Goal: Contribute content: Contribute content

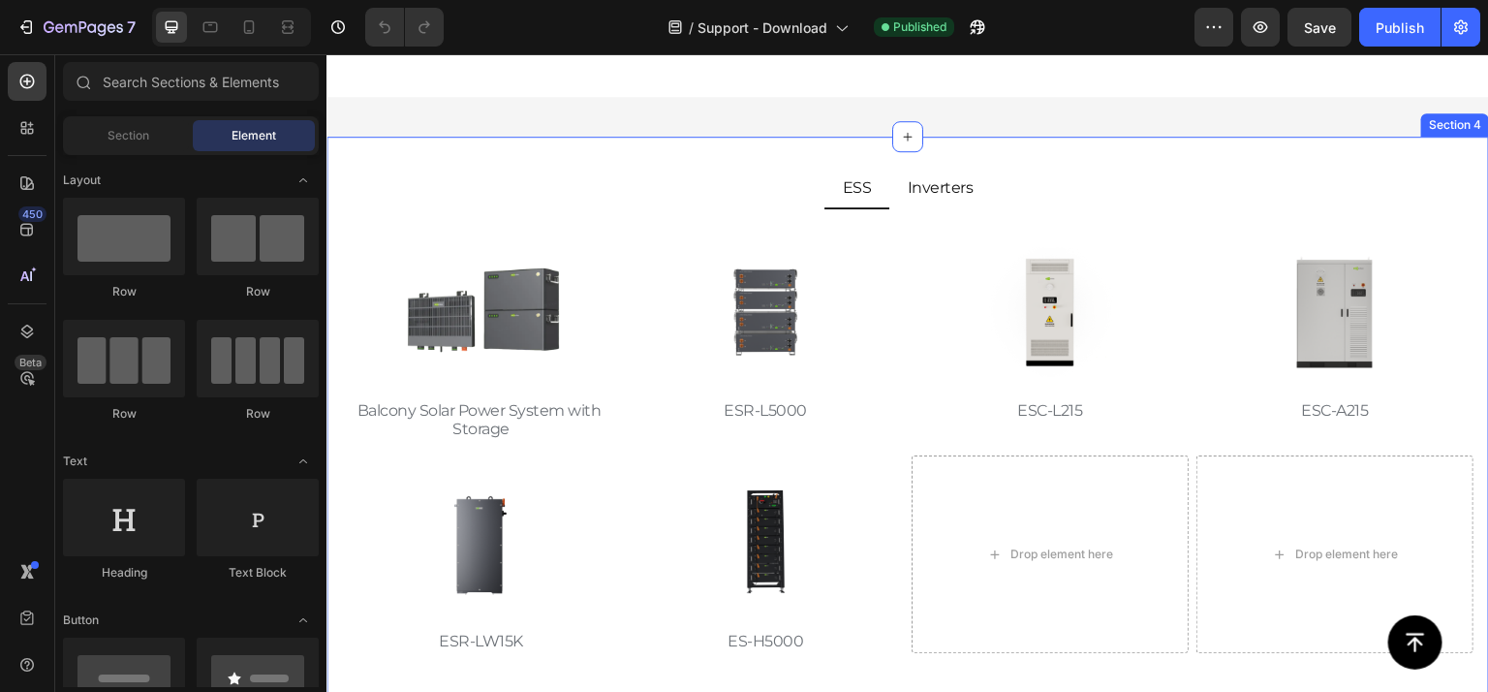
scroll to position [484, 0]
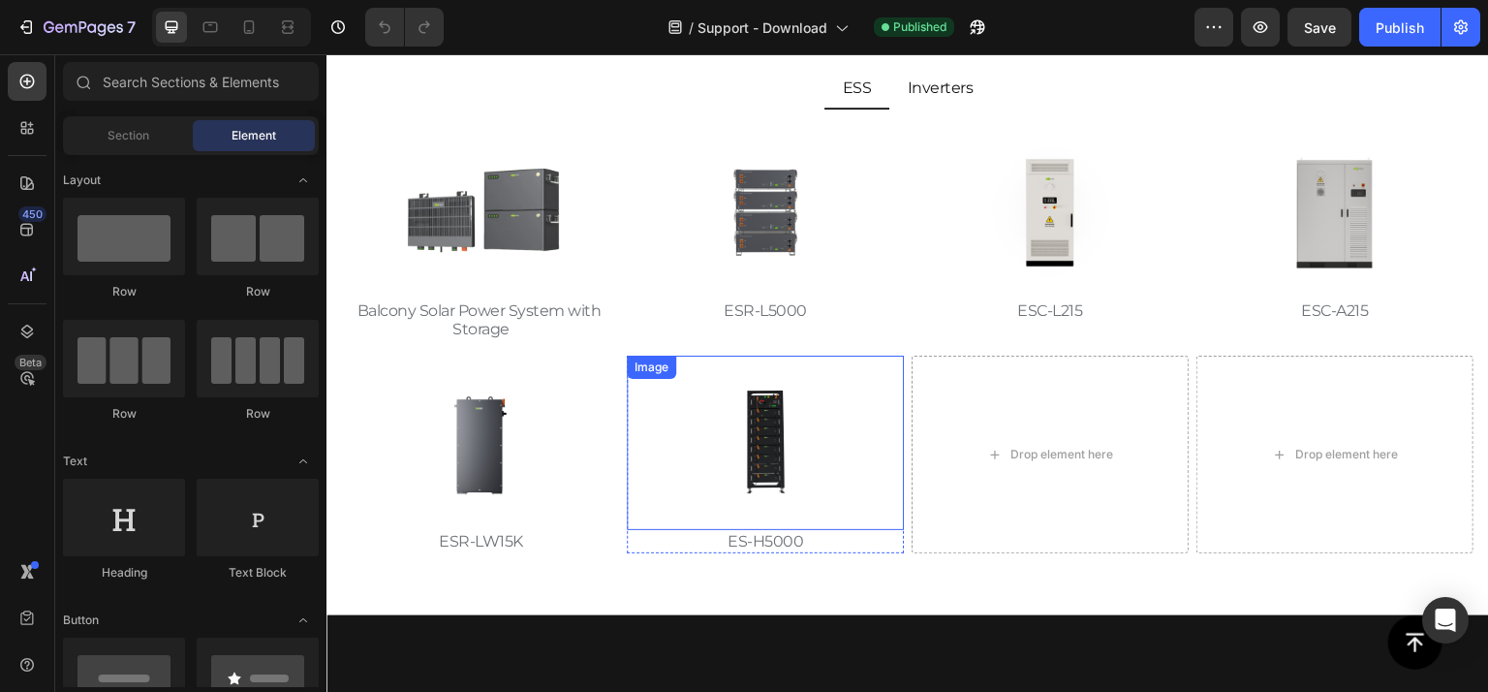
click at [851, 387] on div at bounding box center [765, 443] width 277 height 174
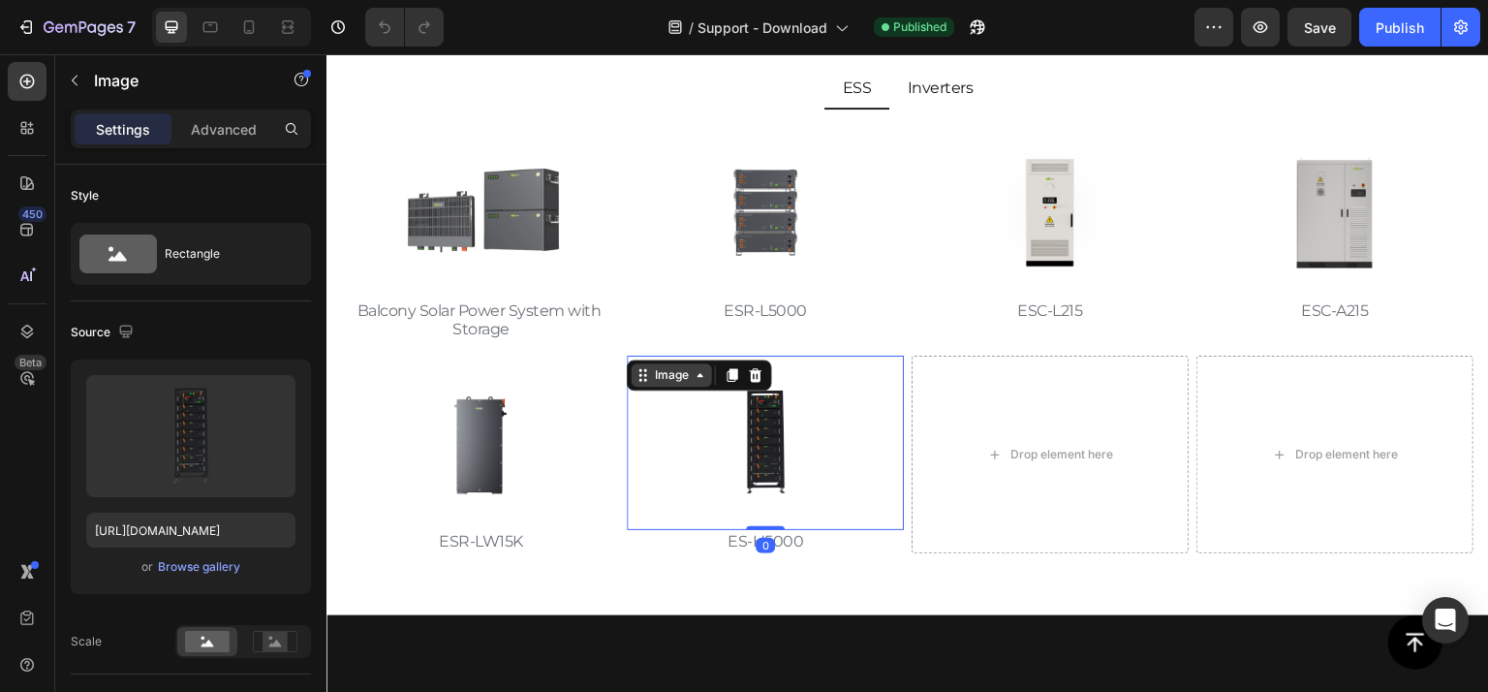
click at [683, 374] on div "Image" at bounding box center [672, 374] width 42 height 17
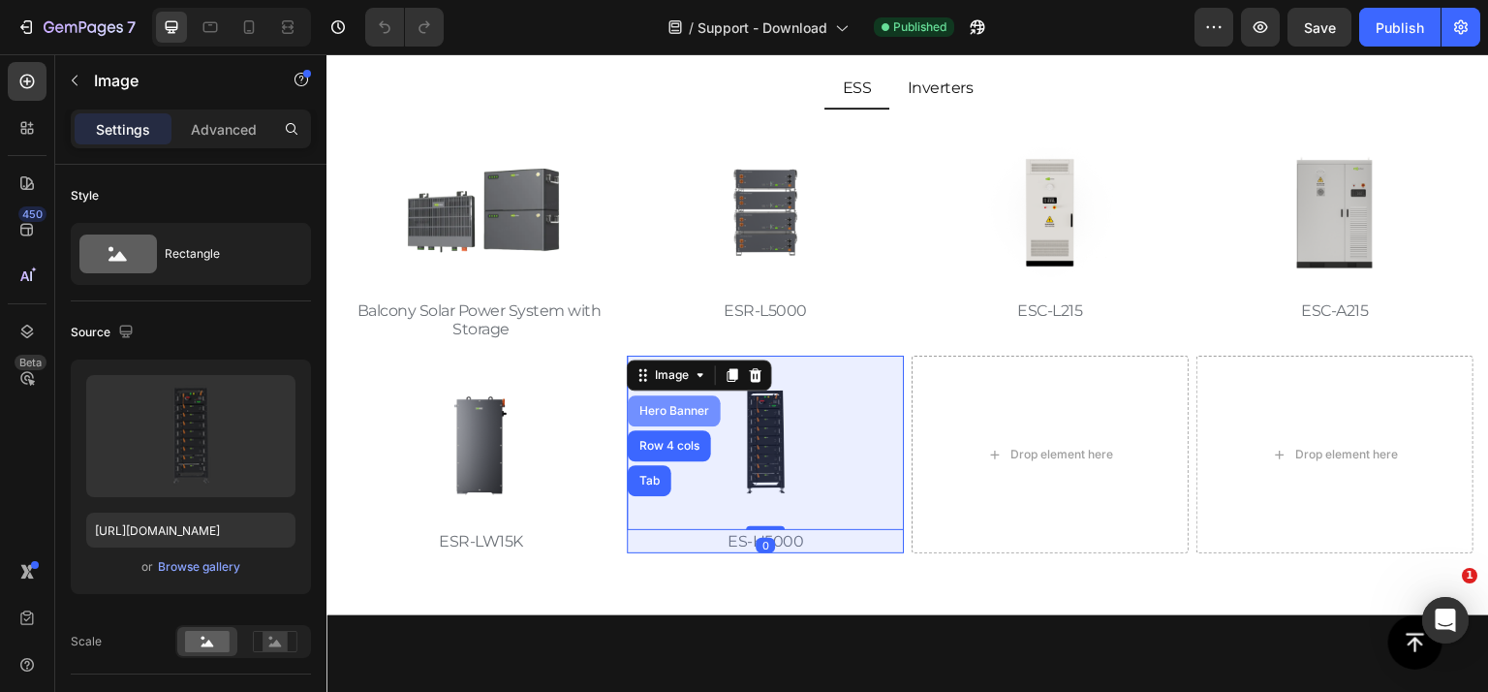
scroll to position [0, 0]
click at [675, 408] on div "Hero Banner" at bounding box center [673, 411] width 77 height 12
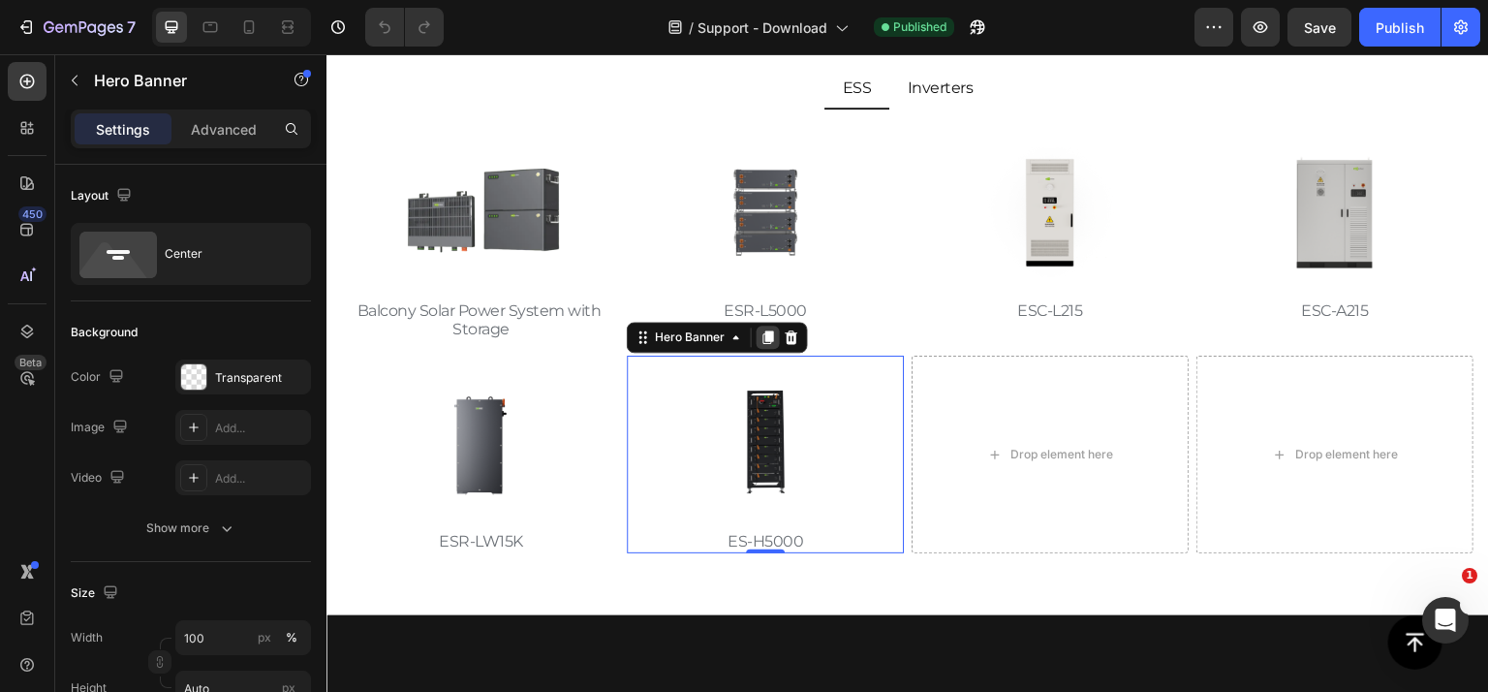
click at [768, 331] on icon at bounding box center [768, 338] width 11 height 14
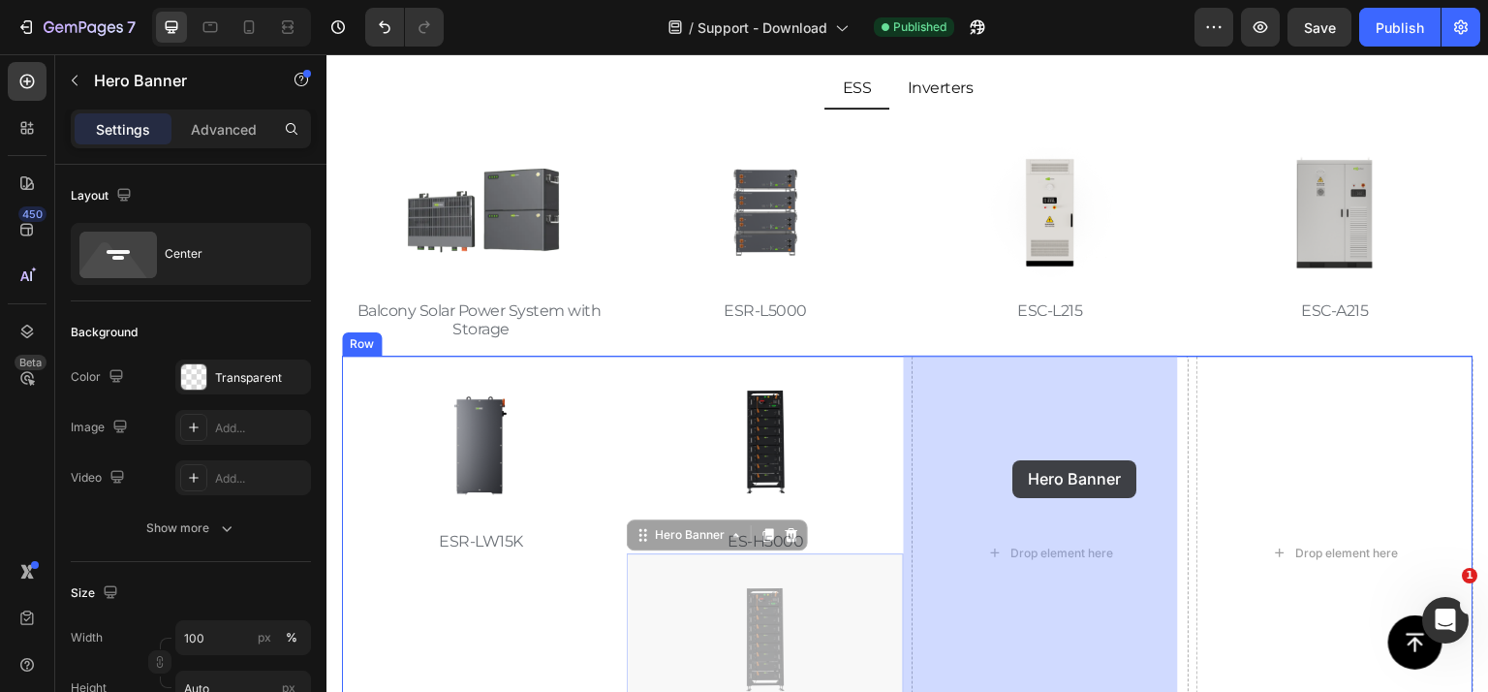
drag, startPoint x: 689, startPoint y: 532, endPoint x: 1015, endPoint y: 459, distance: 334.4
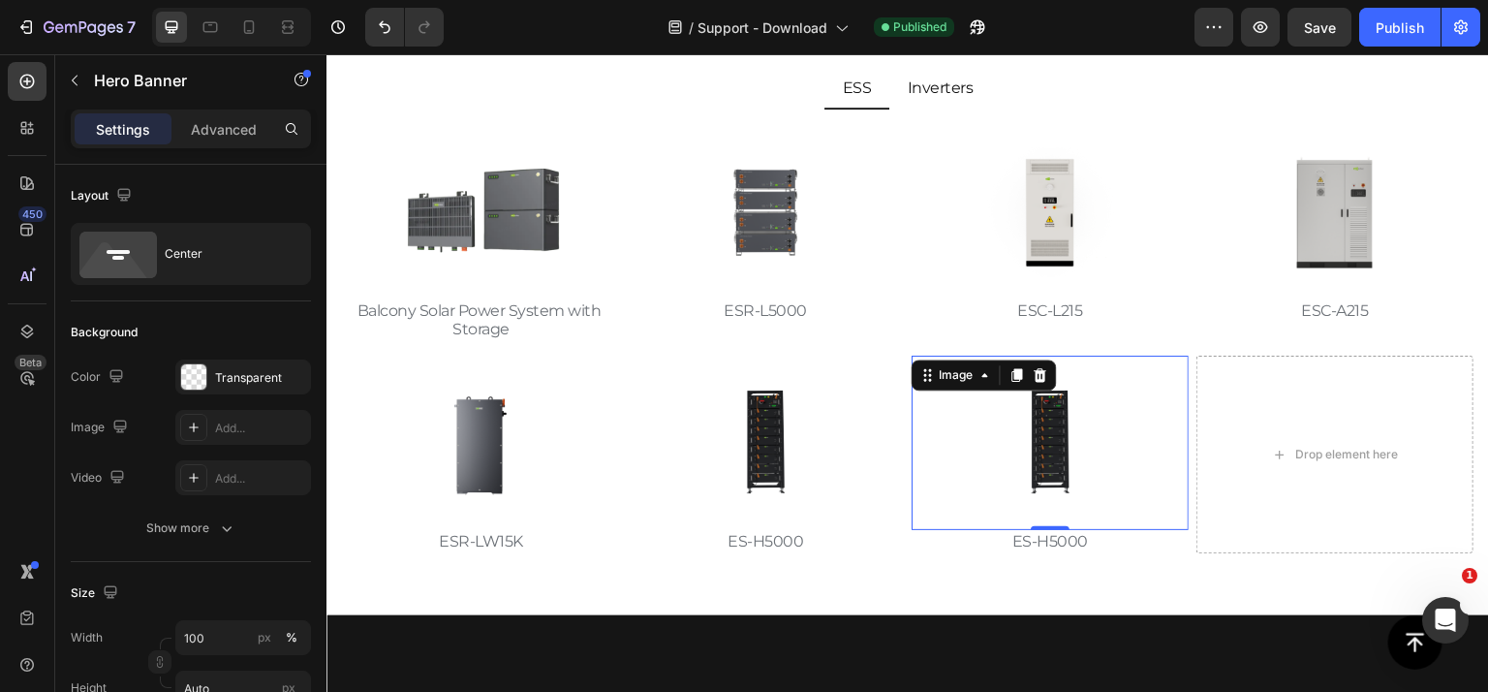
click at [991, 469] on img at bounding box center [1050, 443] width 174 height 174
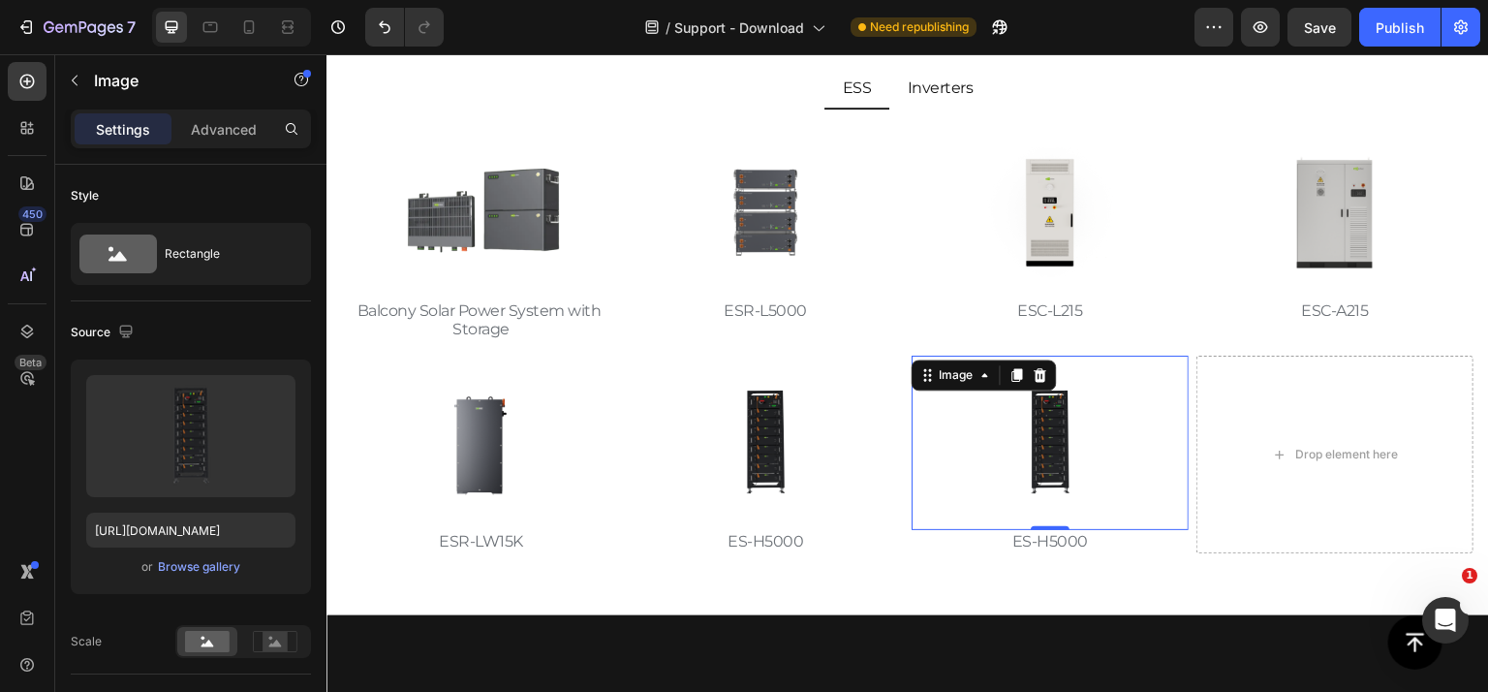
click at [982, 449] on img at bounding box center [1050, 443] width 174 height 174
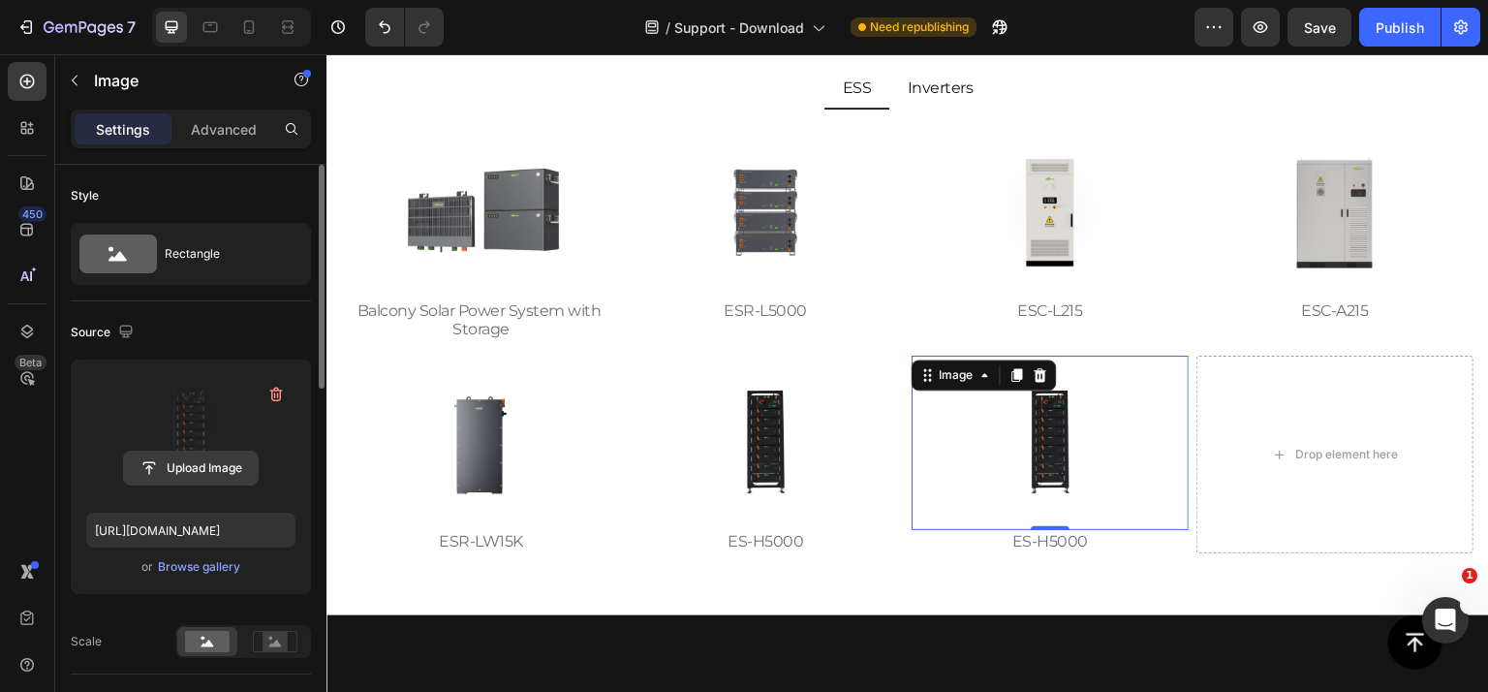
click at [223, 465] on input "file" at bounding box center [191, 467] width 134 height 33
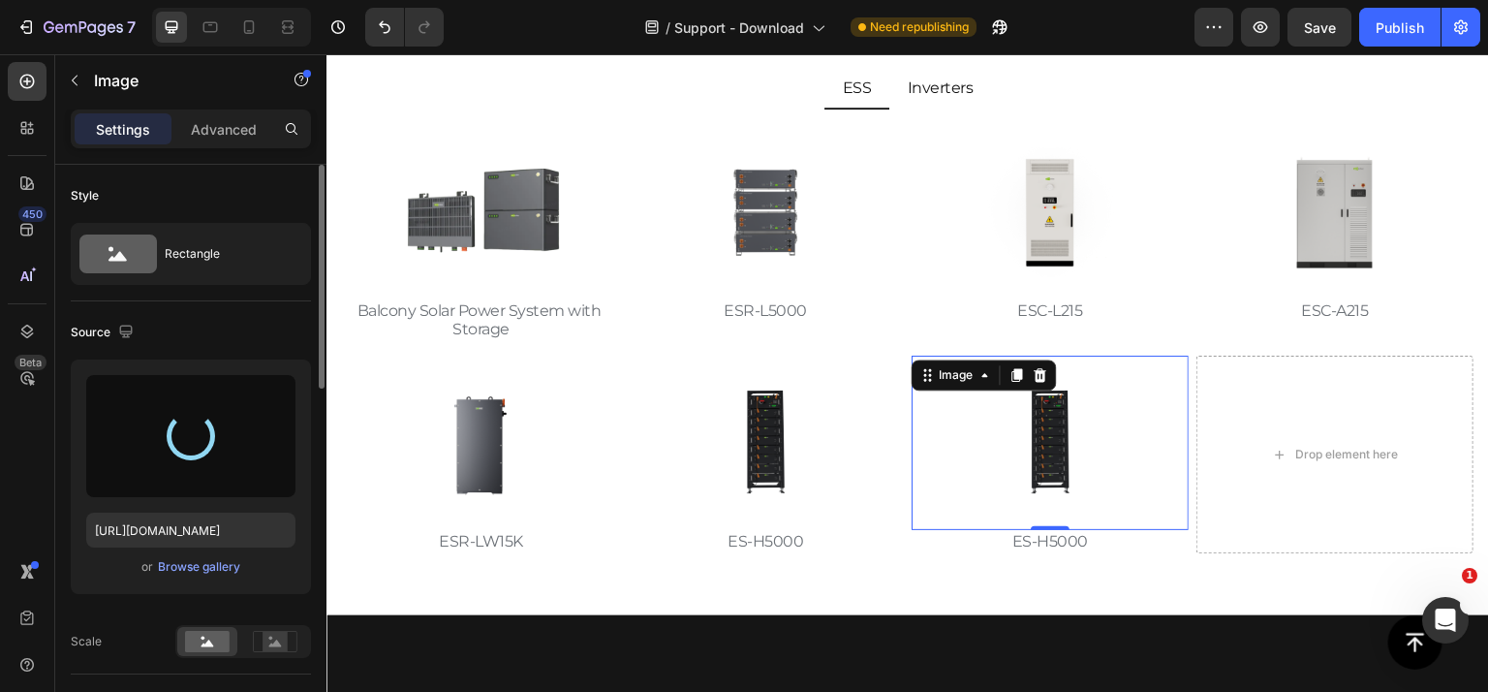
type input "https://cdn.shopify.com/s/files/1/0732/4434/4556/files/gempages_537241873475961…"
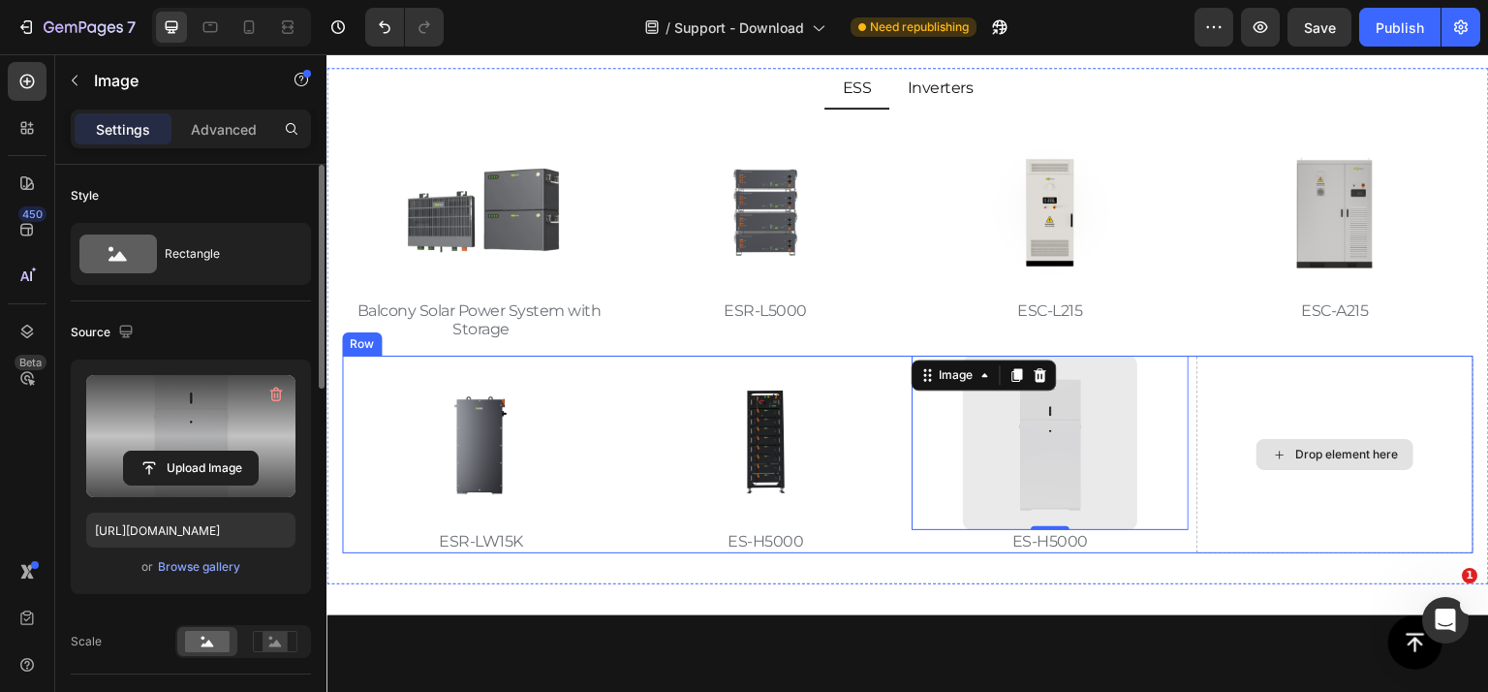
click at [1241, 517] on div "Drop element here" at bounding box center [1334, 454] width 277 height 197
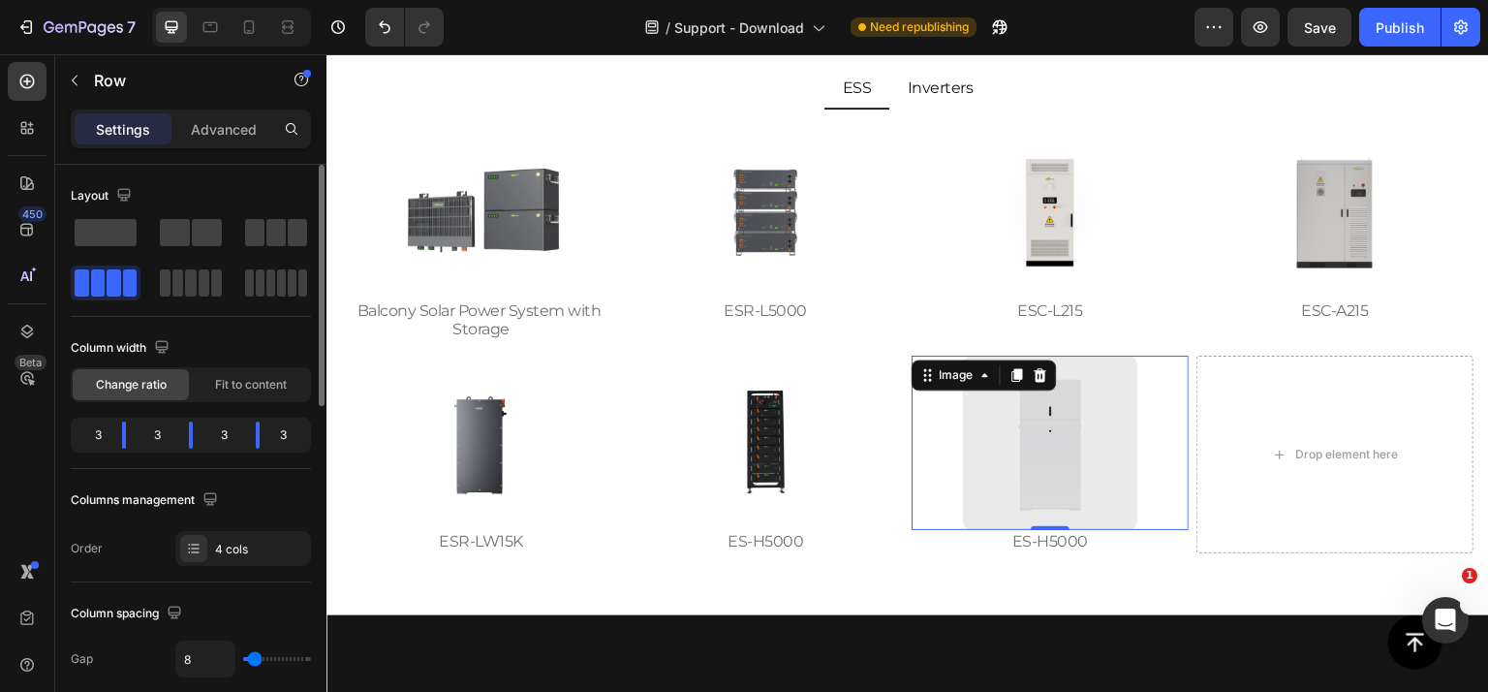
click at [1110, 455] on img at bounding box center [1050, 443] width 174 height 174
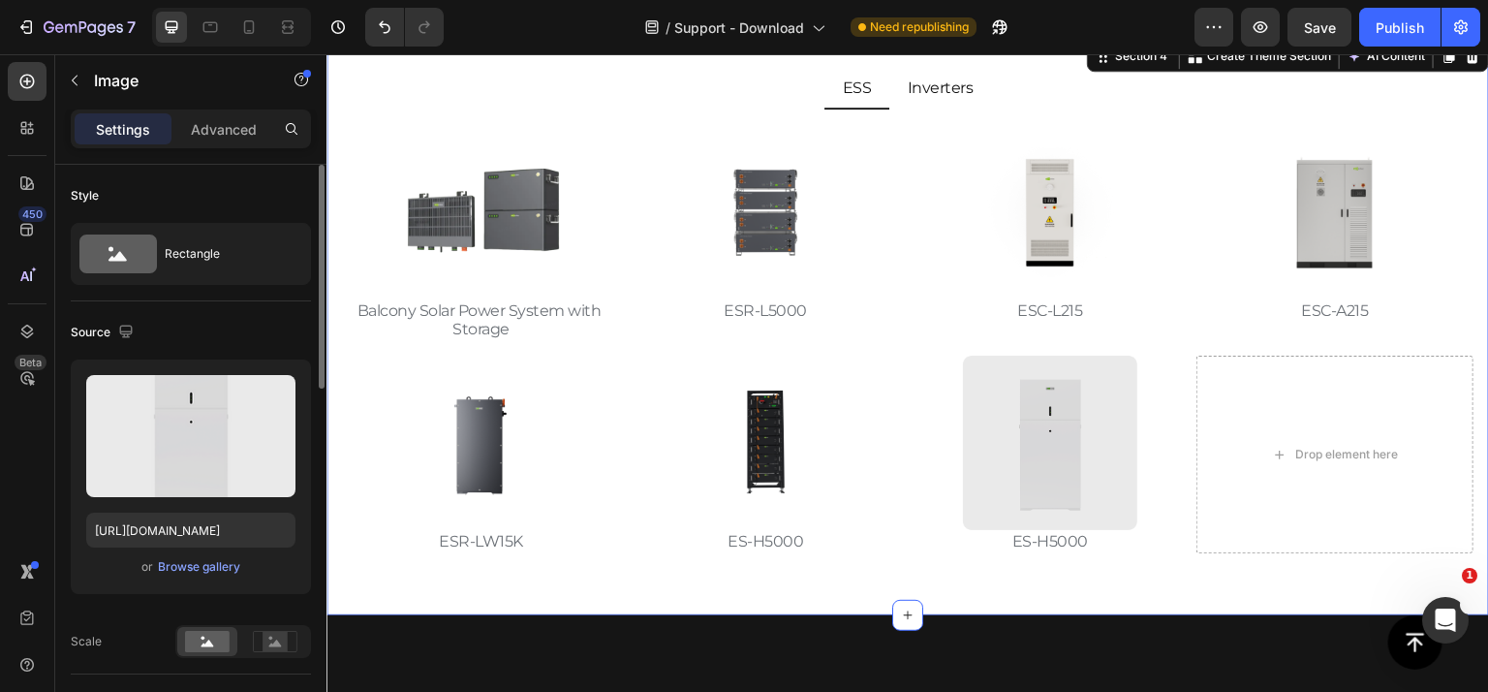
click at [1135, 589] on div "ESS Inverters Image Balcony Solar Power System with Storage Text Block Hero Ban…" at bounding box center [907, 326] width 1162 height 578
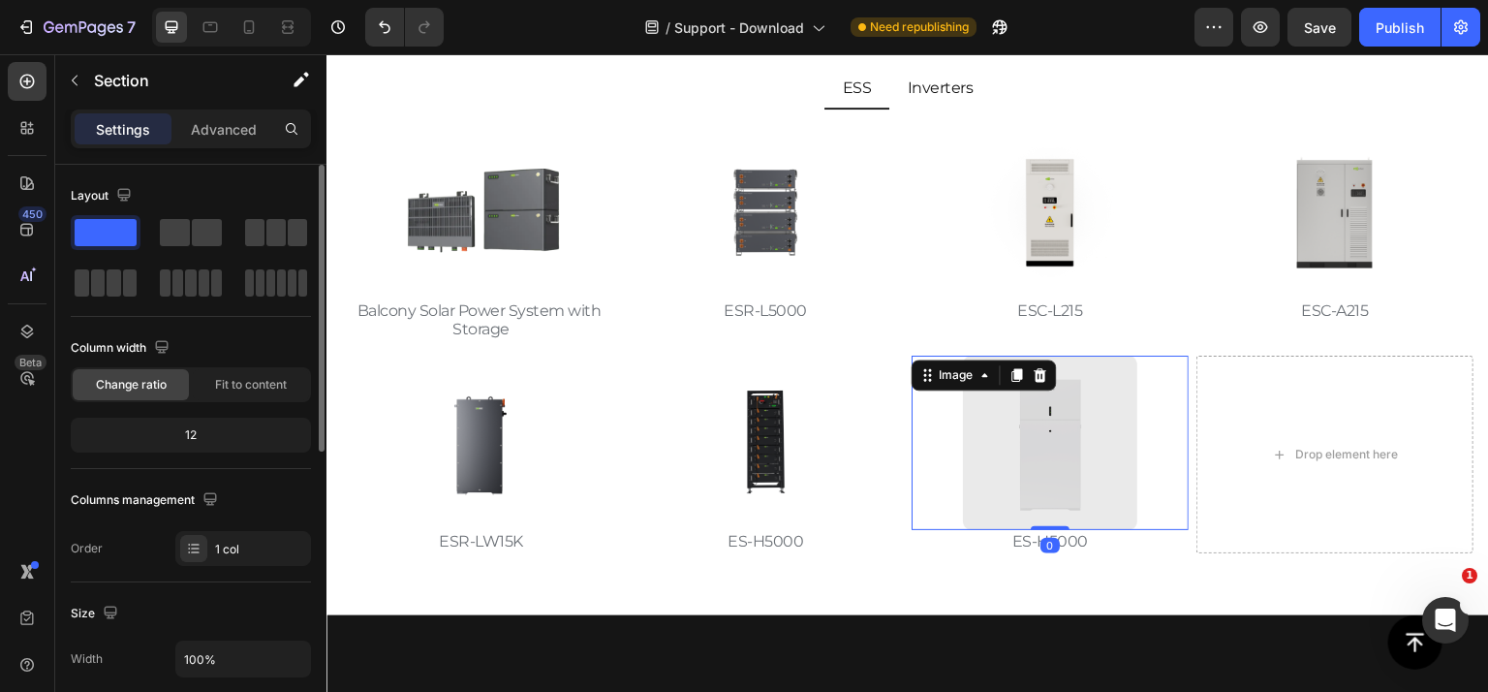
click at [1127, 467] on img at bounding box center [1050, 443] width 174 height 174
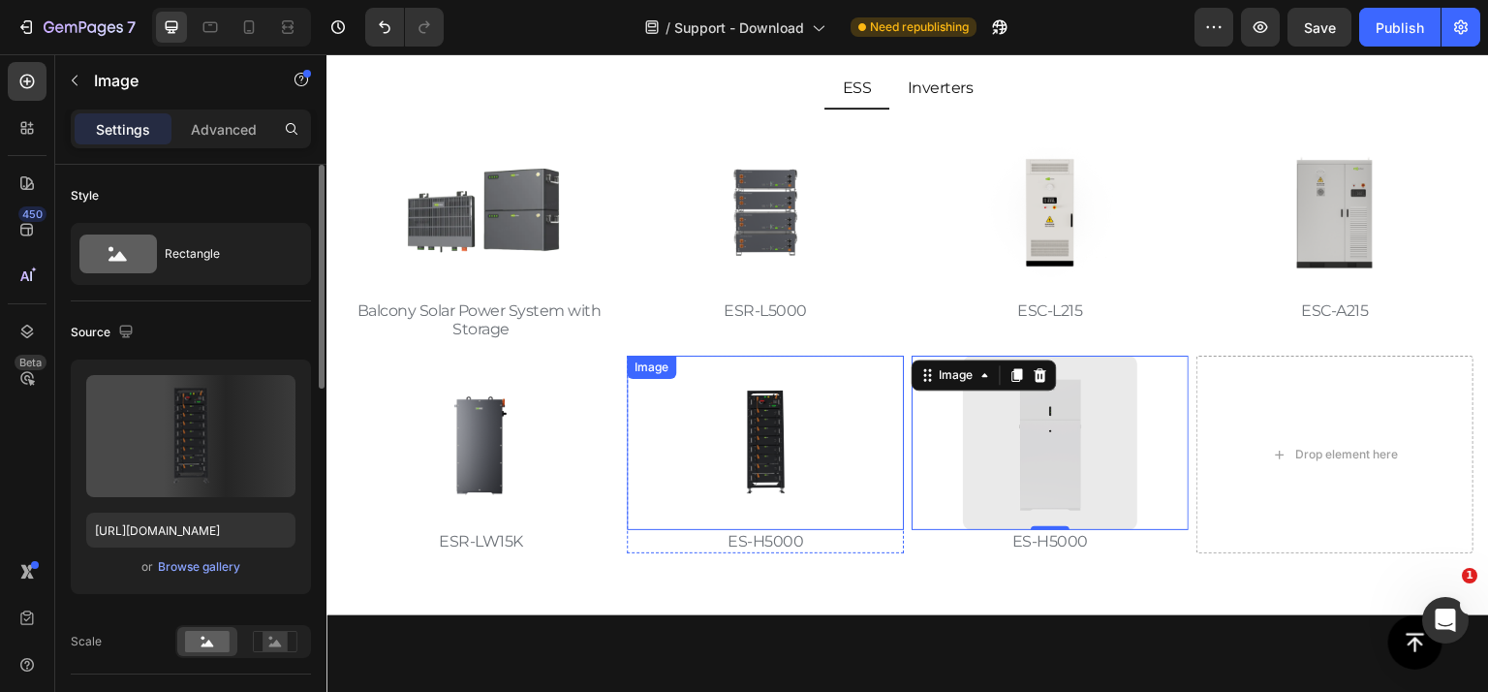
click at [812, 453] on img at bounding box center [765, 443] width 174 height 174
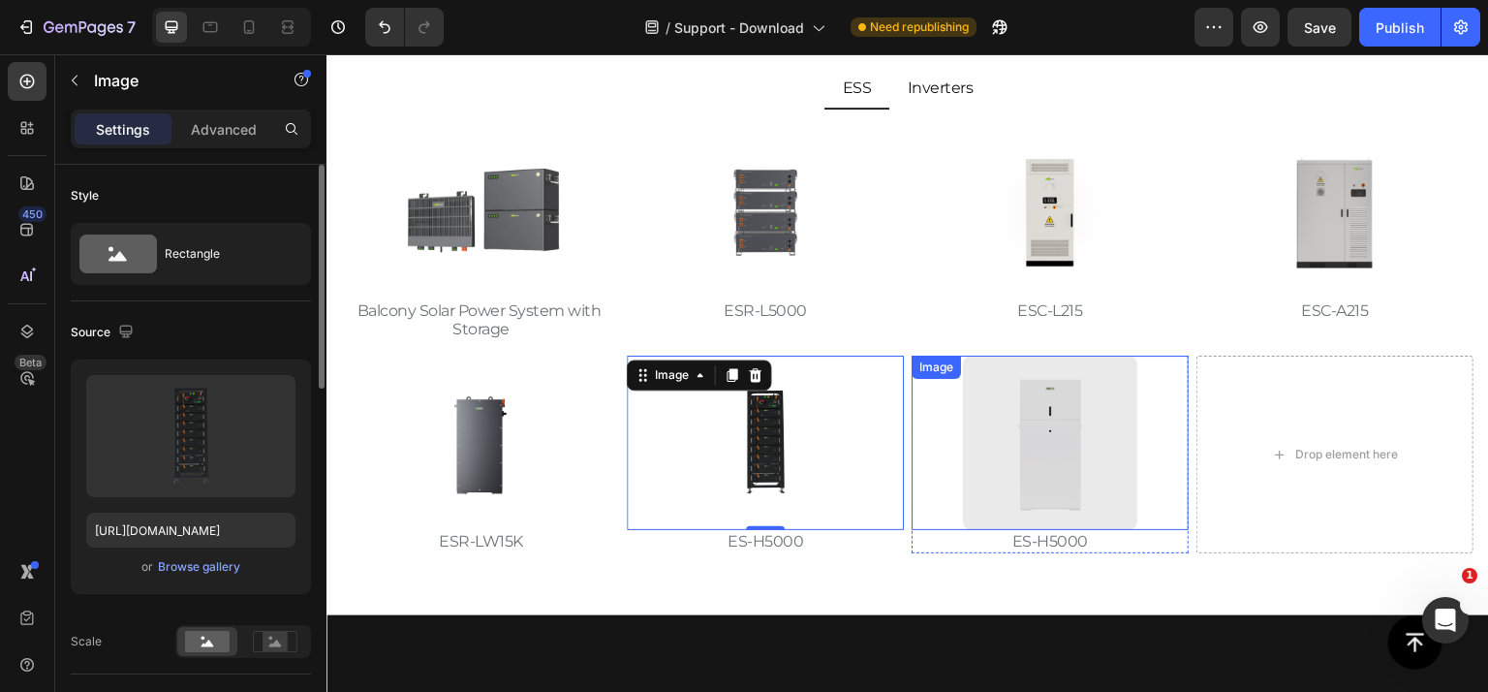
click at [1045, 438] on img at bounding box center [1050, 443] width 174 height 174
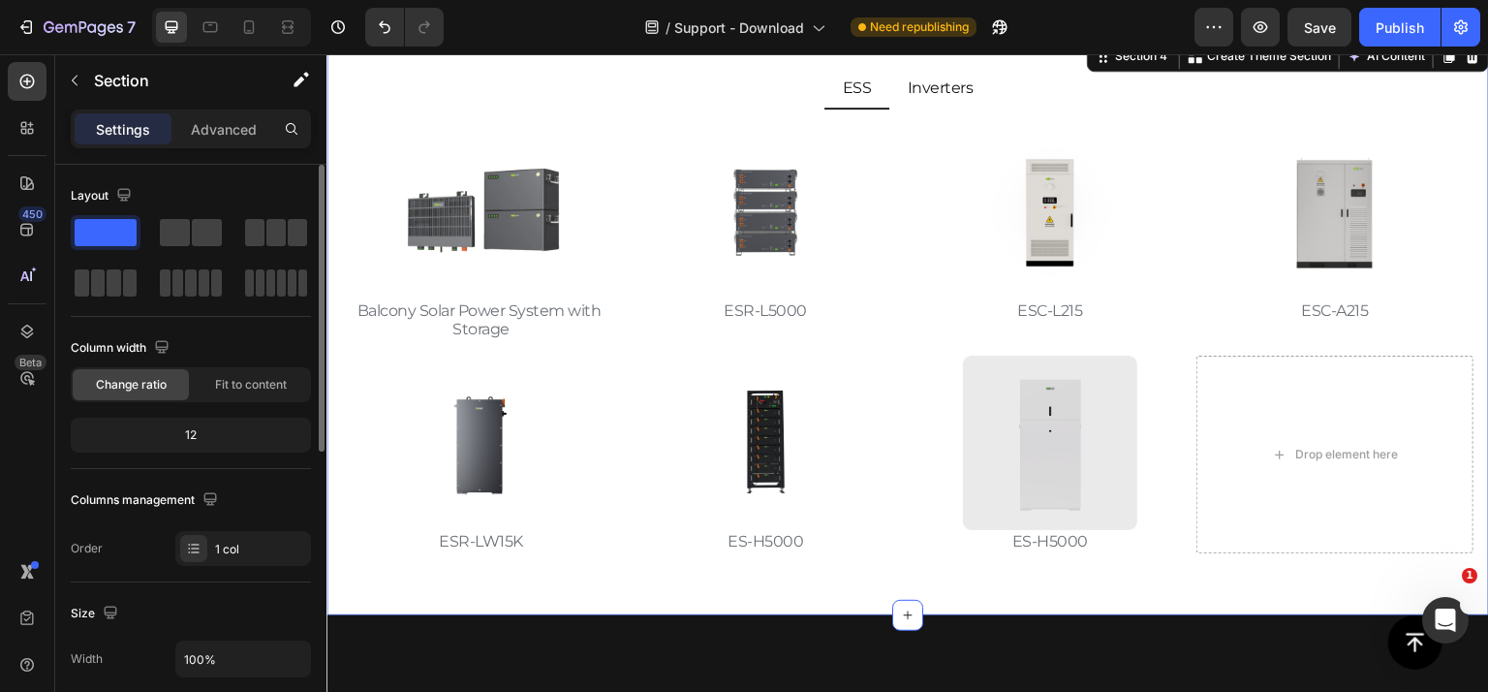
click at [1179, 588] on div "ESS Inverters Image Balcony Solar Power System with Storage Text Block Hero Ban…" at bounding box center [907, 326] width 1162 height 578
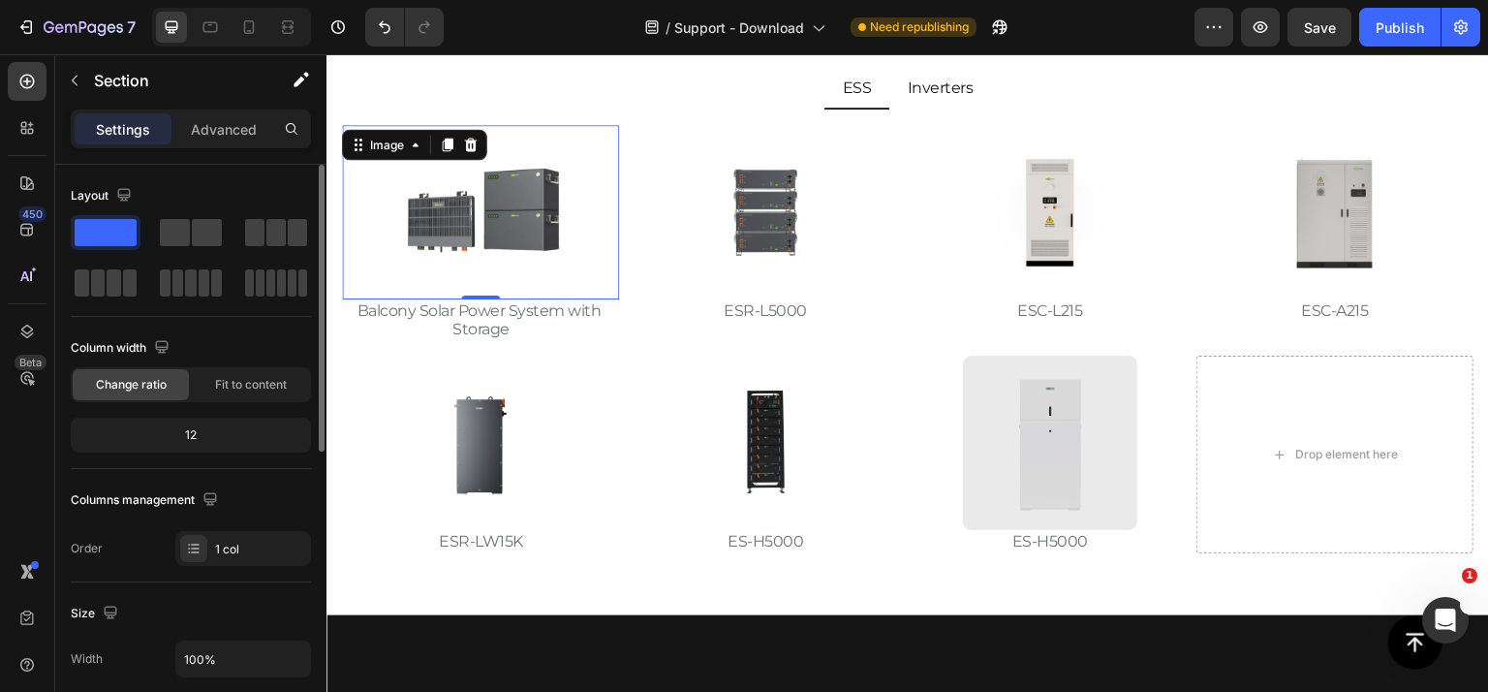
click at [485, 220] on img at bounding box center [480, 212] width 174 height 174
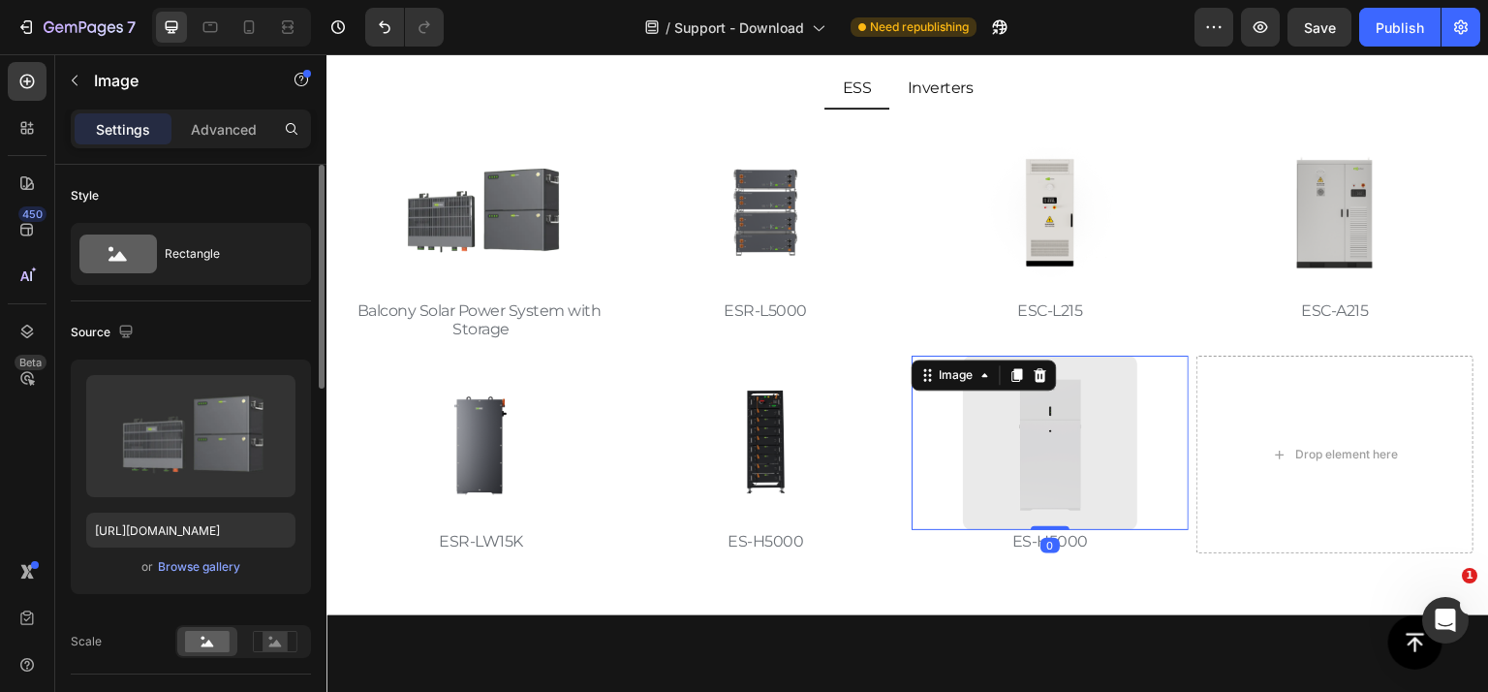
click at [1008, 445] on img at bounding box center [1050, 443] width 174 height 174
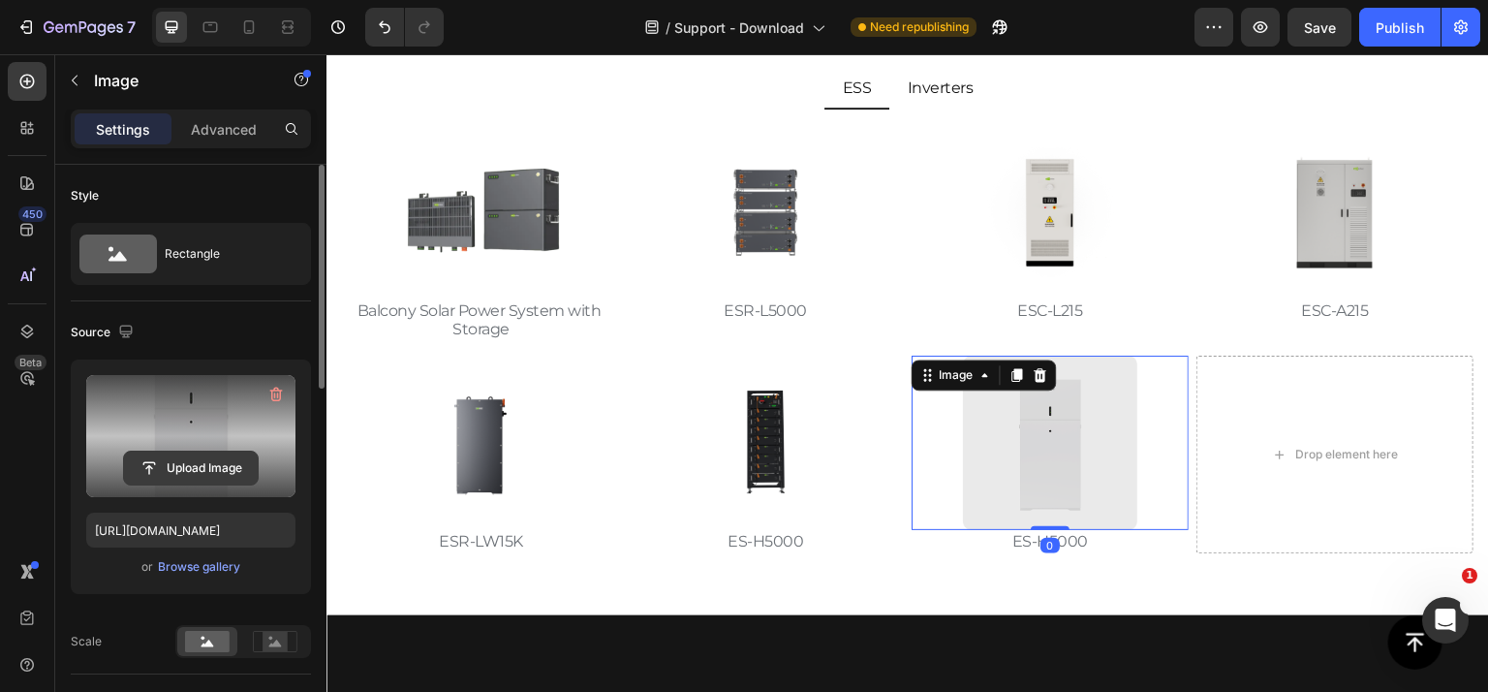
click at [218, 468] on input "file" at bounding box center [191, 467] width 134 height 33
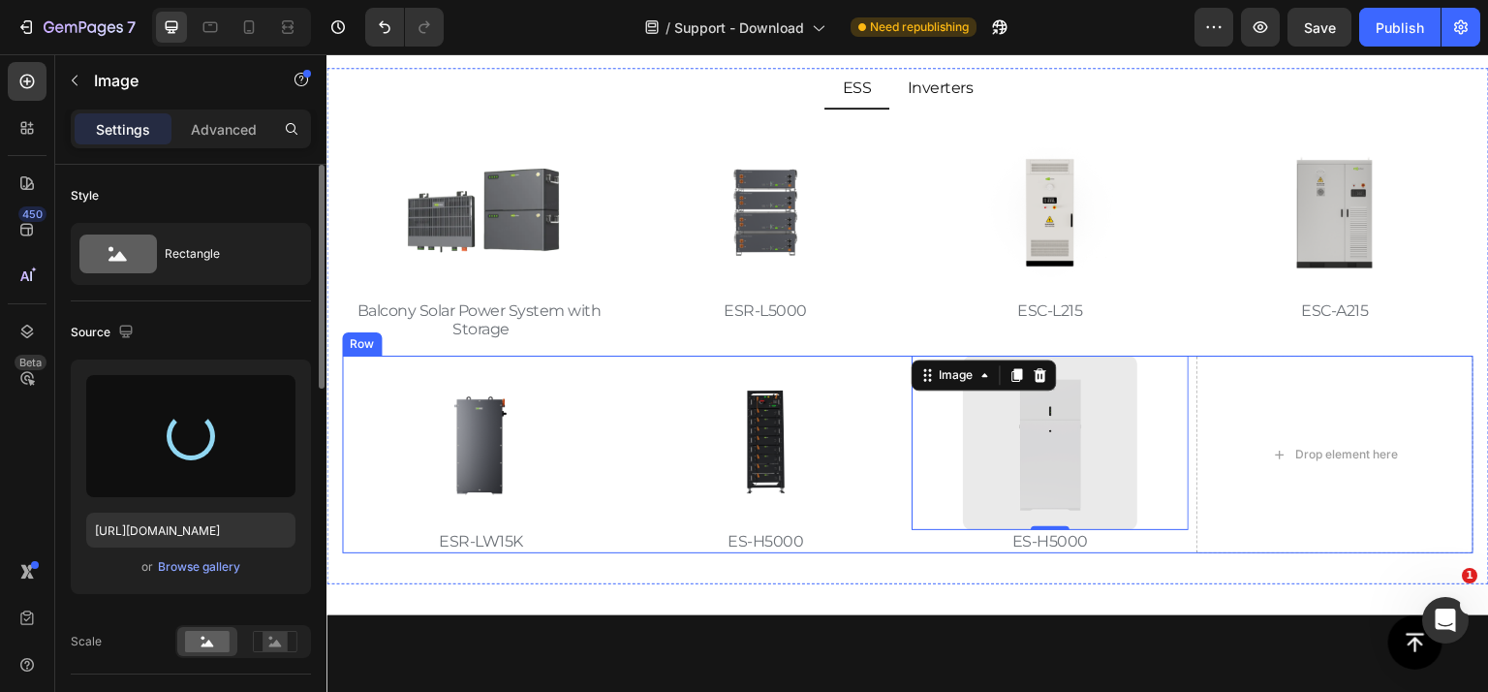
type input "https://cdn.shopify.com/s/files/1/0732/4434/4556/files/gempages_537241873475961…"
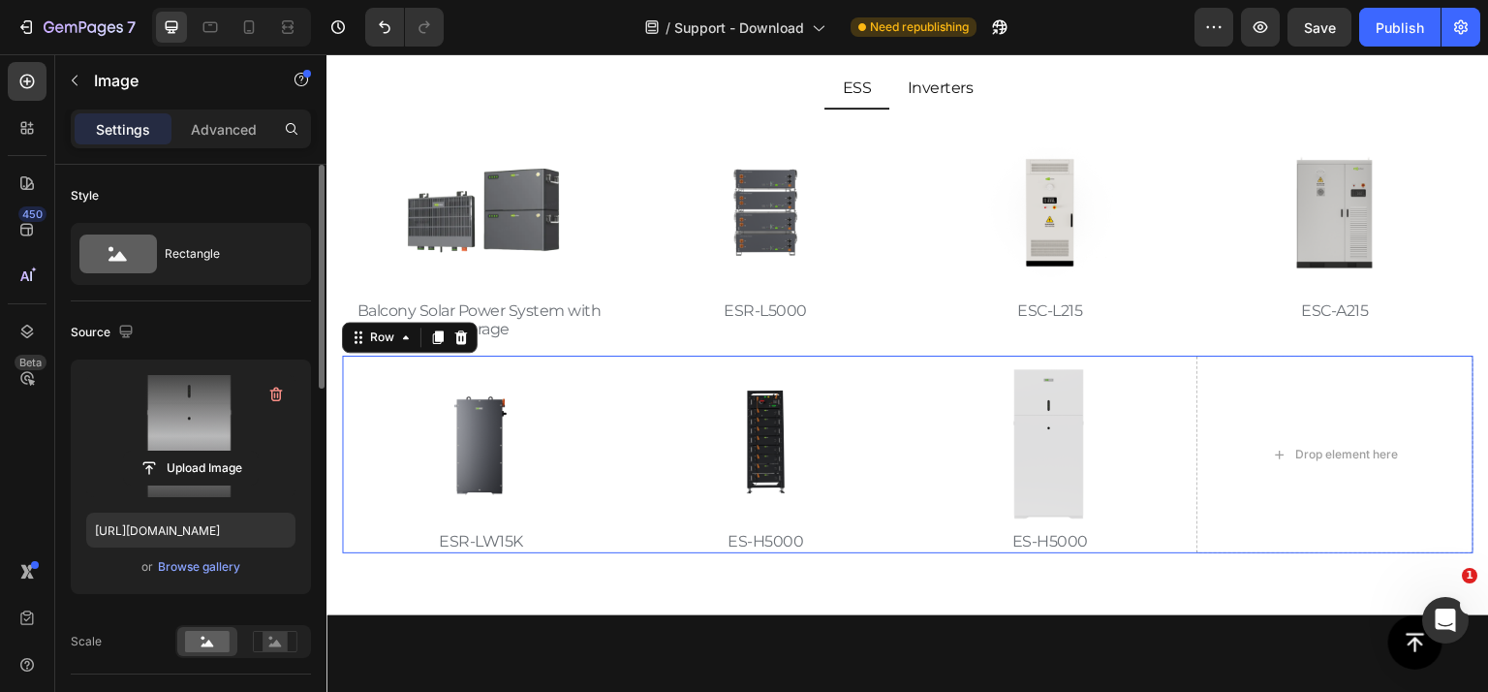
click at [1183, 449] on div "Image ESR-LW15K Text Block Hero Banner Image ES-H5000 Text Block Hero Banner Im…" at bounding box center [907, 454] width 1131 height 197
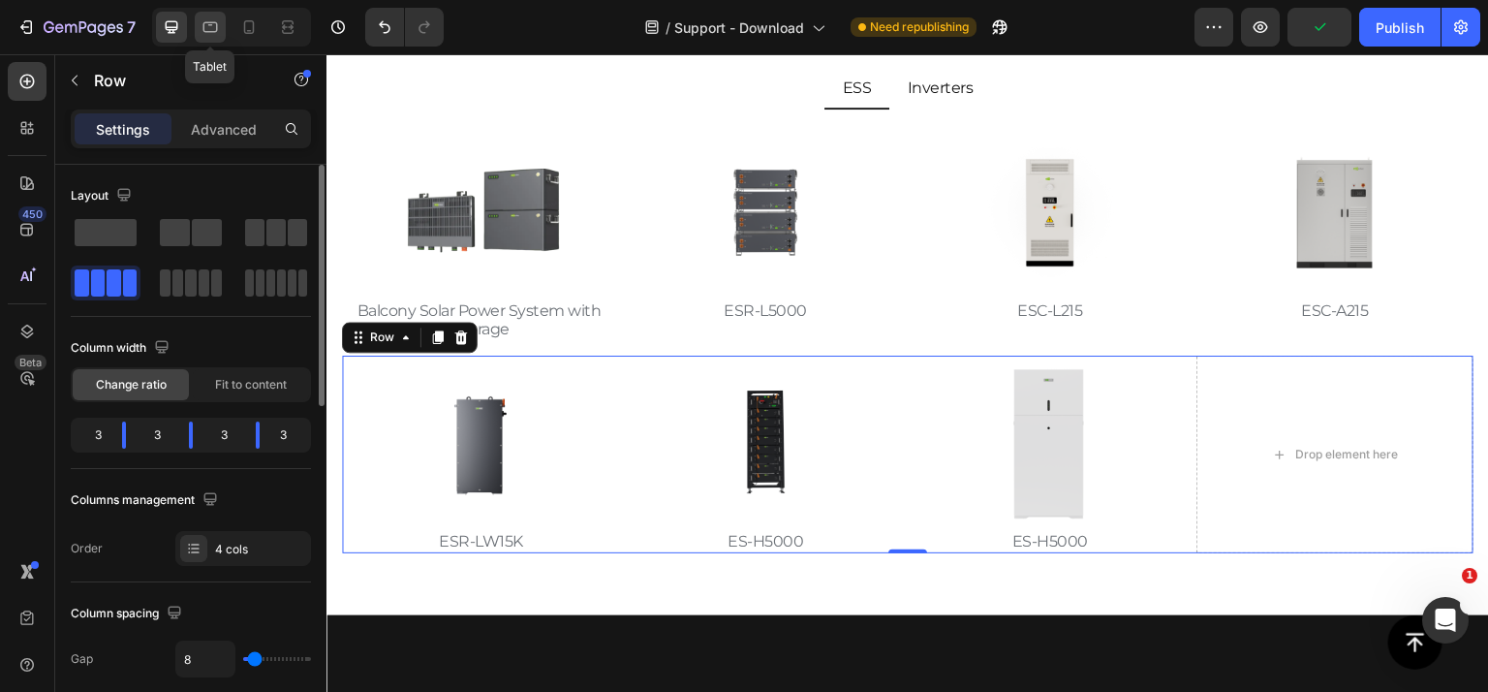
click at [212, 28] on icon at bounding box center [210, 26] width 19 height 19
type input "100%"
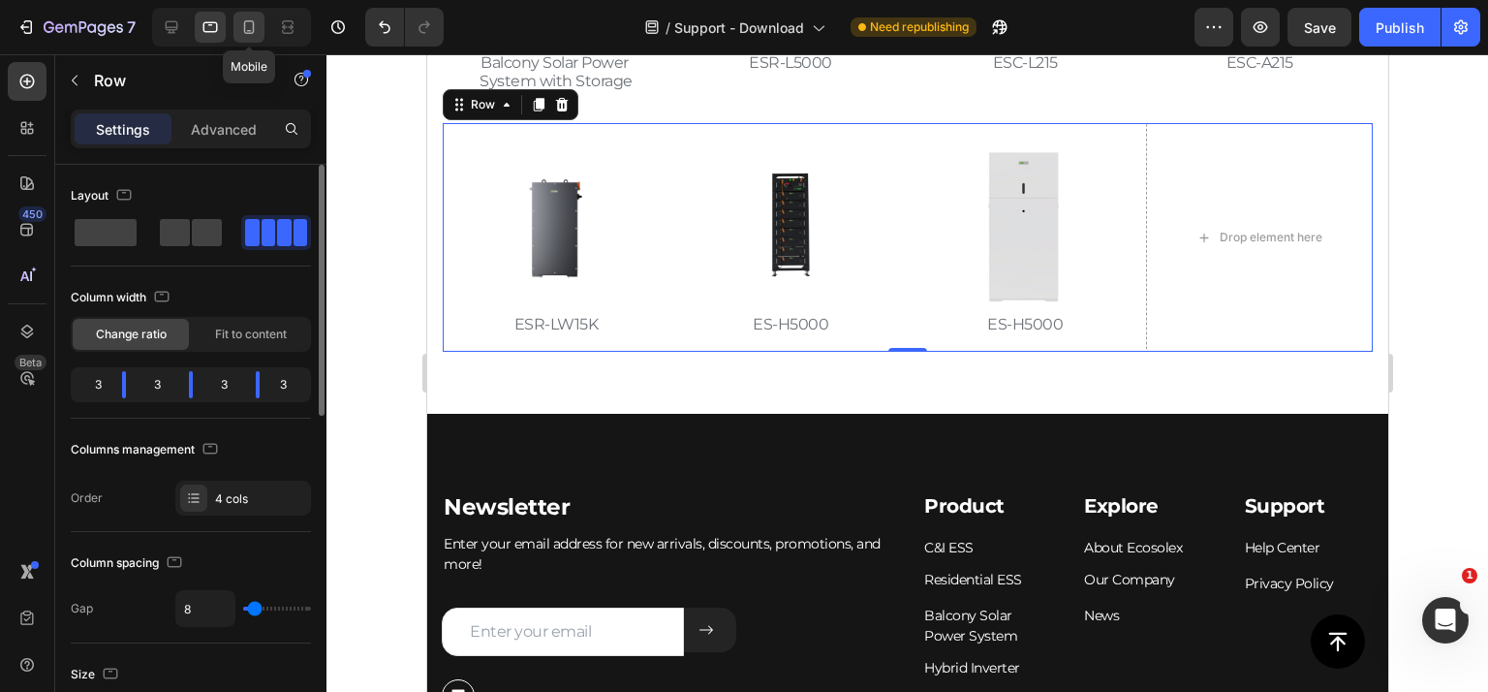
click at [246, 23] on icon at bounding box center [248, 26] width 19 height 19
type input "0"
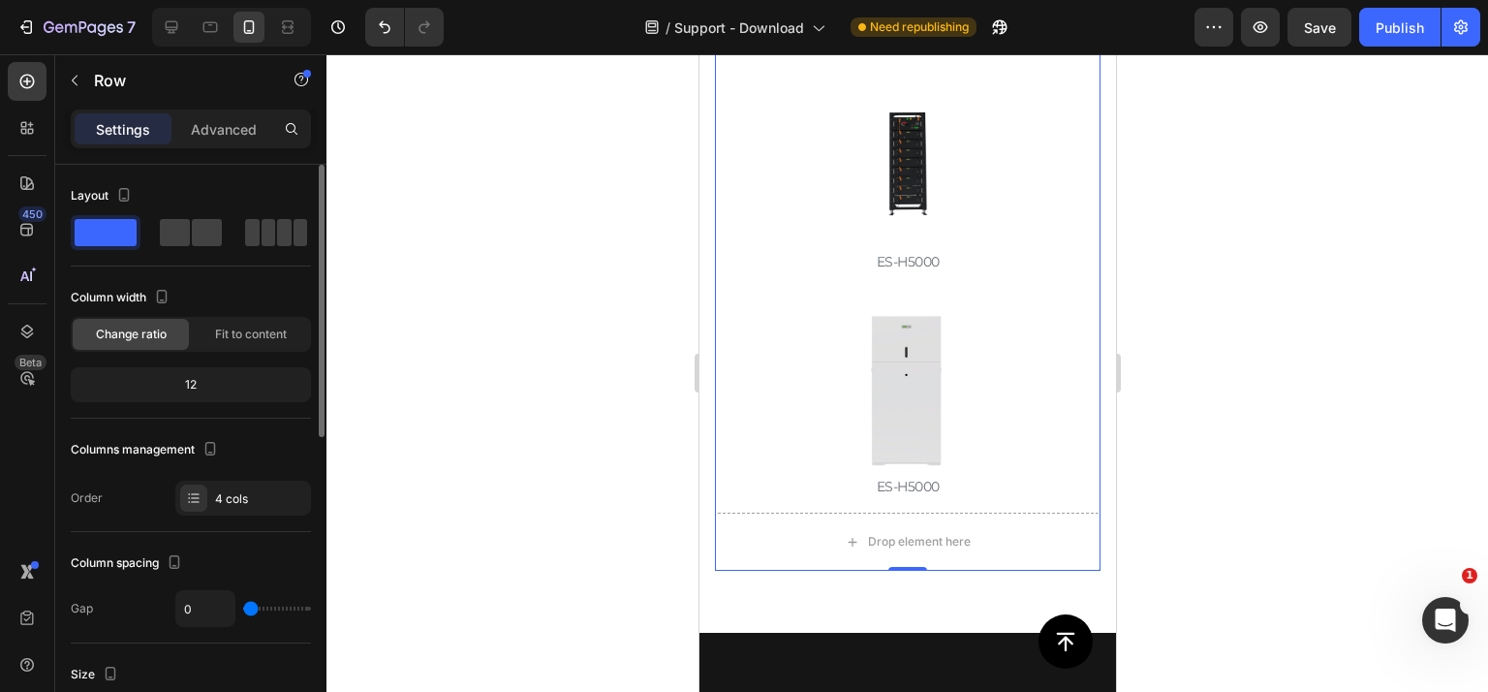
scroll to position [1691, 0]
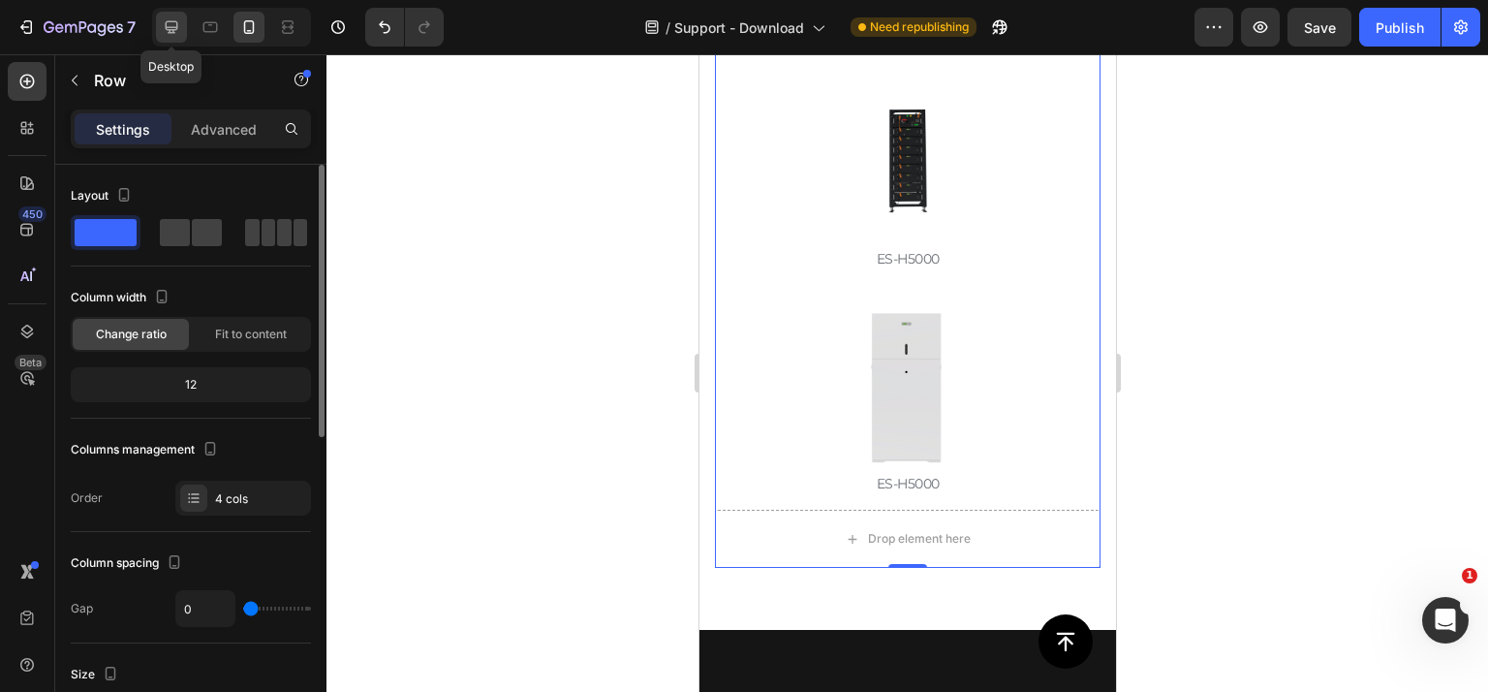
click at [167, 34] on icon at bounding box center [171, 26] width 19 height 19
type input "8"
type input "1200"
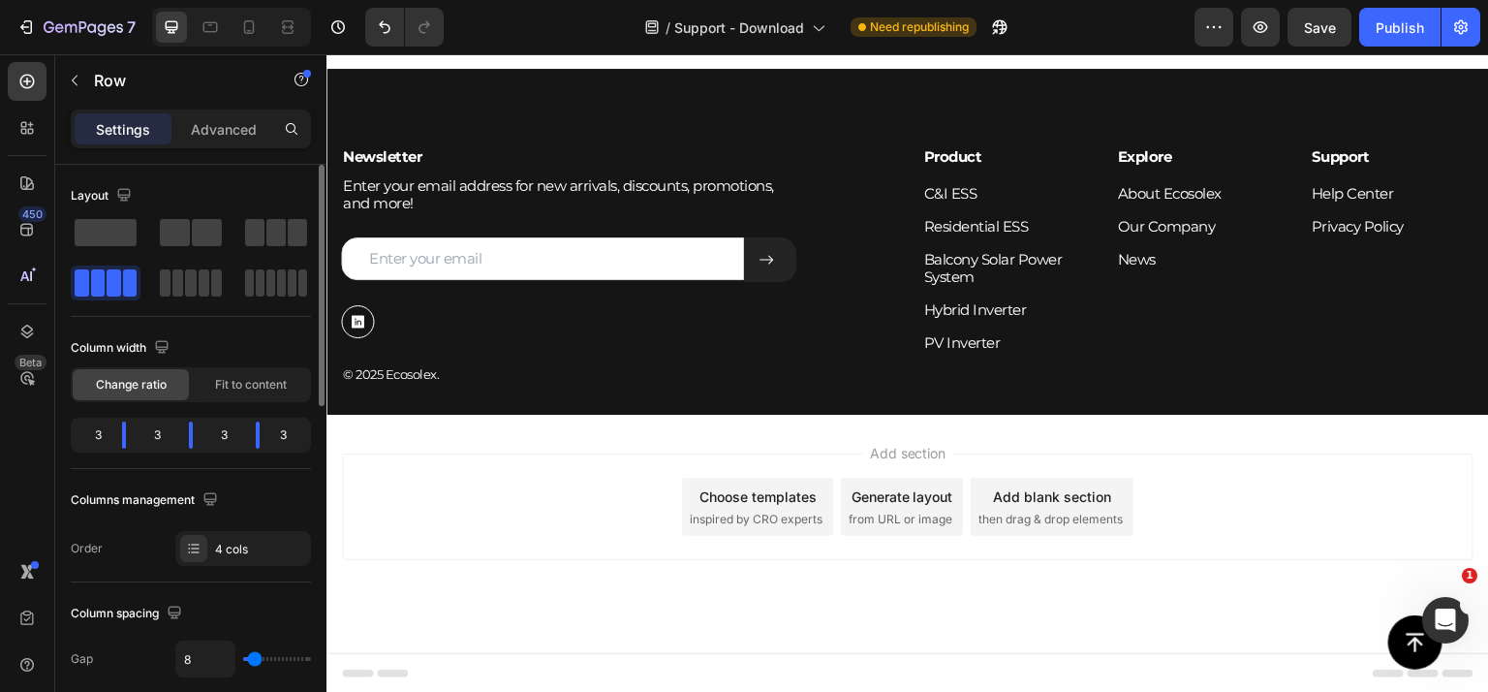
scroll to position [717, 0]
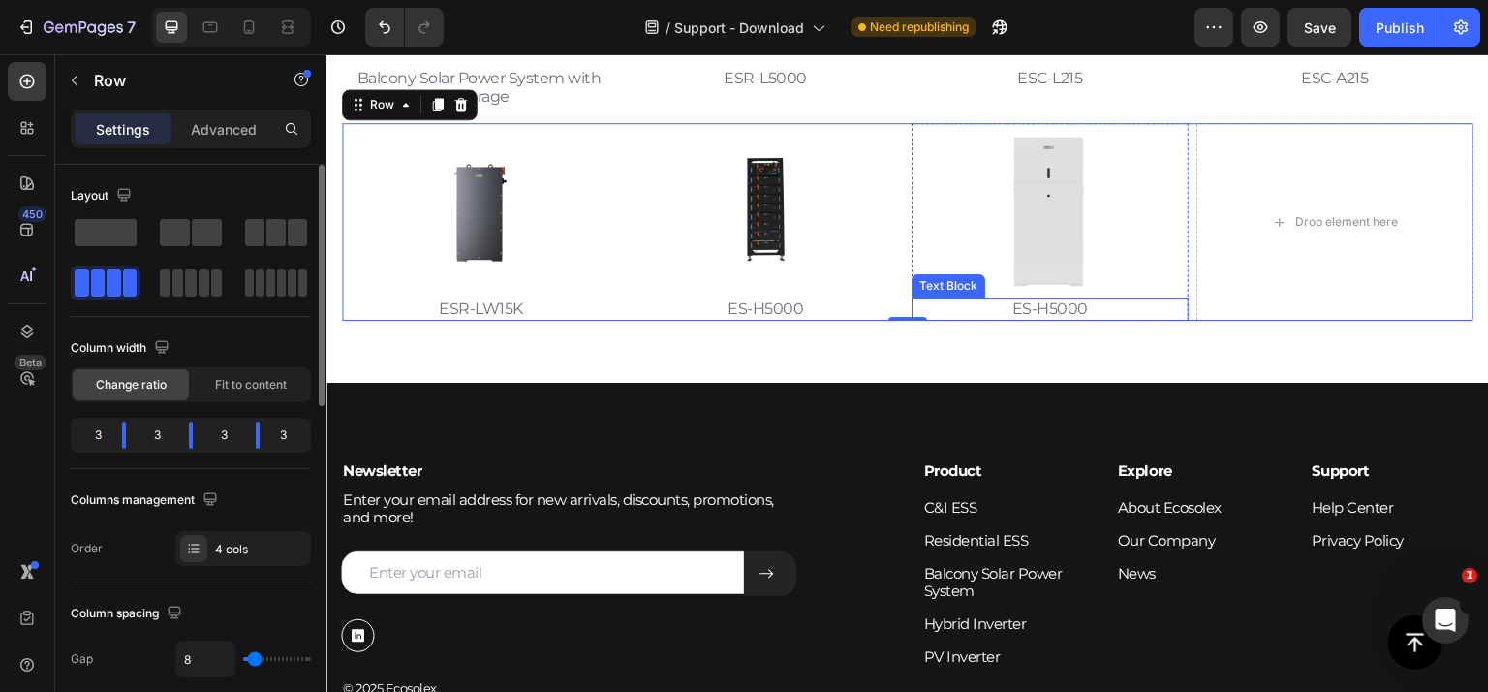
click at [1056, 309] on p "ES-H5000" at bounding box center [1049, 308] width 273 height 18
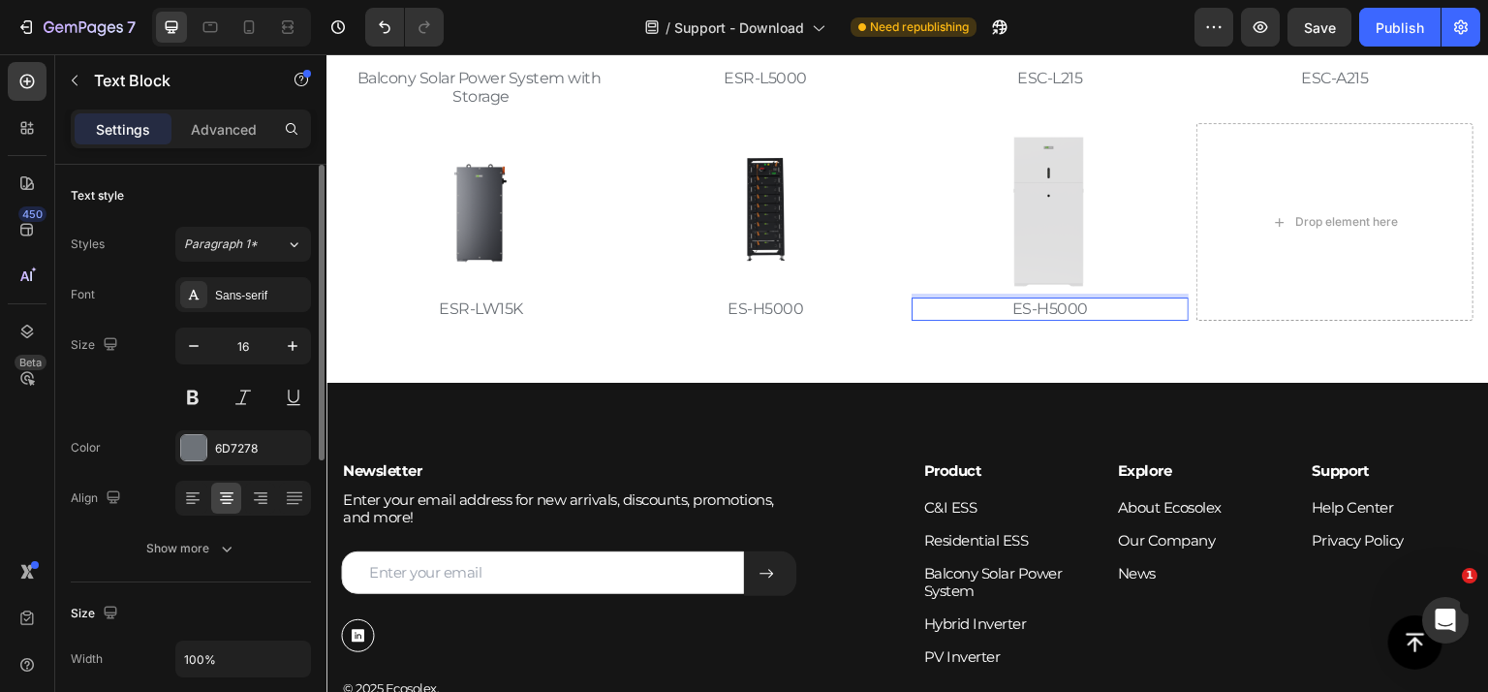
click at [1010, 309] on p "ES-H5000" at bounding box center [1049, 308] width 273 height 18
drag, startPoint x: 1011, startPoint y: 309, endPoint x: 1082, endPoint y: 303, distance: 71.0
click at [1082, 303] on p "ES-H5000" at bounding box center [1049, 308] width 273 height 18
click at [1101, 246] on img at bounding box center [1050, 210] width 174 height 174
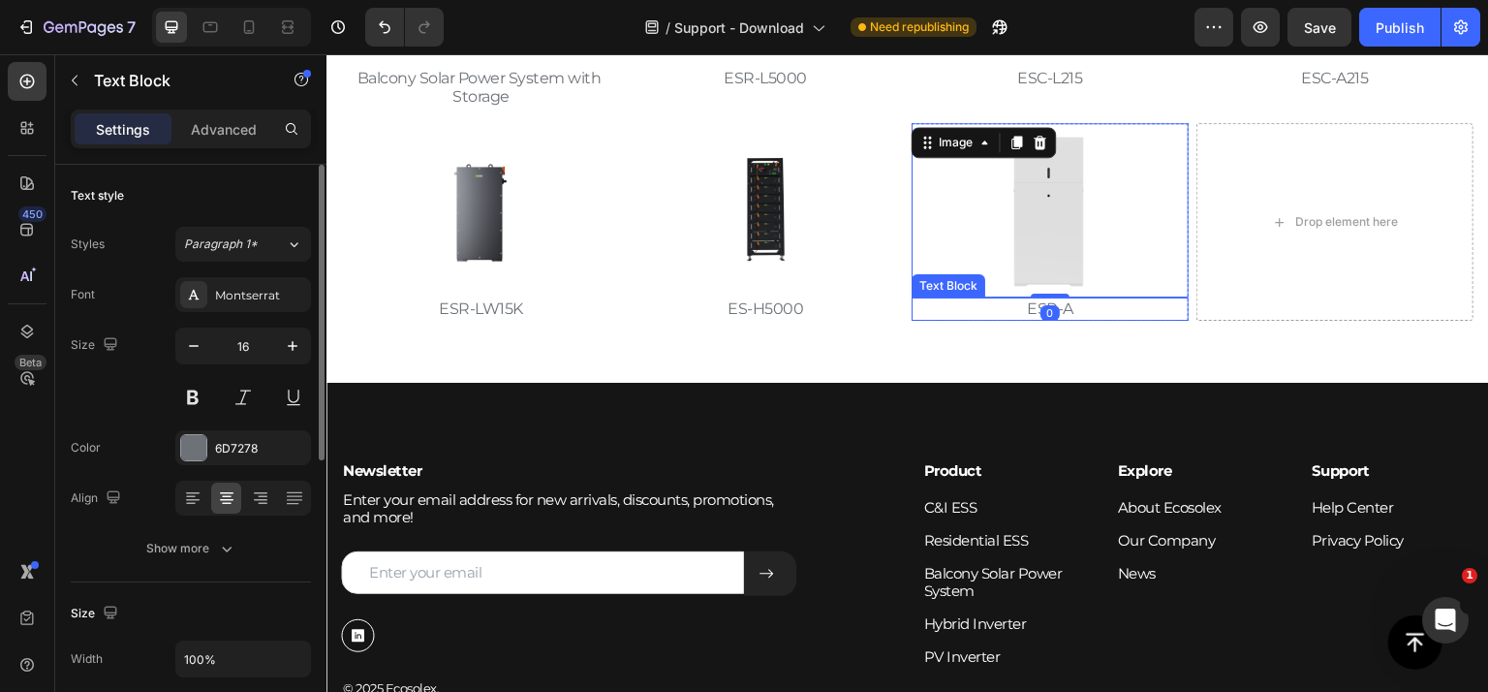
click at [974, 302] on p "ESR-A" at bounding box center [1049, 308] width 273 height 18
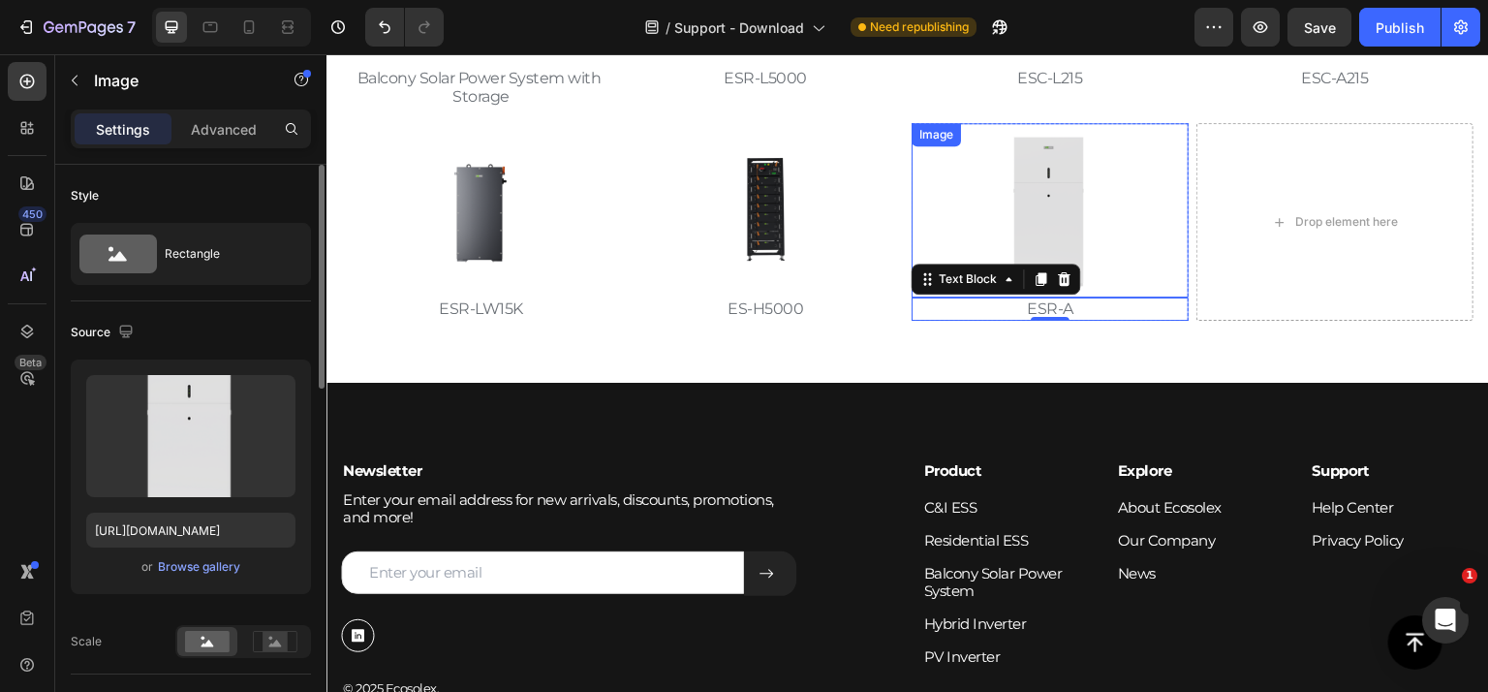
click at [973, 225] on img at bounding box center [1050, 210] width 174 height 174
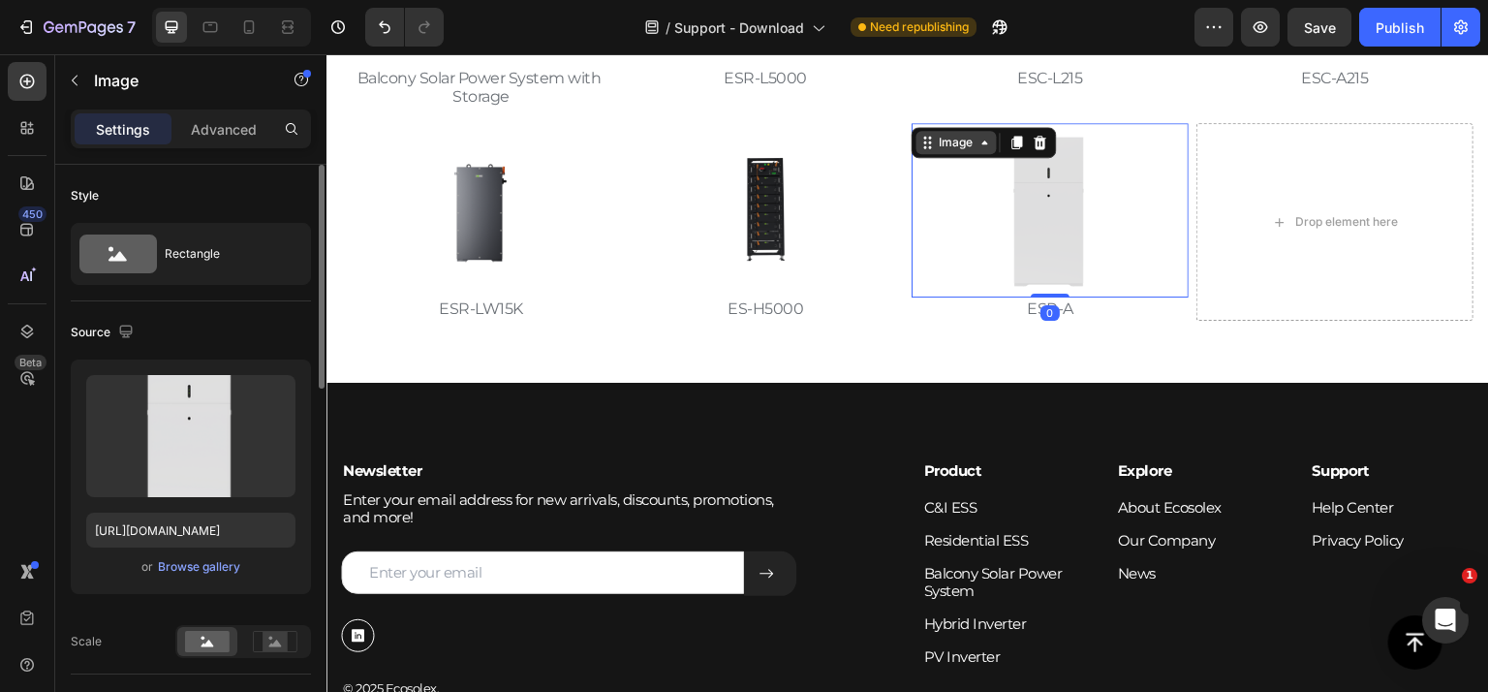
click at [947, 148] on div "Image" at bounding box center [957, 142] width 42 height 17
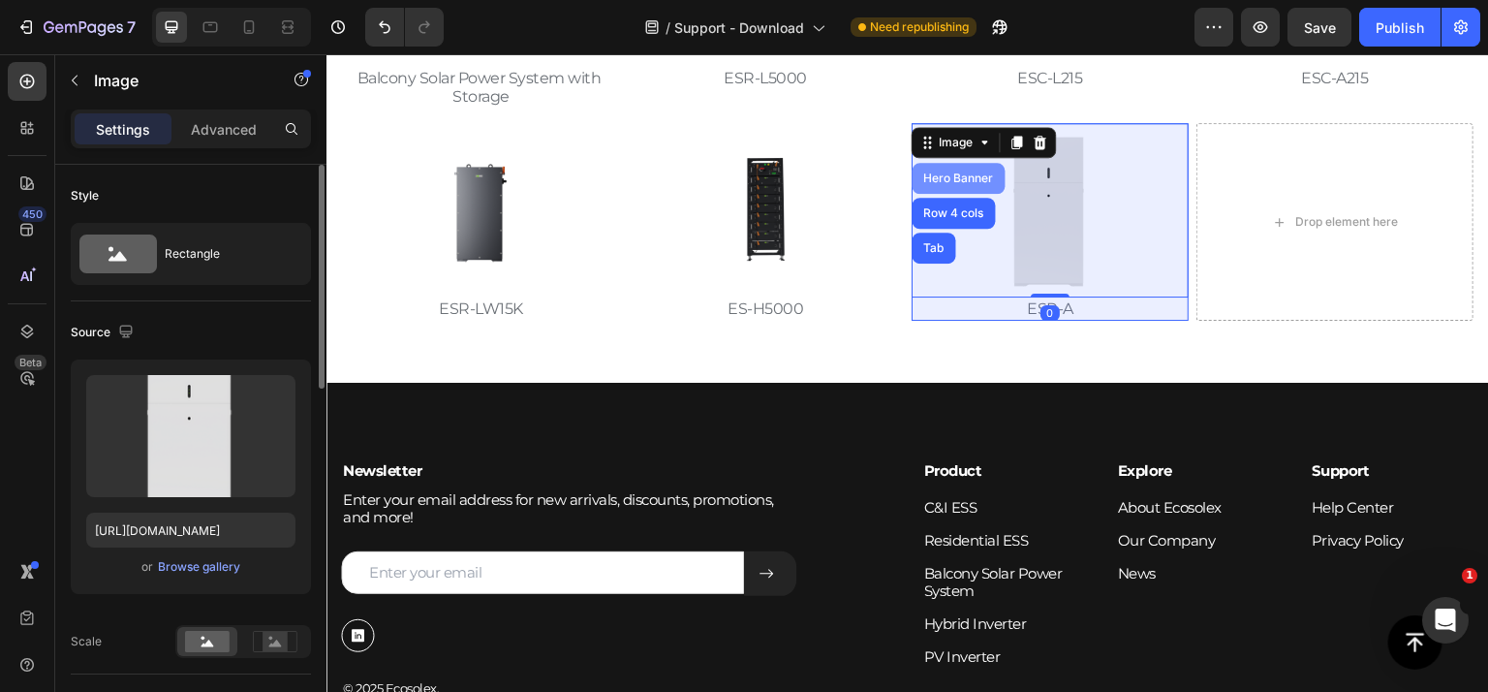
click at [951, 173] on div "Hero Banner" at bounding box center [958, 178] width 77 height 12
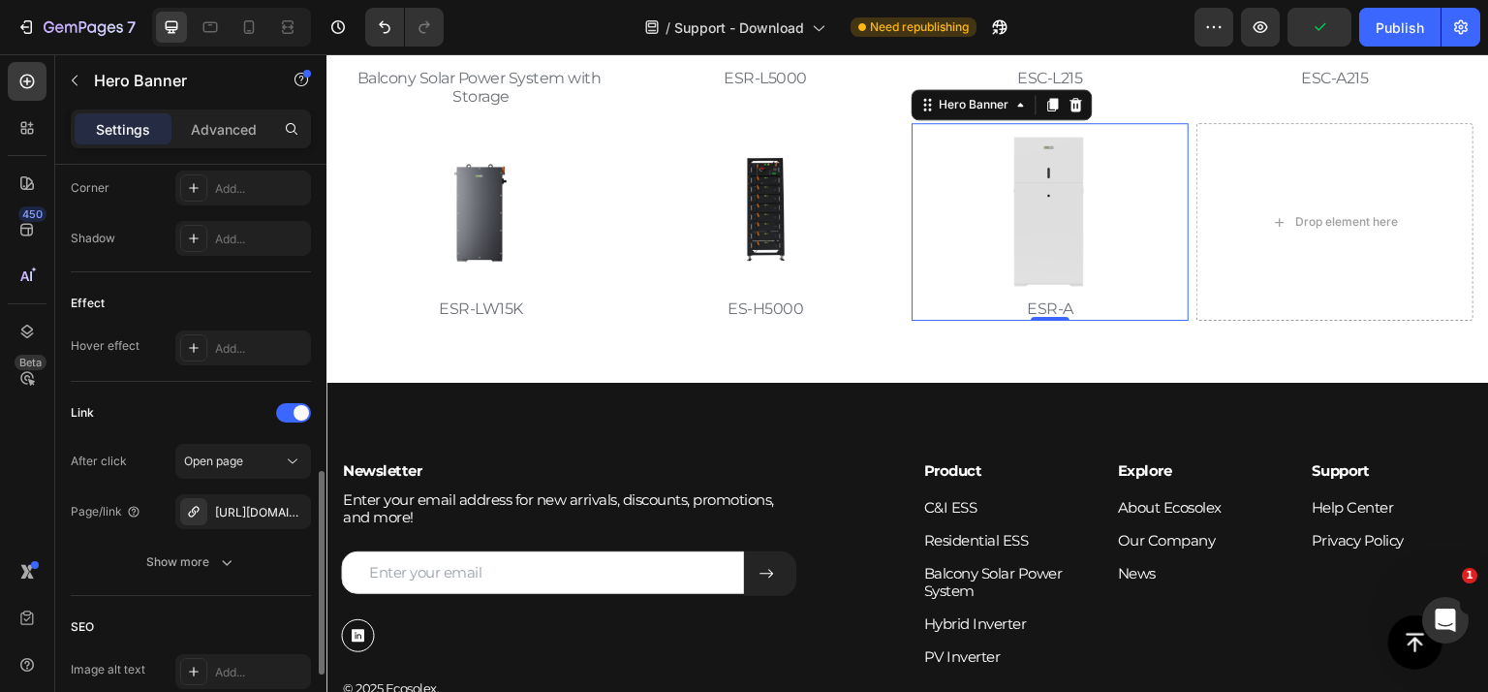
scroll to position [969, 0]
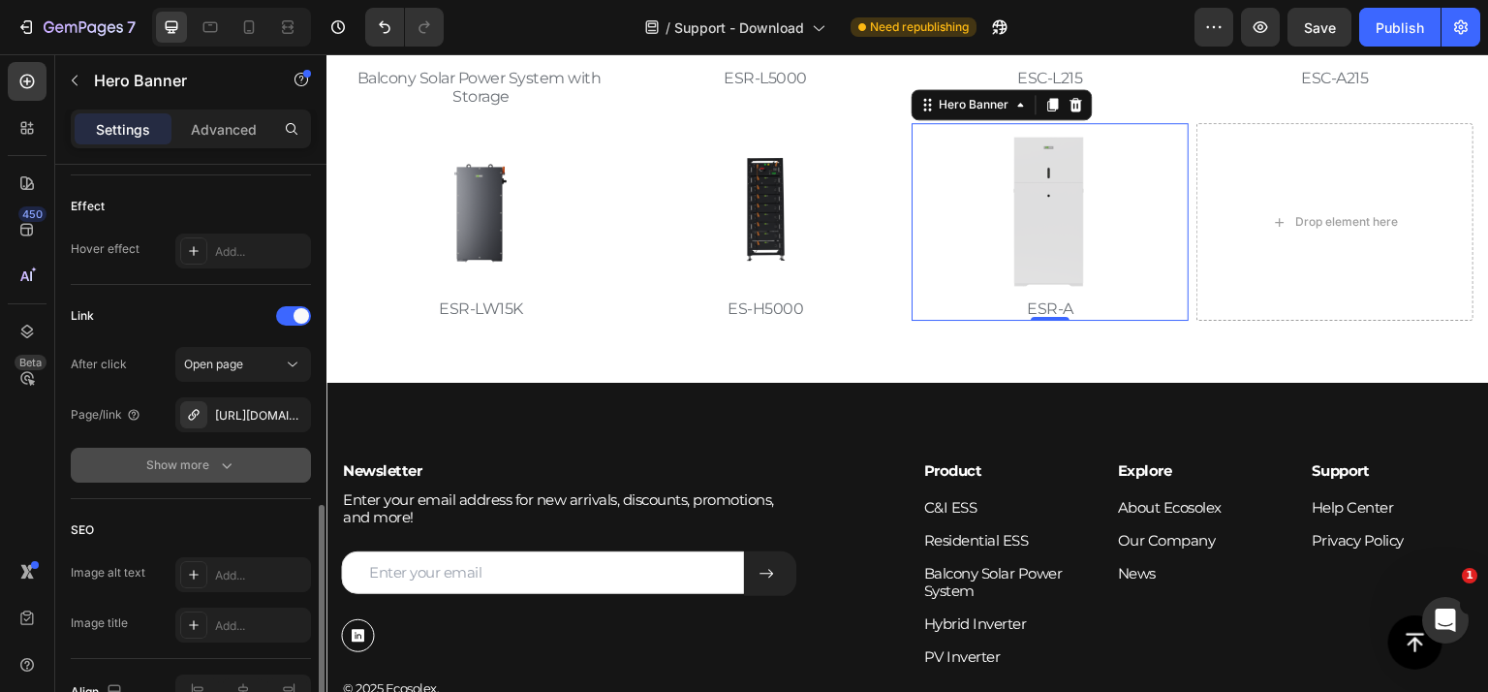
click at [211, 463] on div "Show more" at bounding box center [191, 464] width 90 height 19
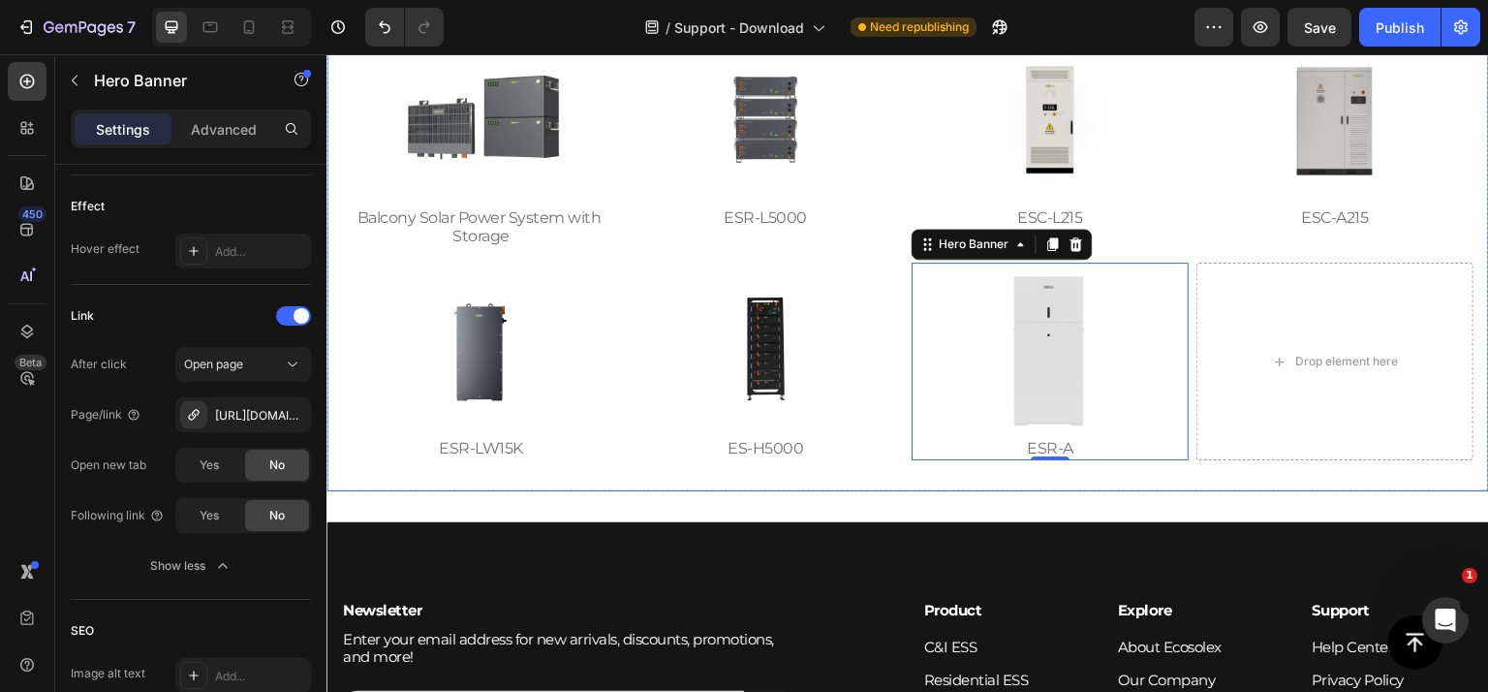
scroll to position [426, 0]
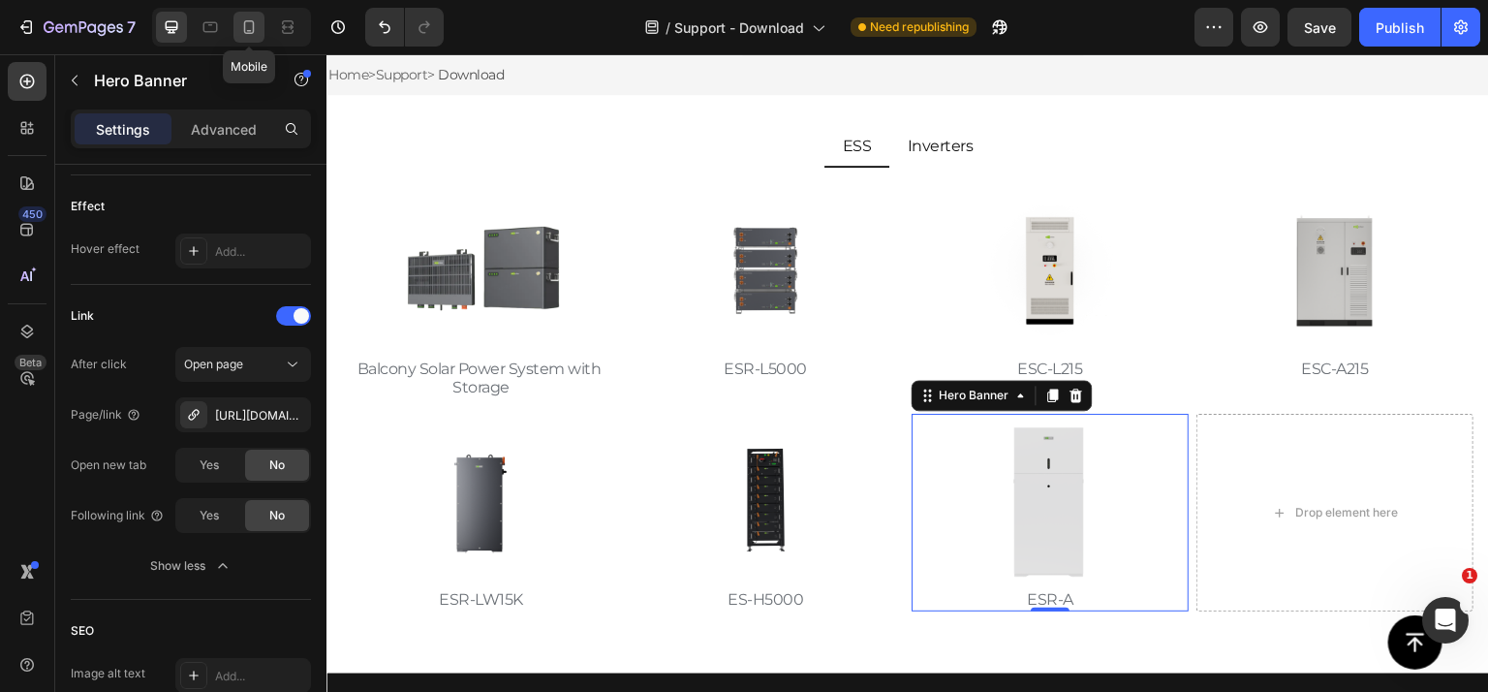
click at [248, 30] on icon at bounding box center [249, 27] width 11 height 14
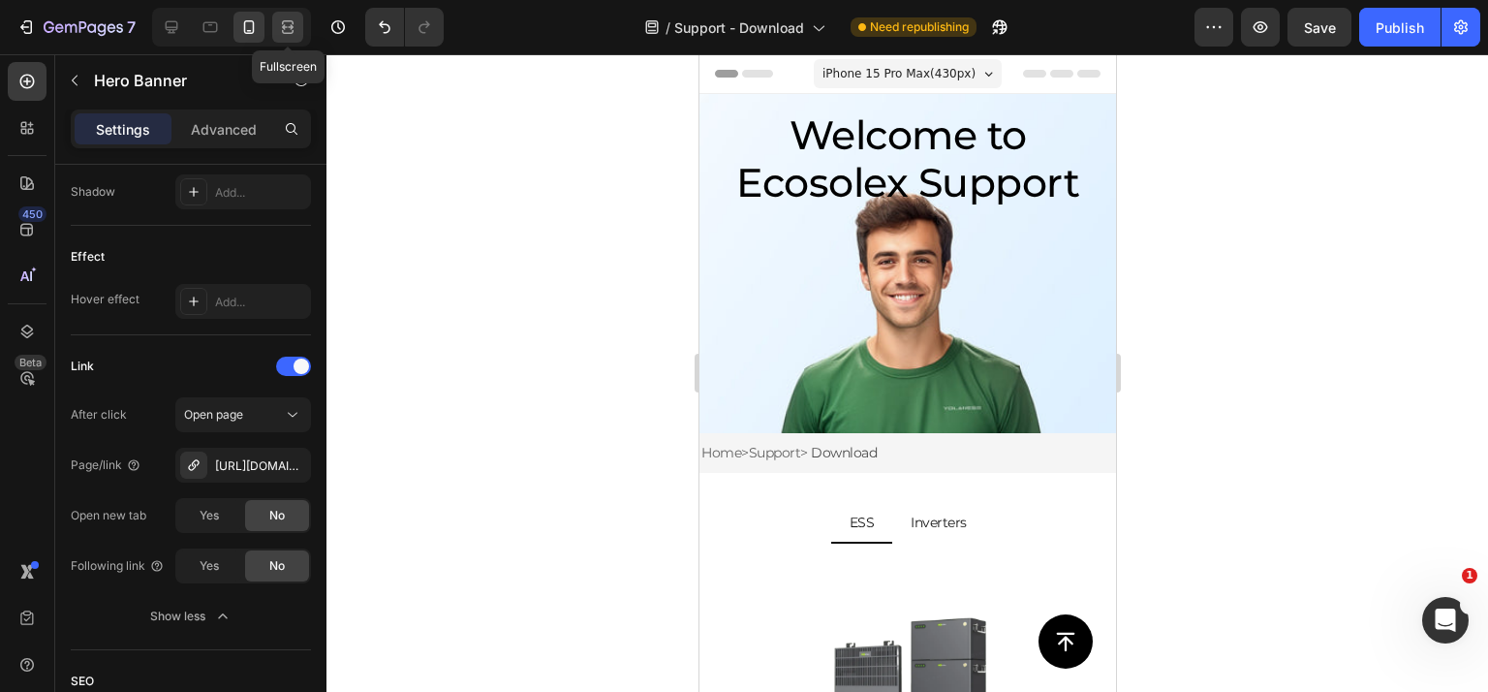
click at [294, 24] on icon at bounding box center [287, 26] width 19 height 19
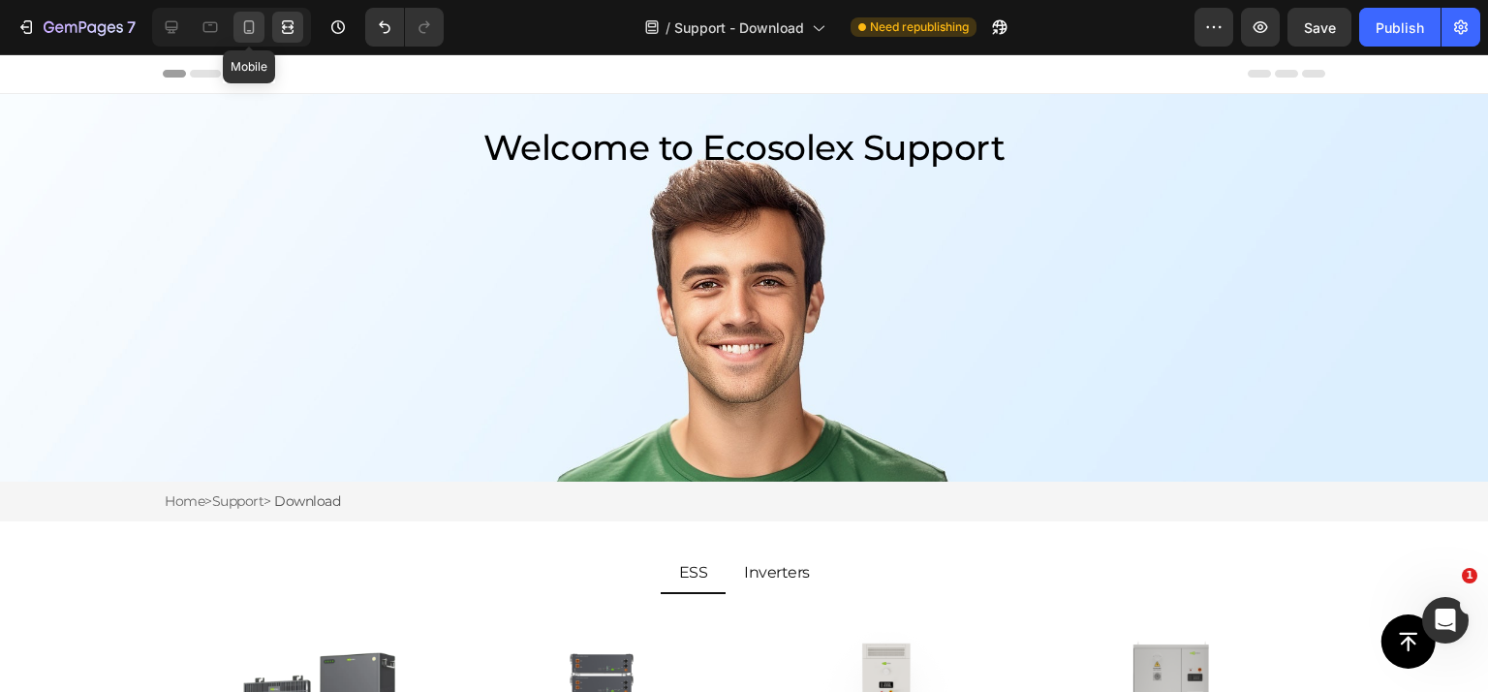
click at [246, 33] on icon at bounding box center [249, 27] width 11 height 14
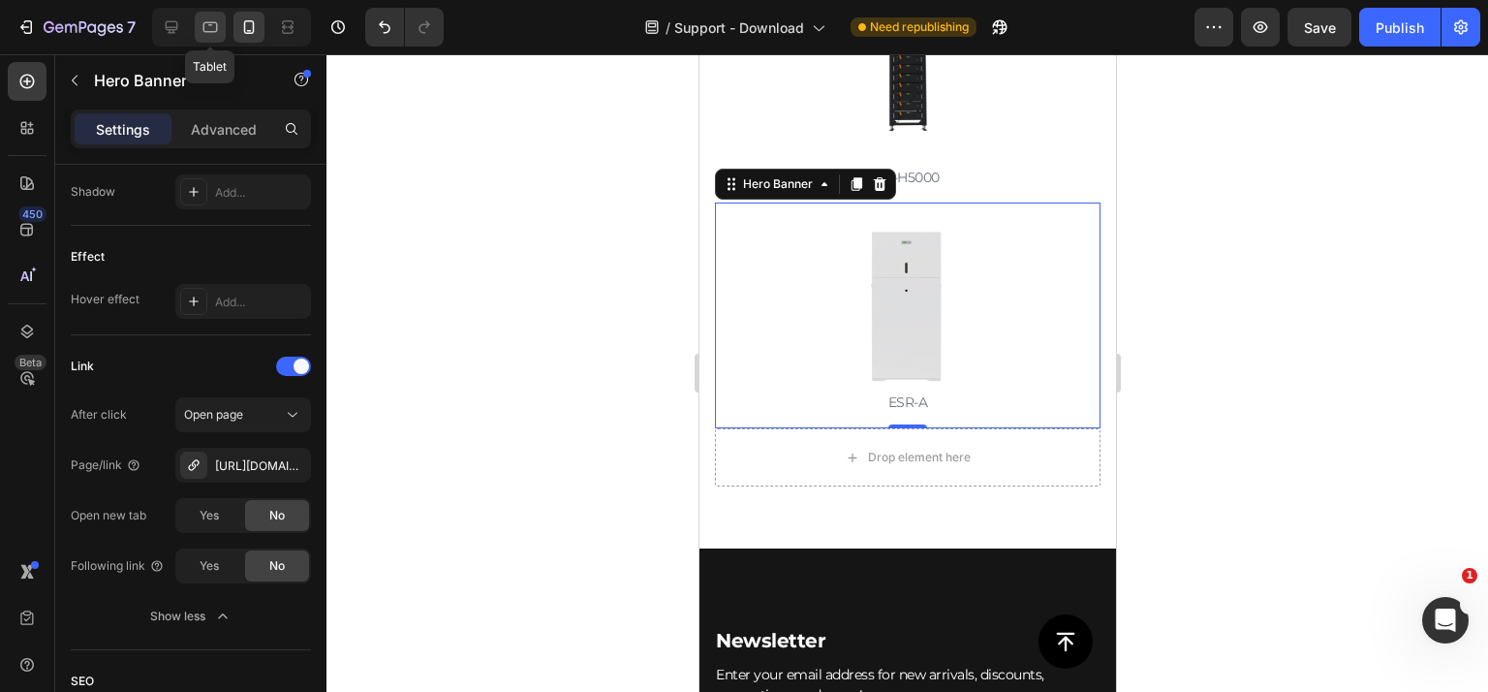
click at [209, 25] on icon at bounding box center [210, 27] width 15 height 11
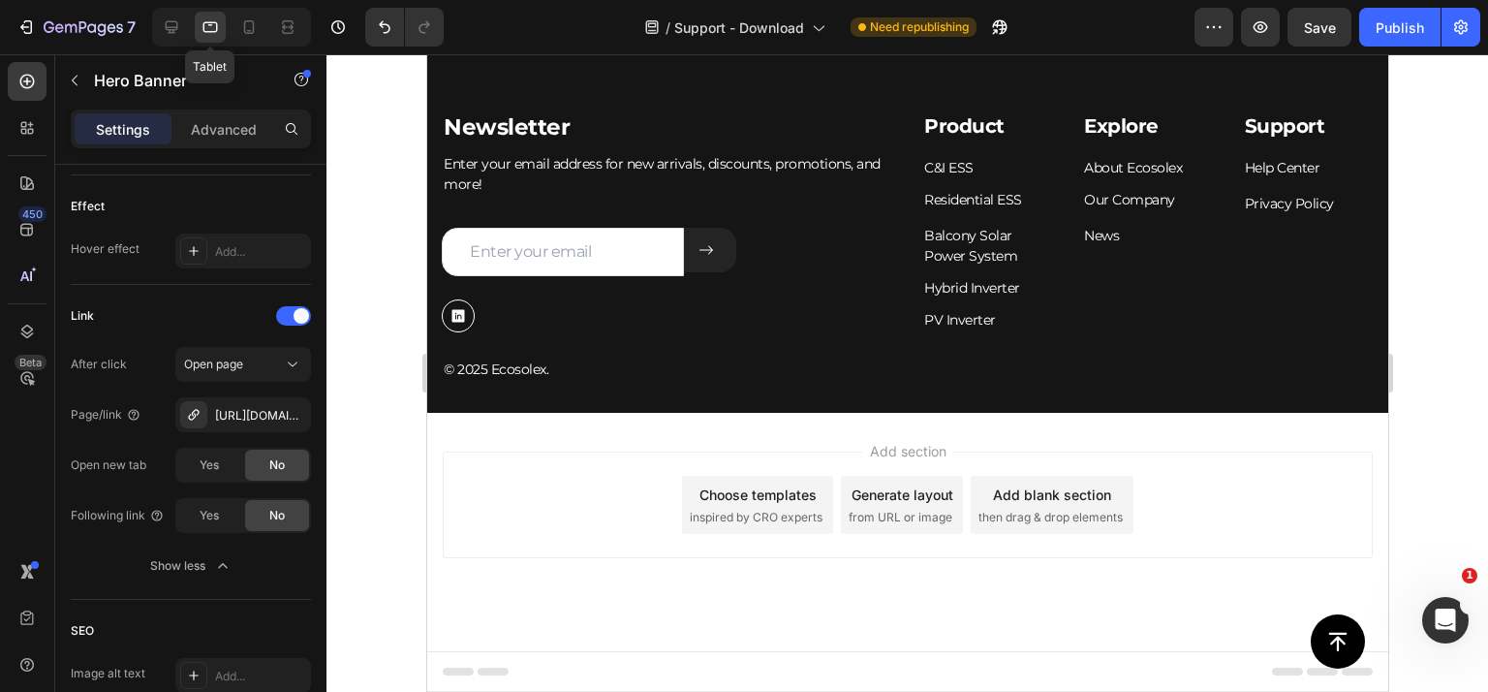
scroll to position [1077, 0]
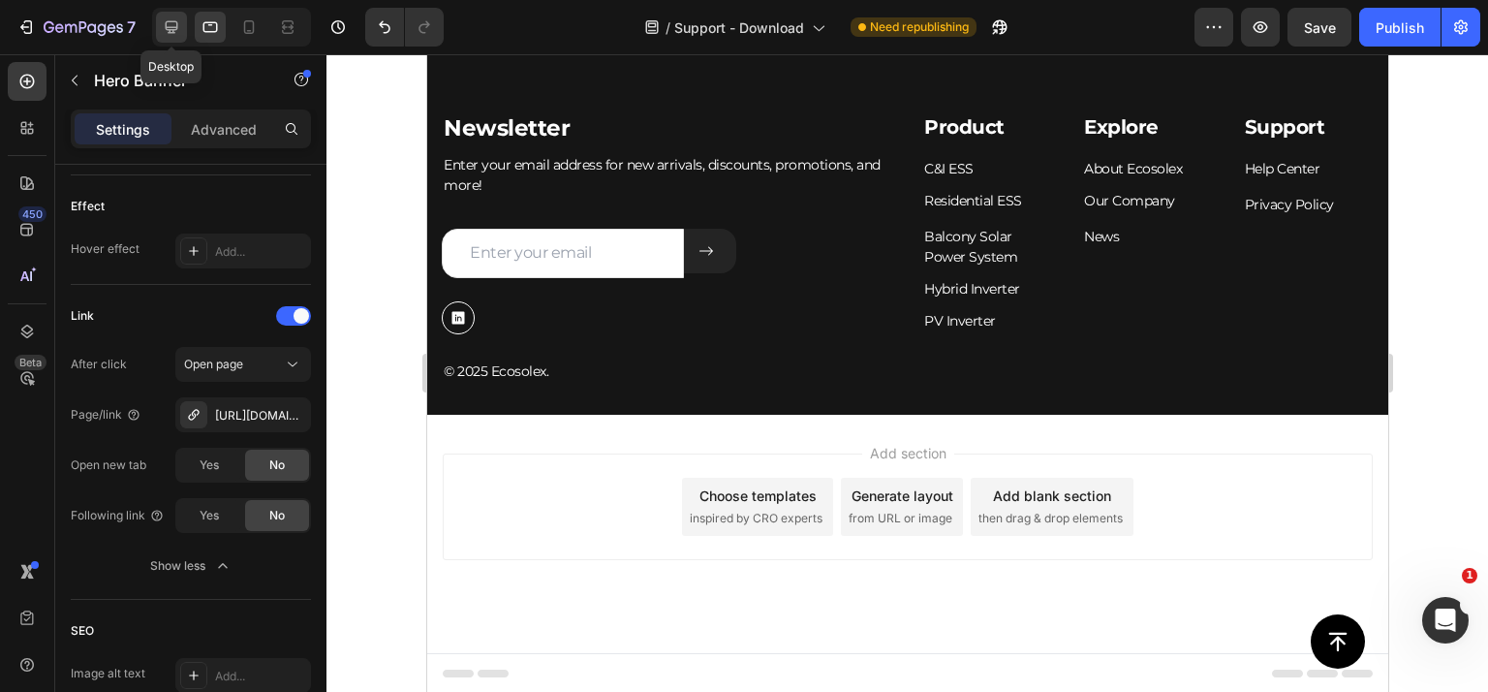
click at [160, 25] on div at bounding box center [171, 27] width 31 height 31
type input "1200"
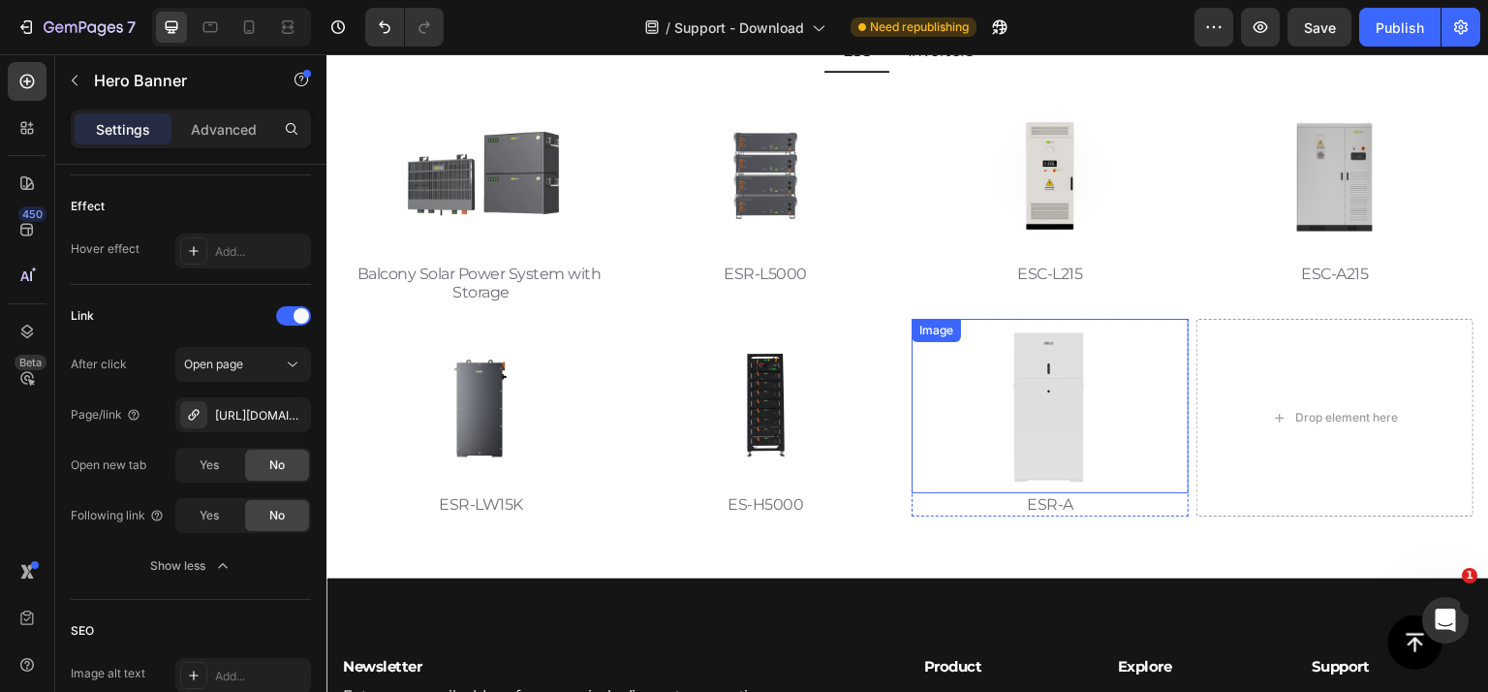
scroll to position [184, 0]
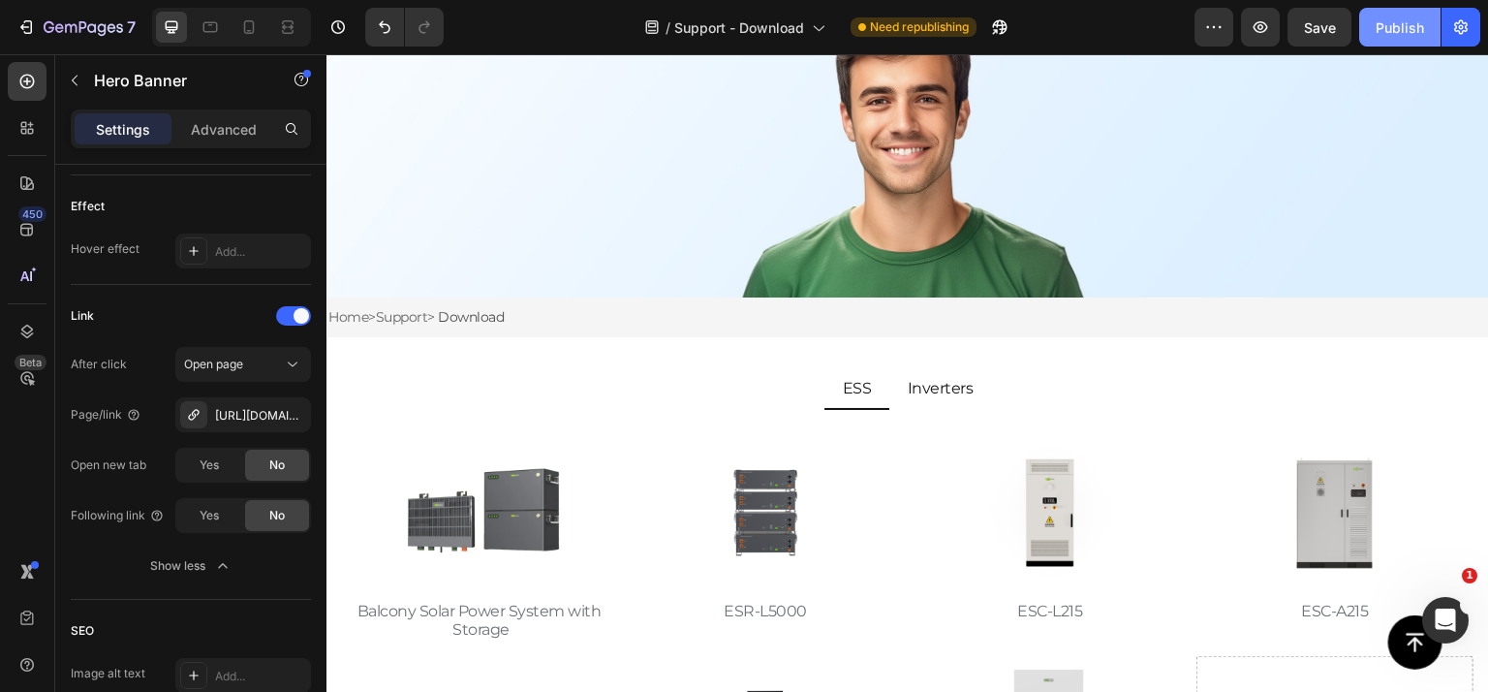
click at [1400, 31] on div "Publish" at bounding box center [1400, 27] width 48 height 20
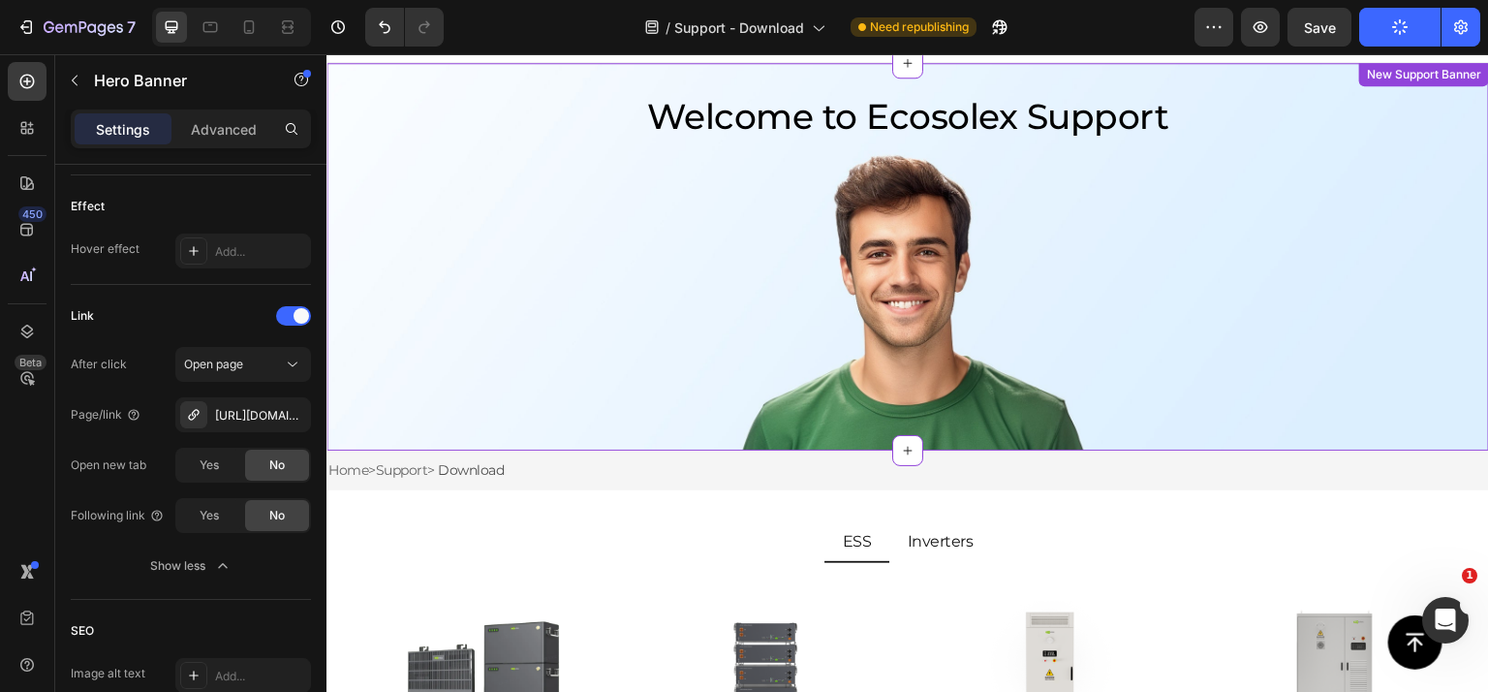
scroll to position [0, 0]
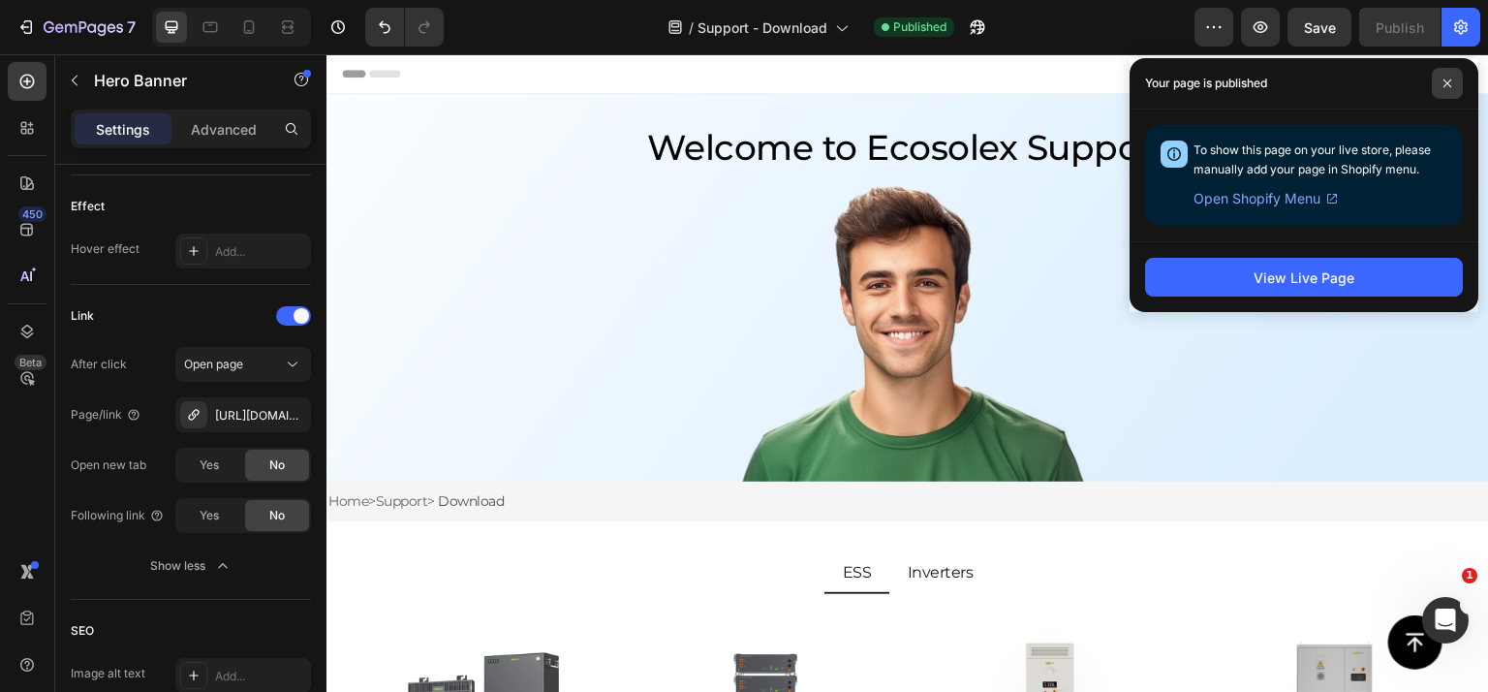
click at [1444, 80] on icon at bounding box center [1447, 83] width 8 height 8
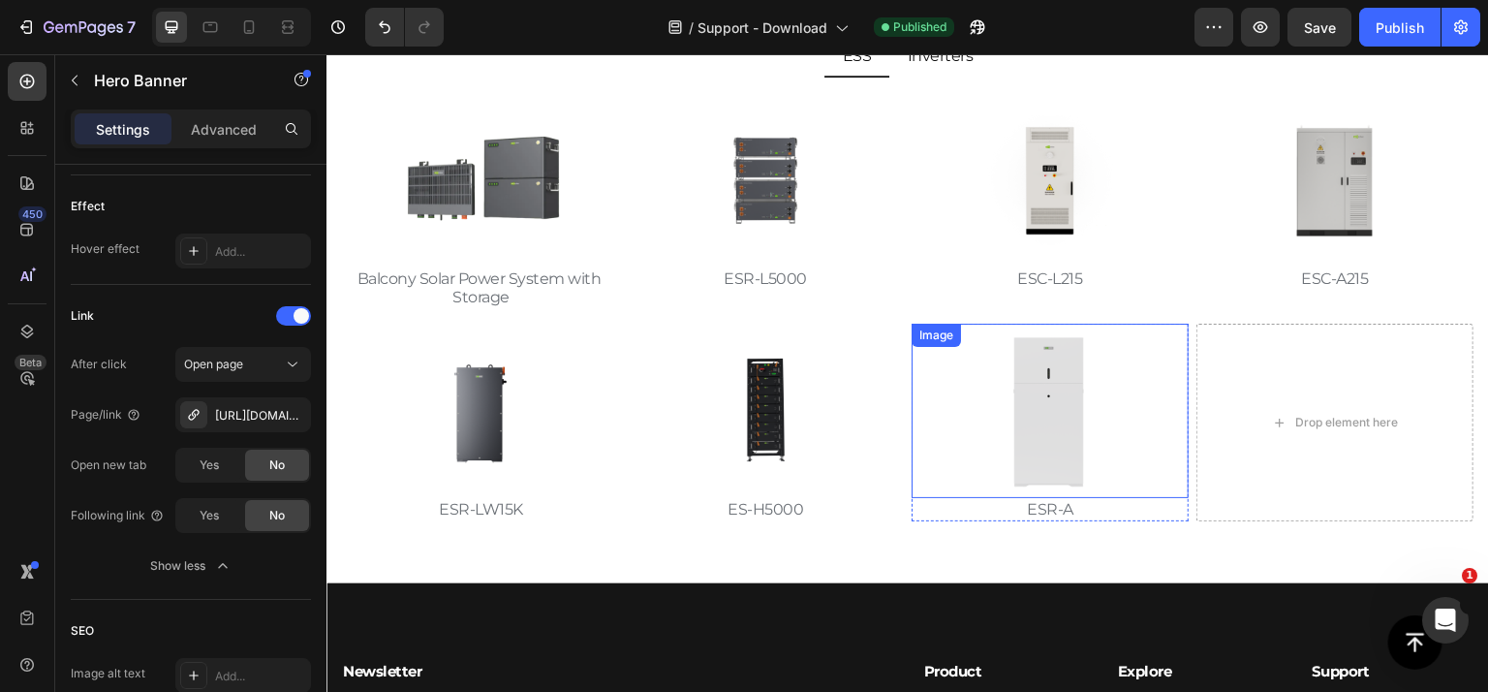
scroll to position [580, 0]
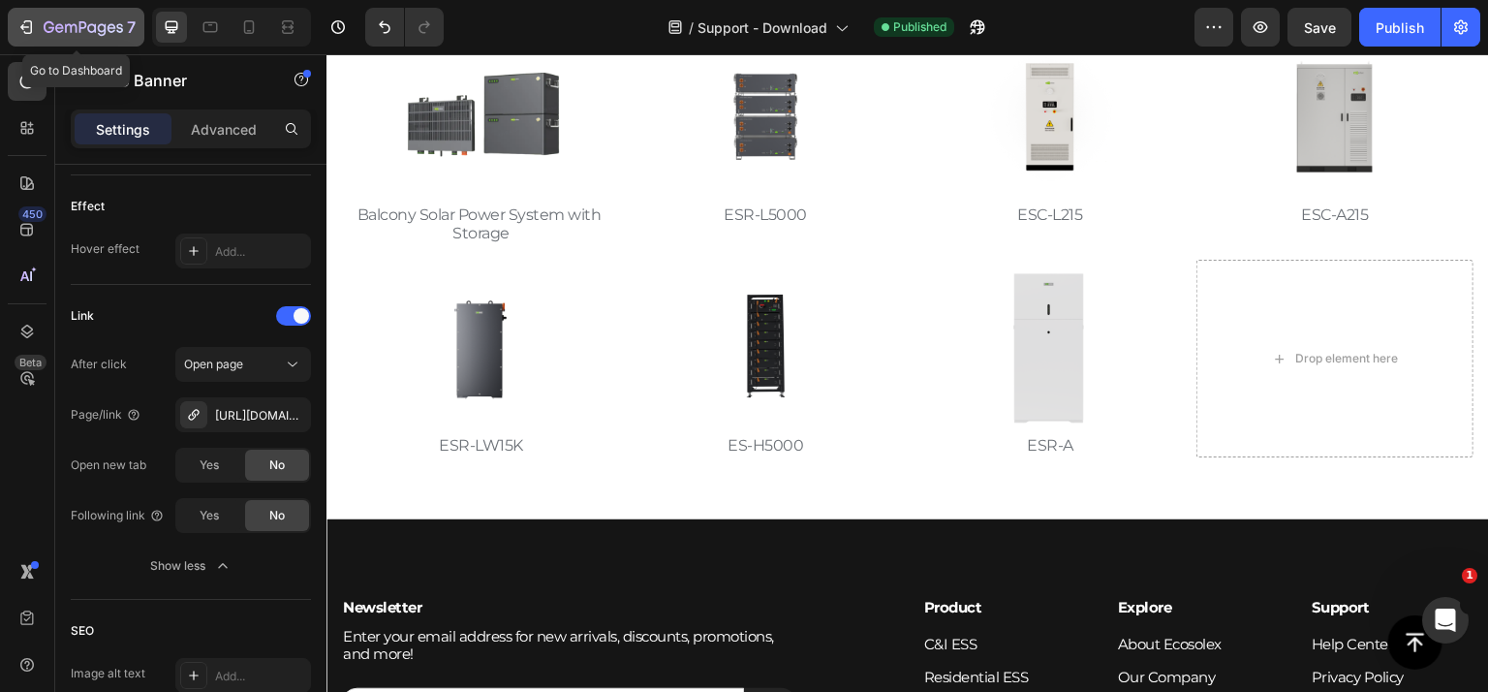
click at [54, 20] on icon "button" at bounding box center [83, 28] width 79 height 16
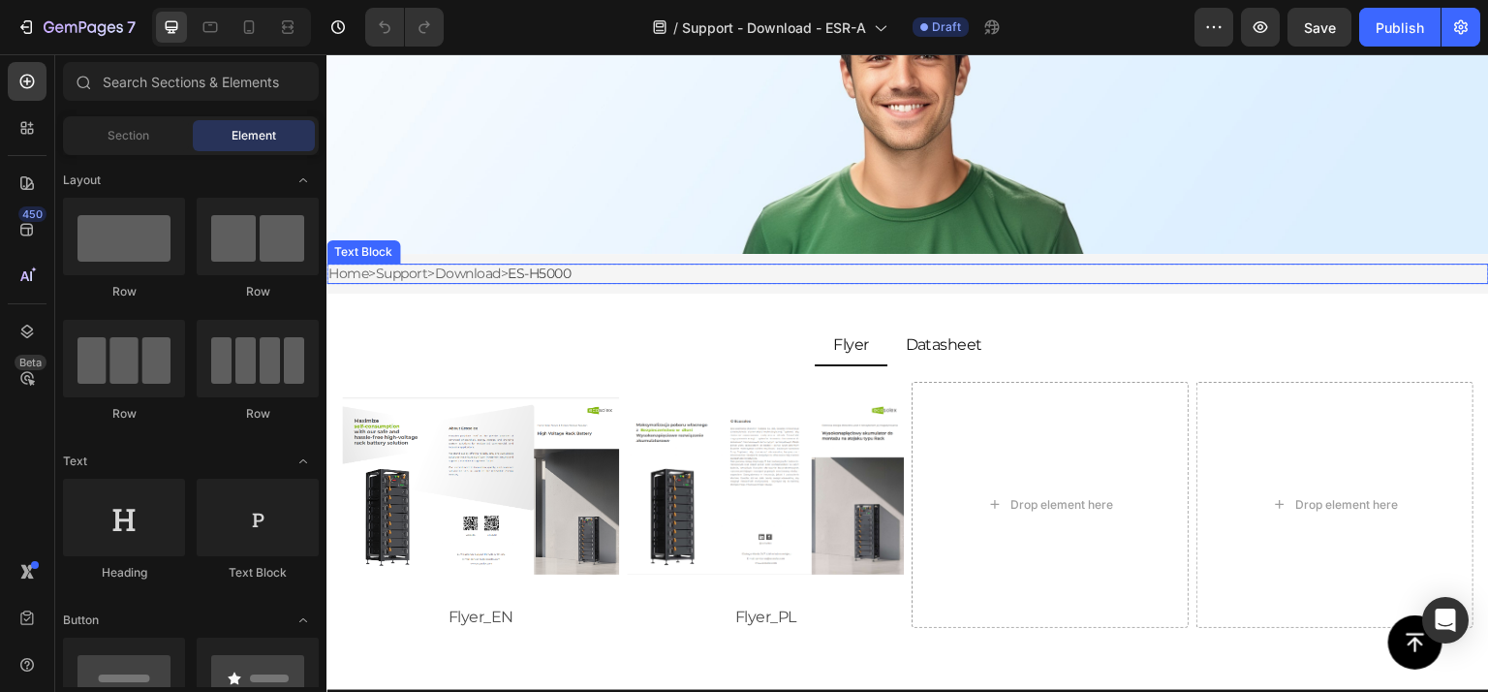
scroll to position [194, 0]
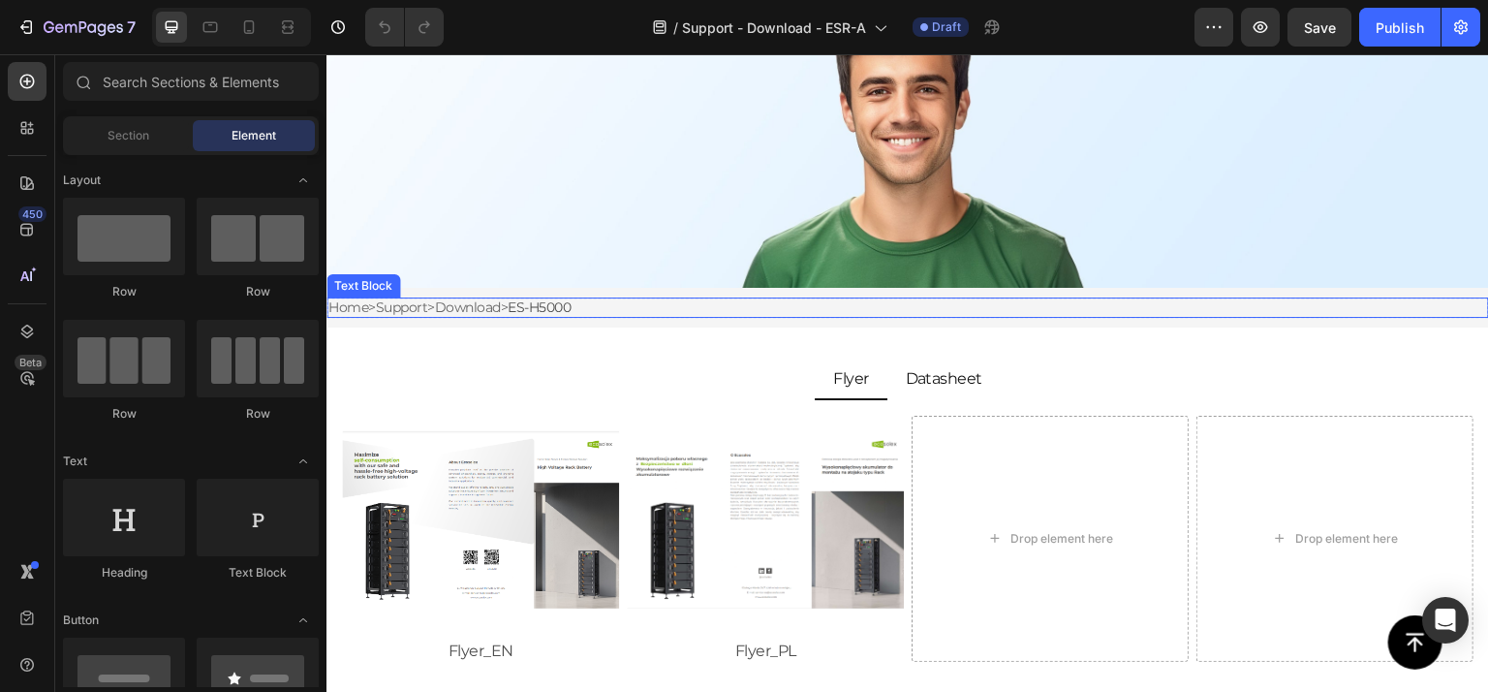
click at [551, 309] on span "ES-H5000" at bounding box center [539, 306] width 63 height 17
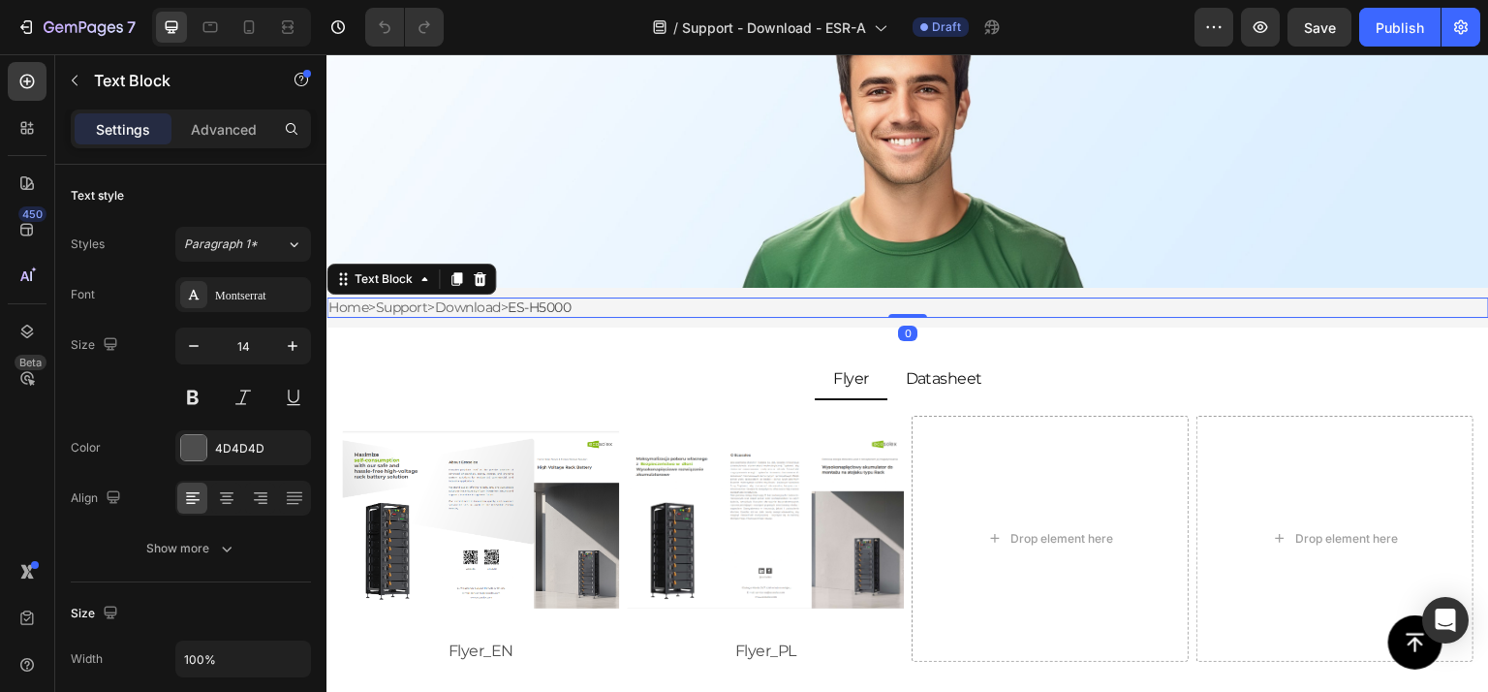
click at [544, 308] on span "ES-H5000" at bounding box center [539, 306] width 63 height 17
click at [533, 307] on span "ES-H5000" at bounding box center [539, 306] width 63 height 17
click at [531, 307] on span "ES-H5000" at bounding box center [539, 306] width 63 height 17
click at [529, 307] on span "ES-H5000" at bounding box center [539, 306] width 63 height 17
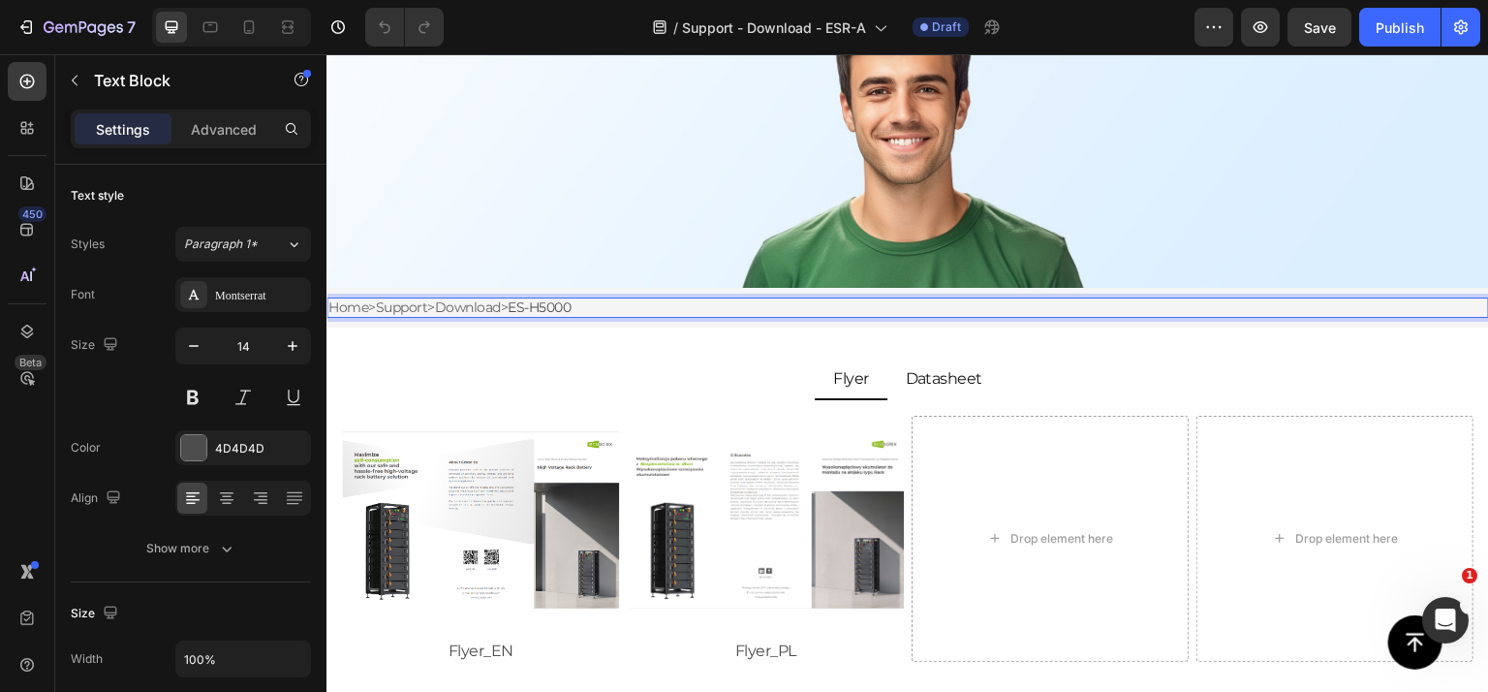
click at [539, 307] on span "ES-H5000" at bounding box center [539, 306] width 63 height 17
click at [550, 306] on span "ES-H5000" at bounding box center [539, 306] width 63 height 17
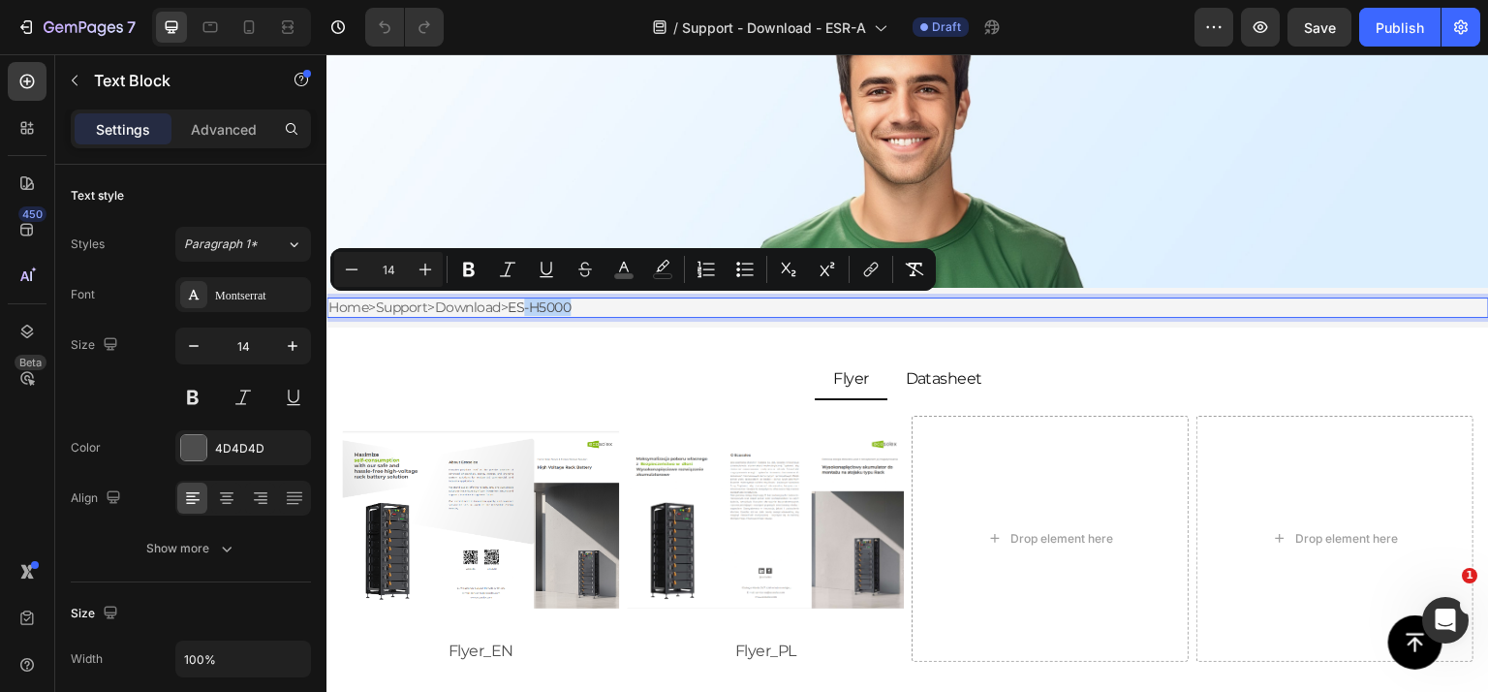
drag, startPoint x: 593, startPoint y: 306, endPoint x: 545, endPoint y: 310, distance: 47.6
click at [545, 310] on p "Home > Support > Download > ES-H5000" at bounding box center [907, 307] width 1159 height 16
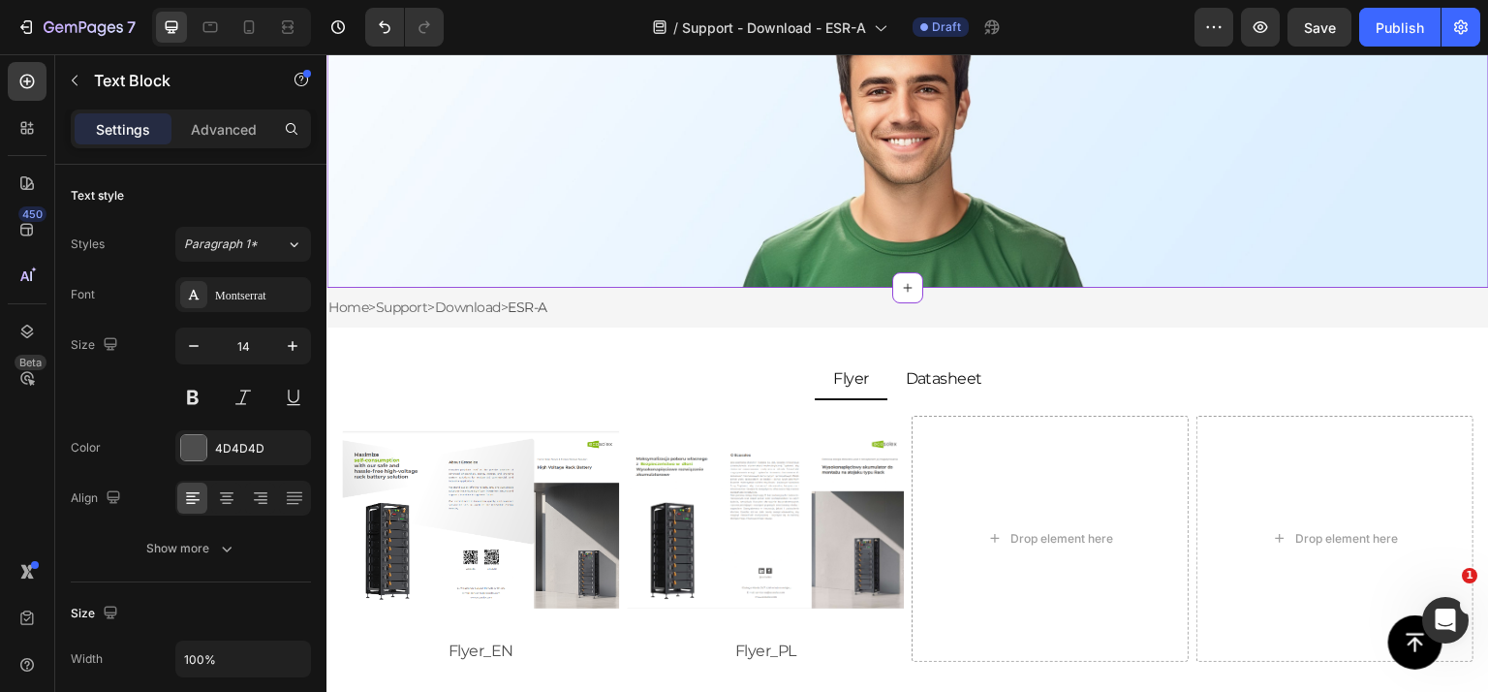
click at [789, 249] on div "Background Image" at bounding box center [907, 93] width 1162 height 387
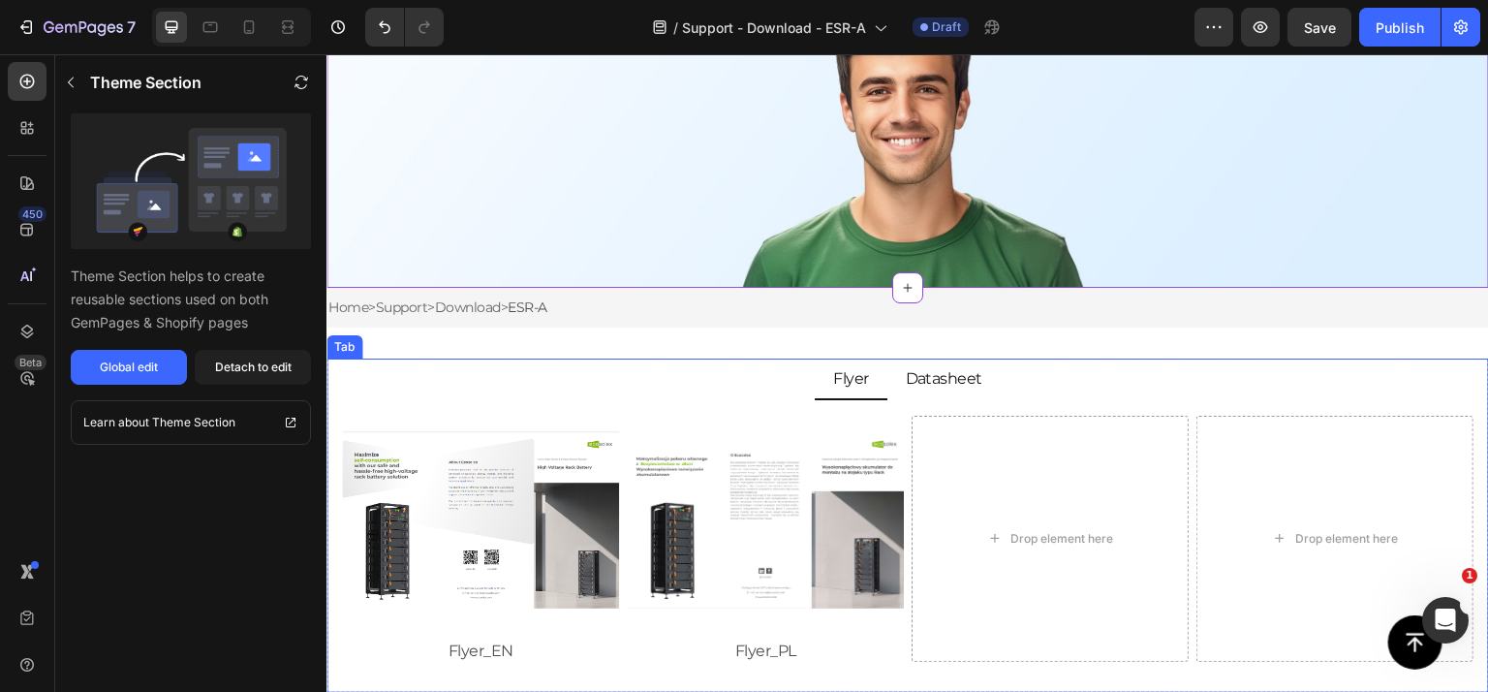
click at [933, 390] on div "Datasheet" at bounding box center [944, 379] width 83 height 26
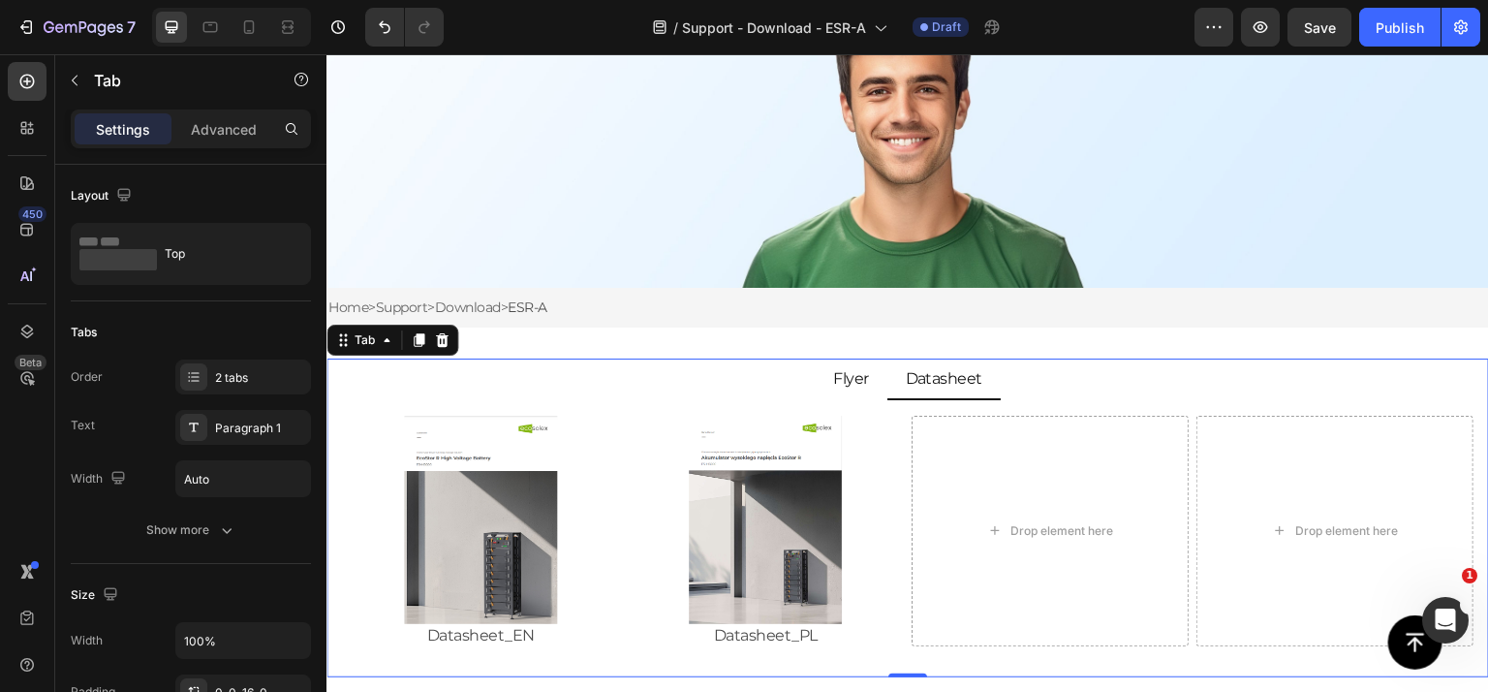
click at [838, 392] on li "Flyer" at bounding box center [851, 379] width 73 height 42
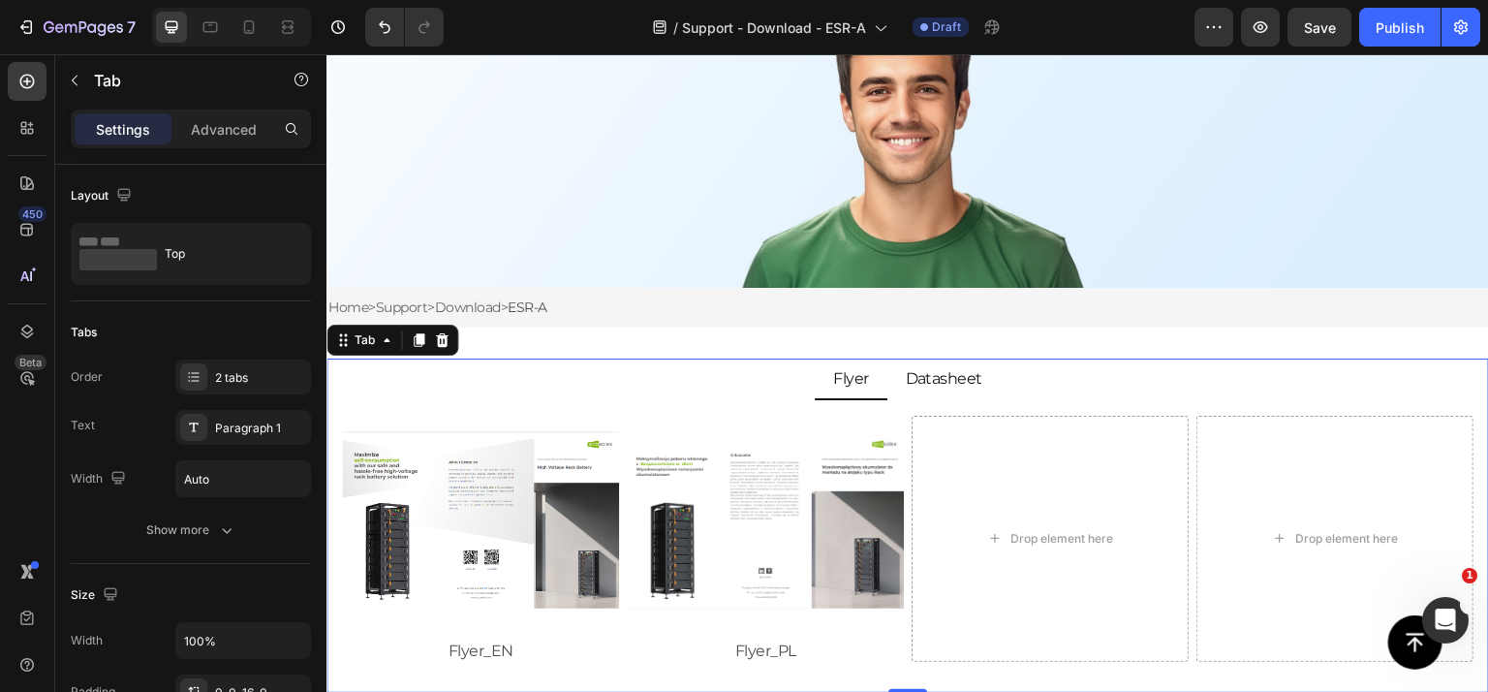
click at [942, 391] on li "Datasheet" at bounding box center [944, 379] width 114 height 42
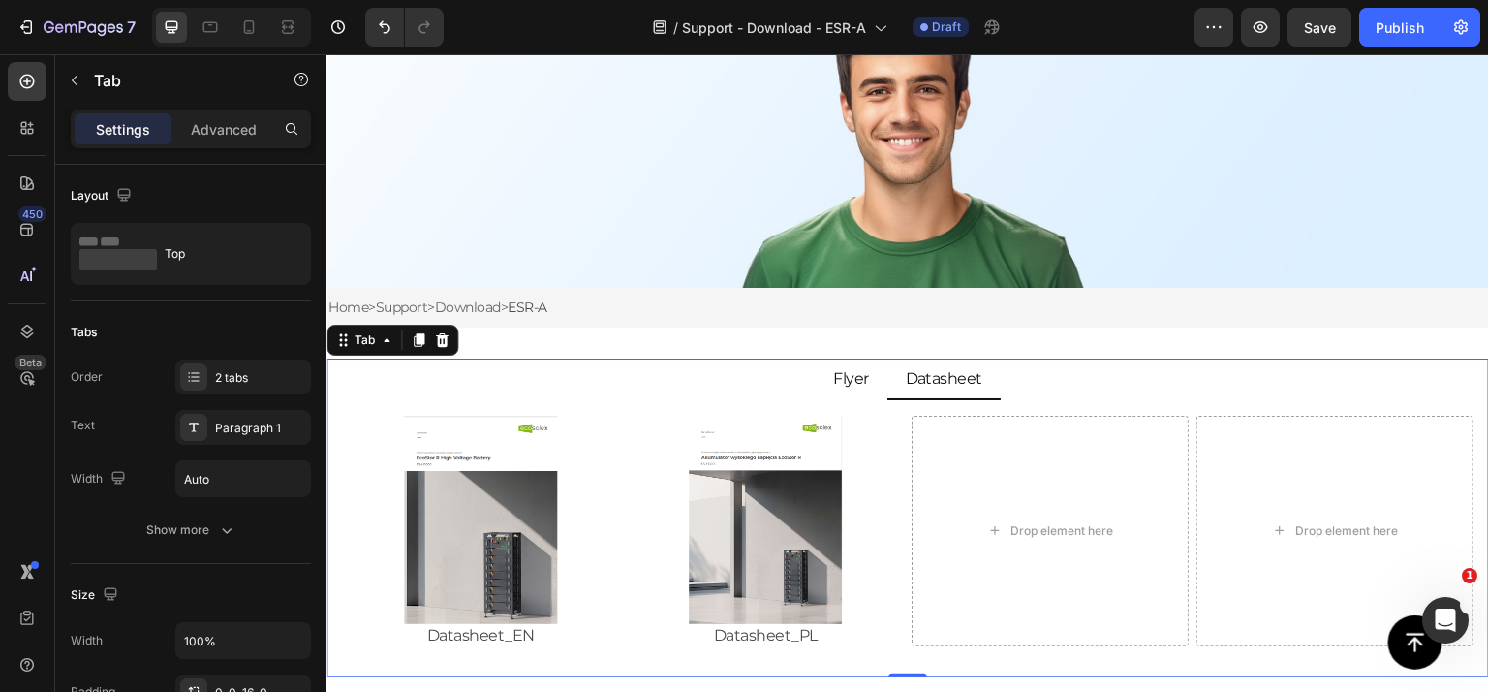
click at [843, 391] on li "Flyer" at bounding box center [851, 379] width 73 height 42
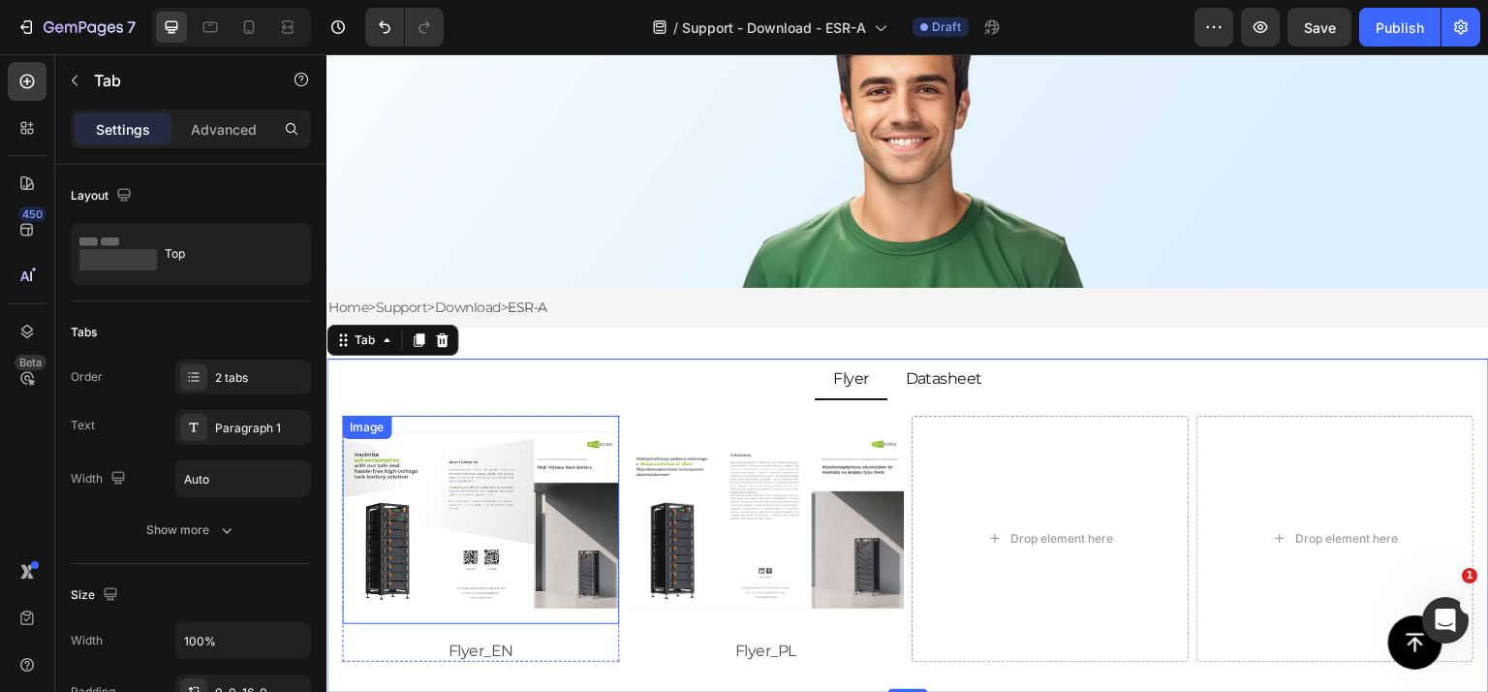
click at [551, 485] on img at bounding box center [480, 520] width 277 height 208
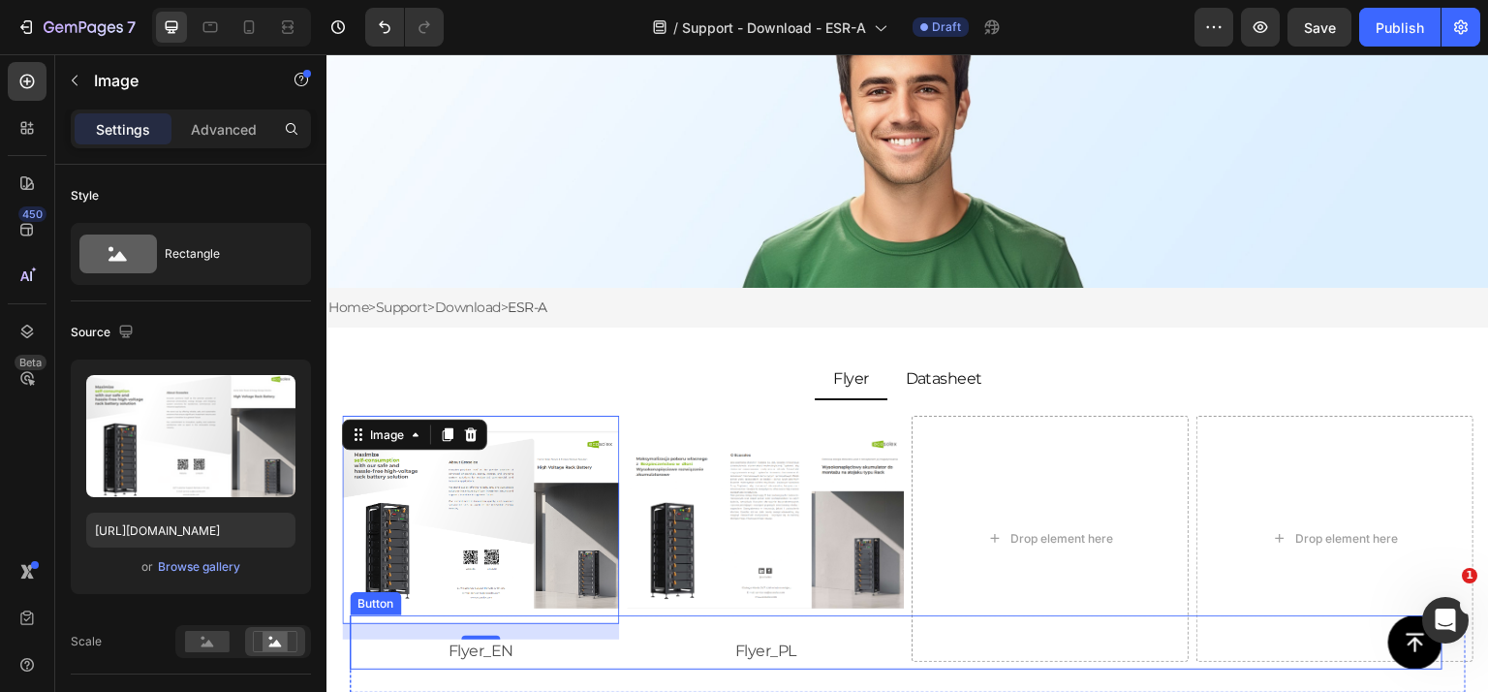
click at [533, 643] on div "Button" at bounding box center [896, 642] width 1093 height 54
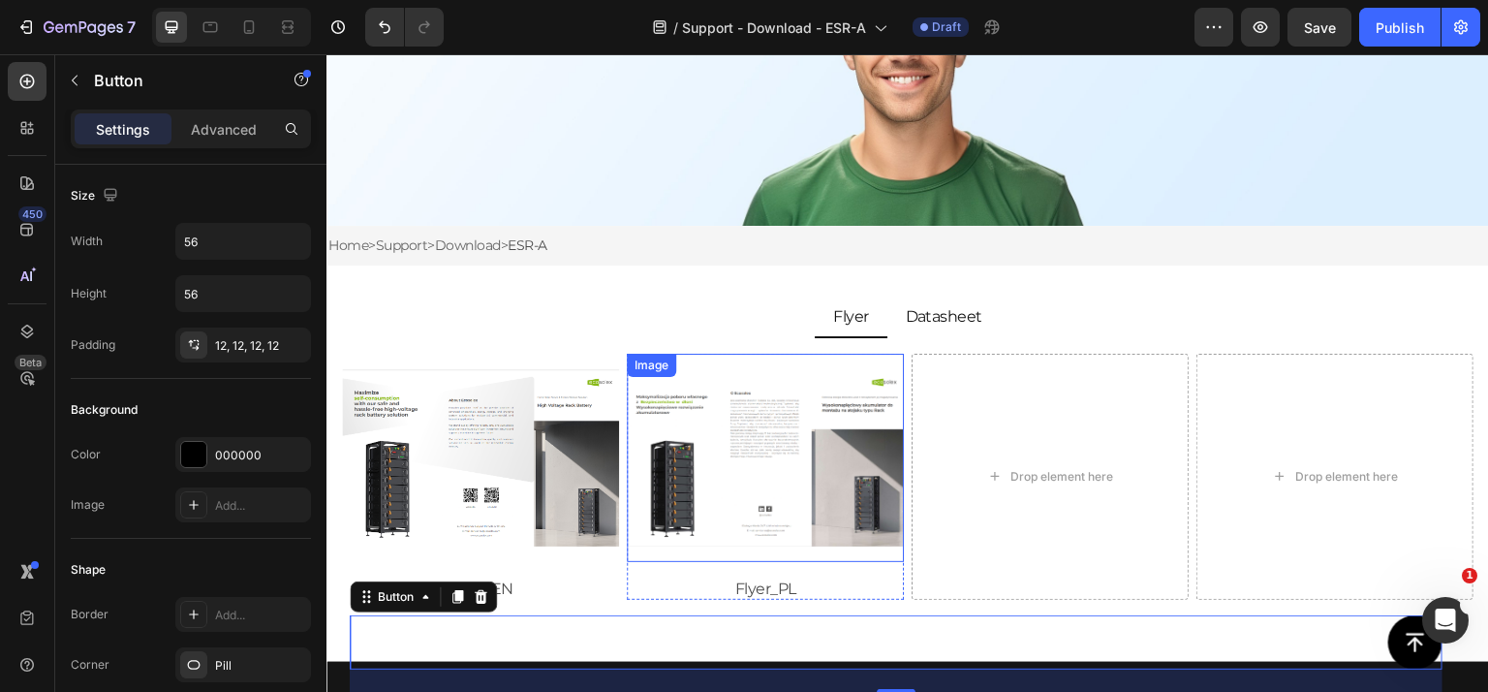
scroll to position [291, 0]
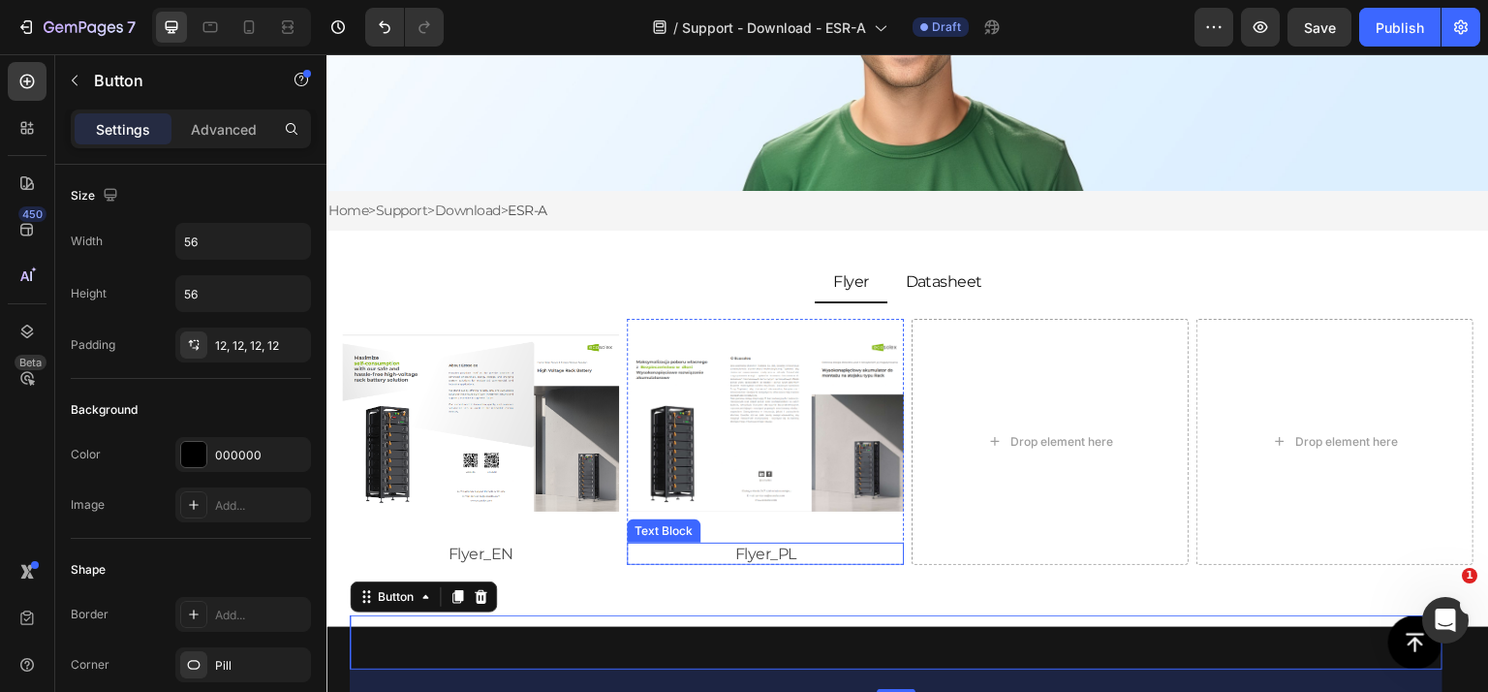
click at [777, 556] on p "Flyer_PL" at bounding box center [765, 553] width 273 height 18
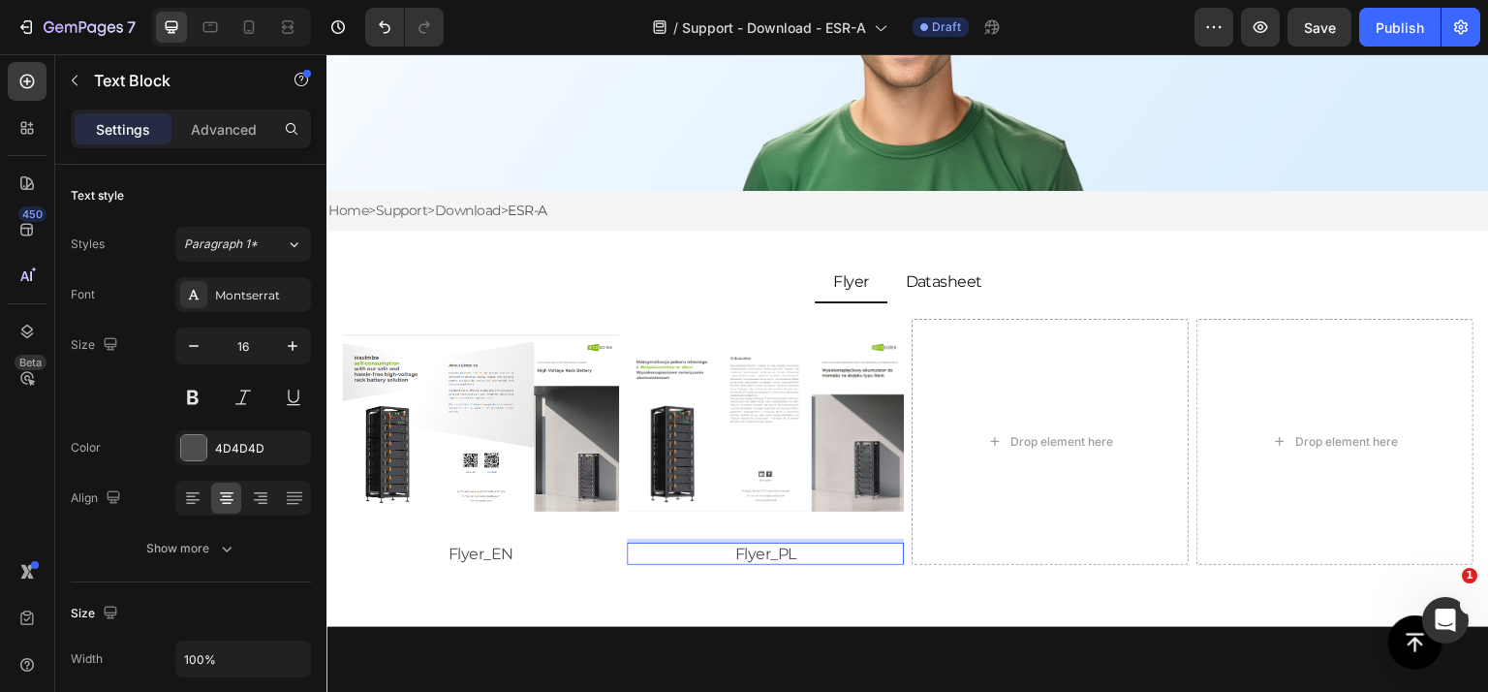
click at [777, 556] on p "Flyer_PL" at bounding box center [765, 553] width 273 height 18
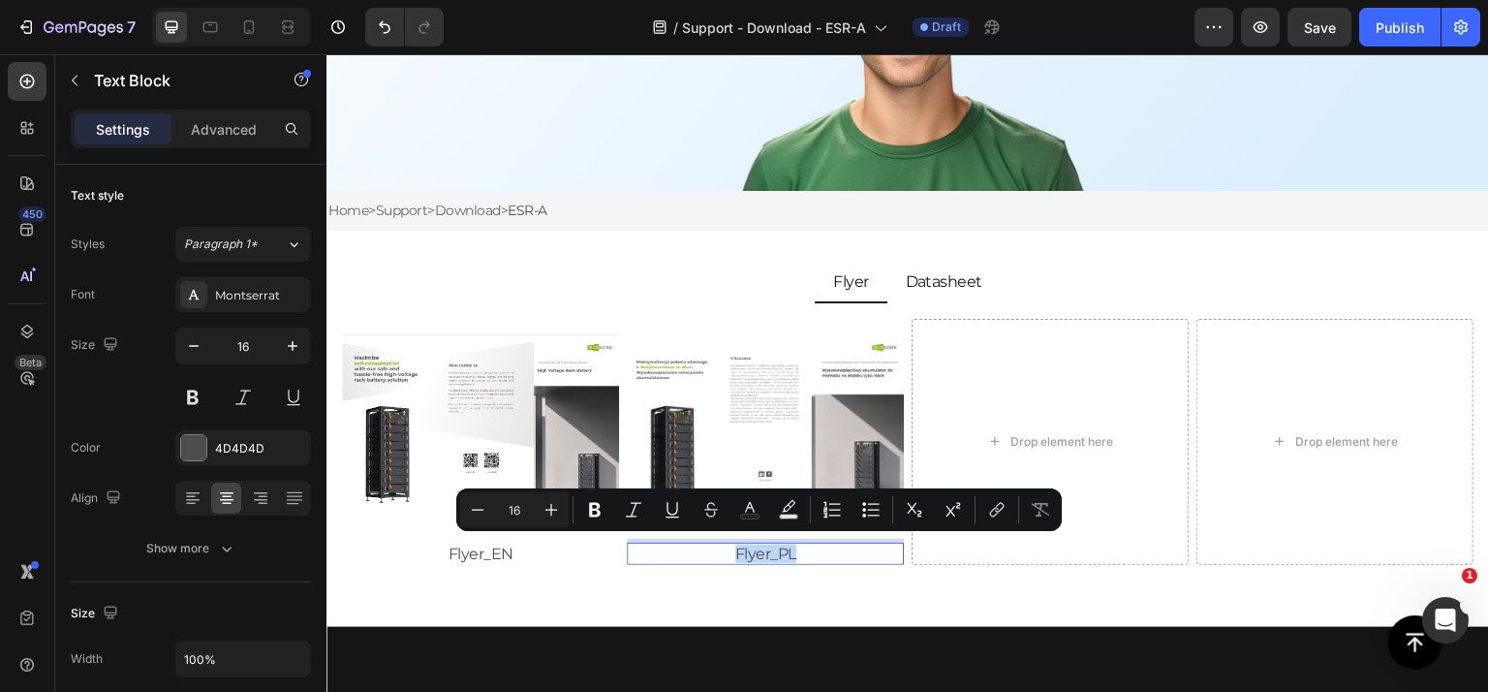
click at [775, 551] on p "Flyer_PL" at bounding box center [765, 553] width 273 height 18
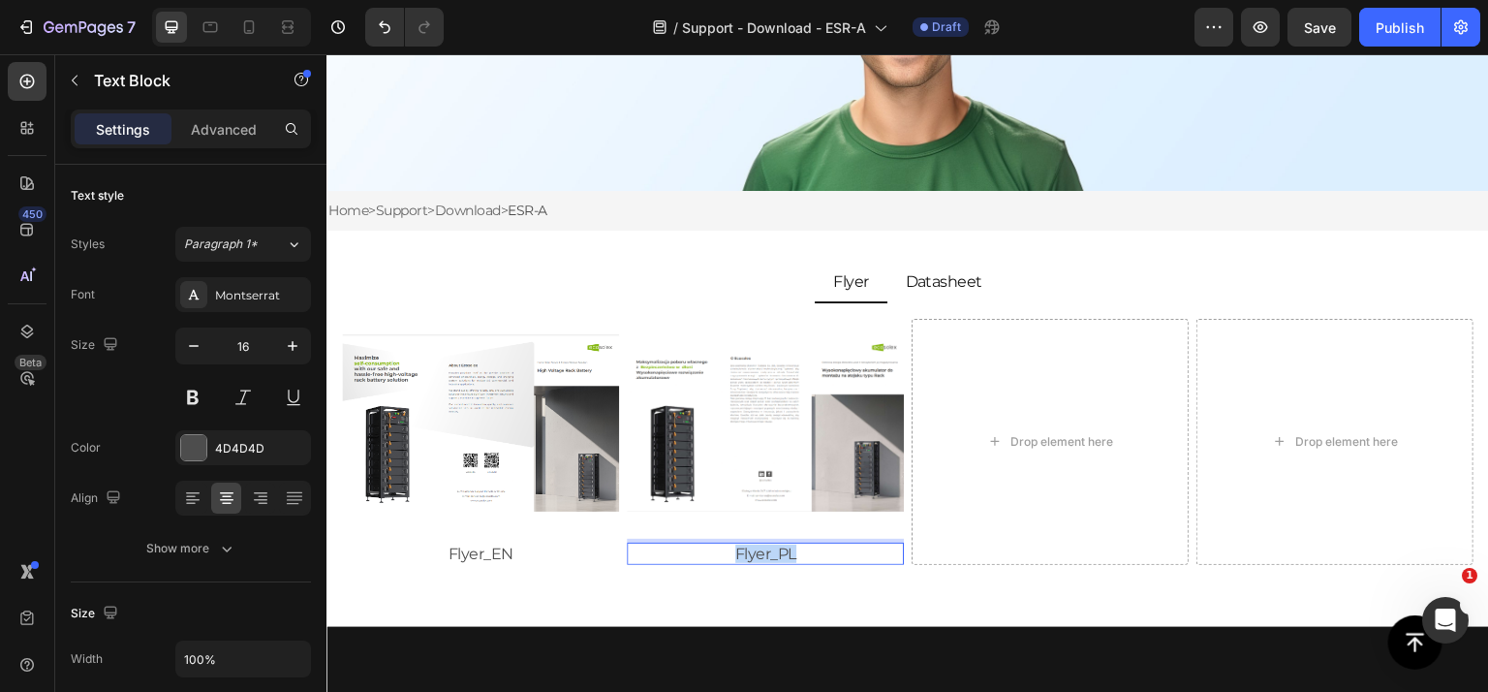
drag, startPoint x: 775, startPoint y: 551, endPoint x: 789, endPoint y: 551, distance: 13.6
click at [789, 551] on p "Flyer_PL" at bounding box center [765, 553] width 273 height 18
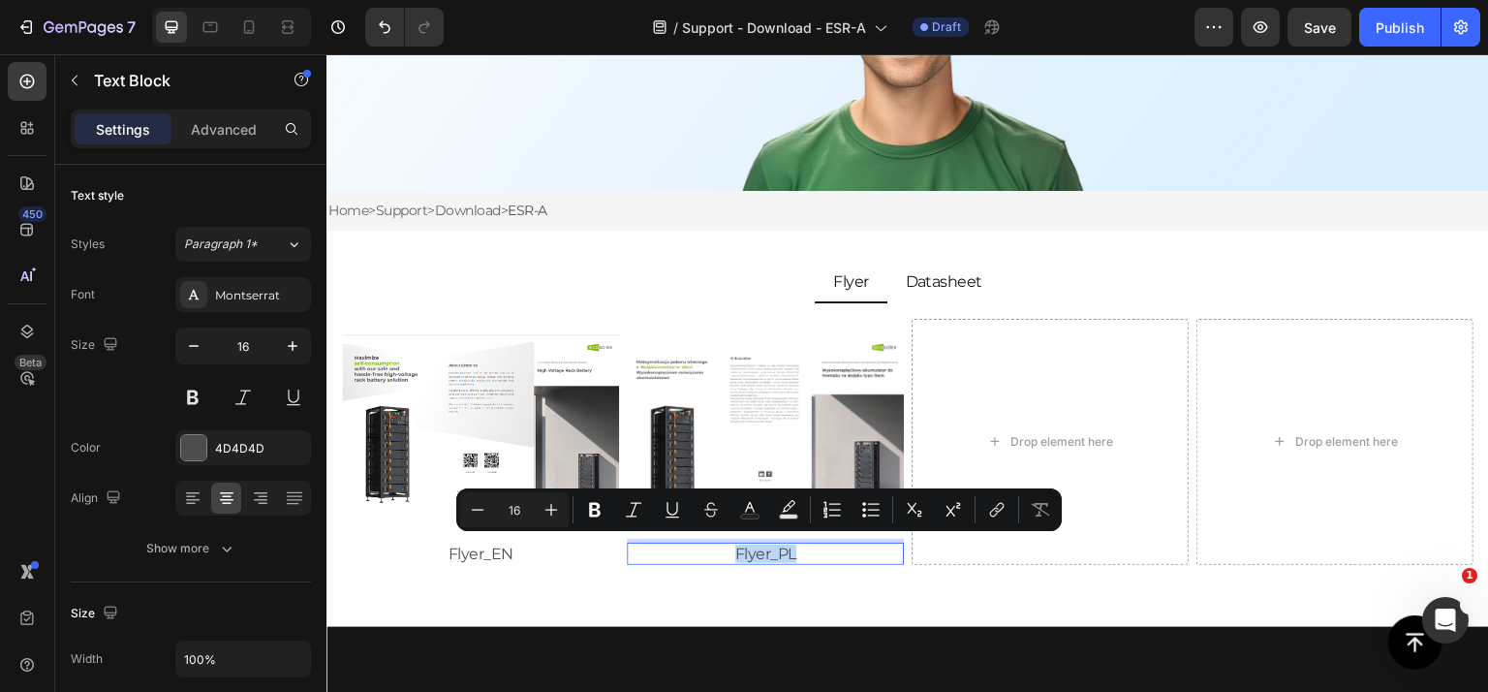
click at [792, 550] on p "Flyer_PL" at bounding box center [765, 553] width 273 height 18
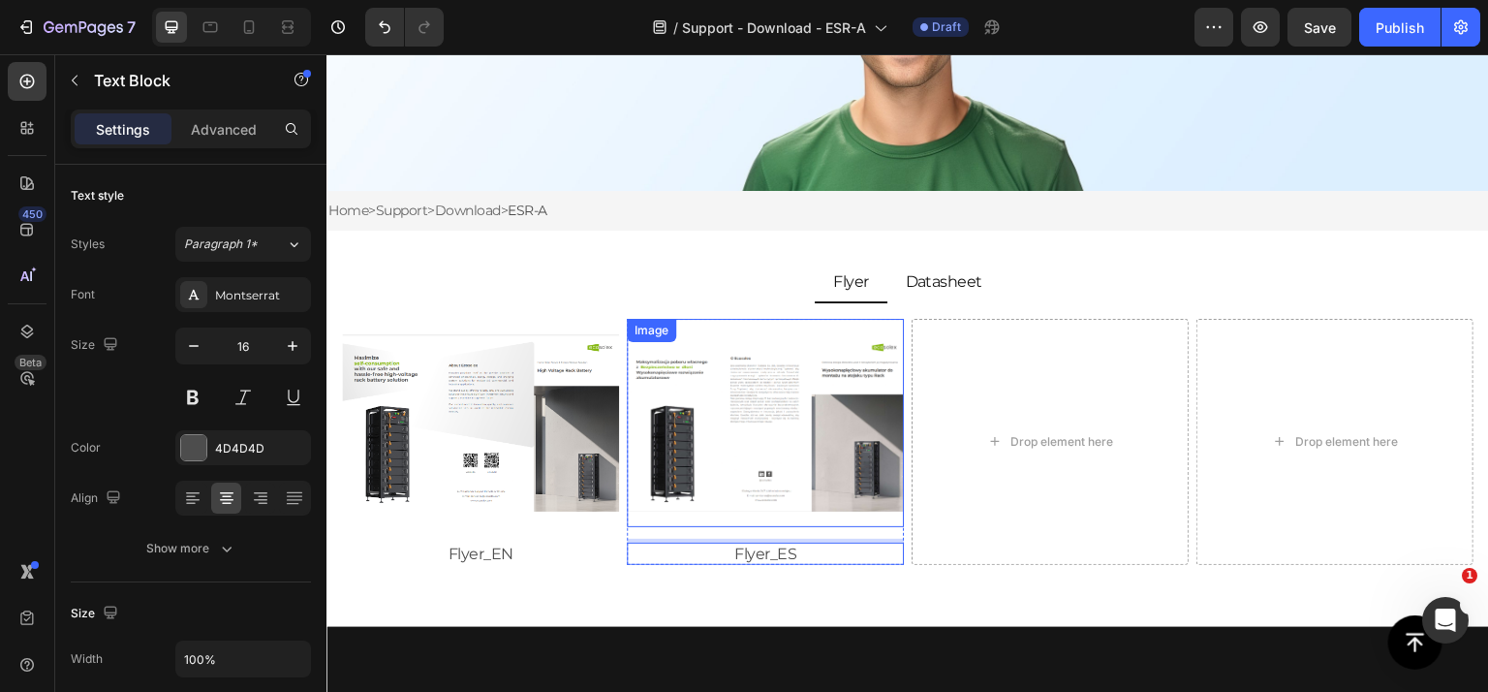
drag, startPoint x: 731, startPoint y: 446, endPoint x: 633, endPoint y: 444, distance: 98.8
click at [731, 446] on img at bounding box center [765, 423] width 277 height 208
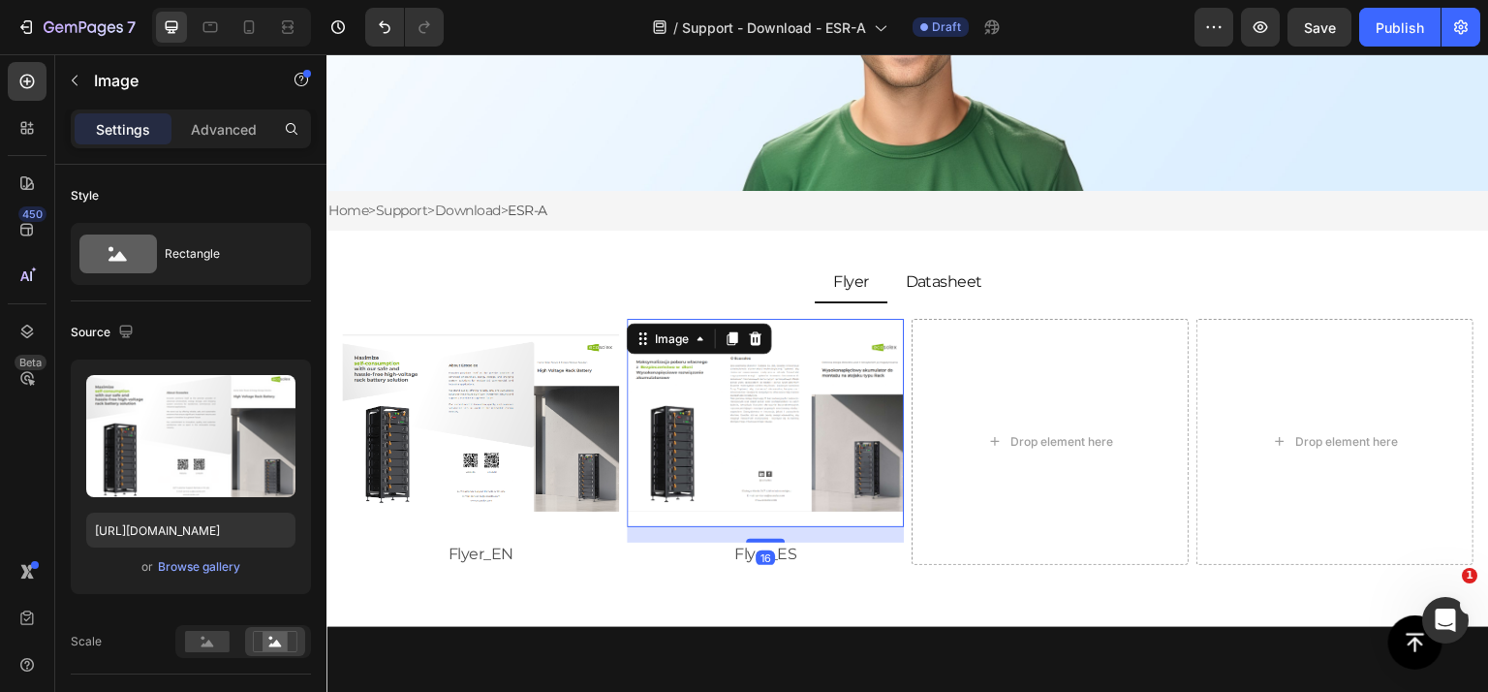
click at [453, 426] on img at bounding box center [480, 423] width 277 height 208
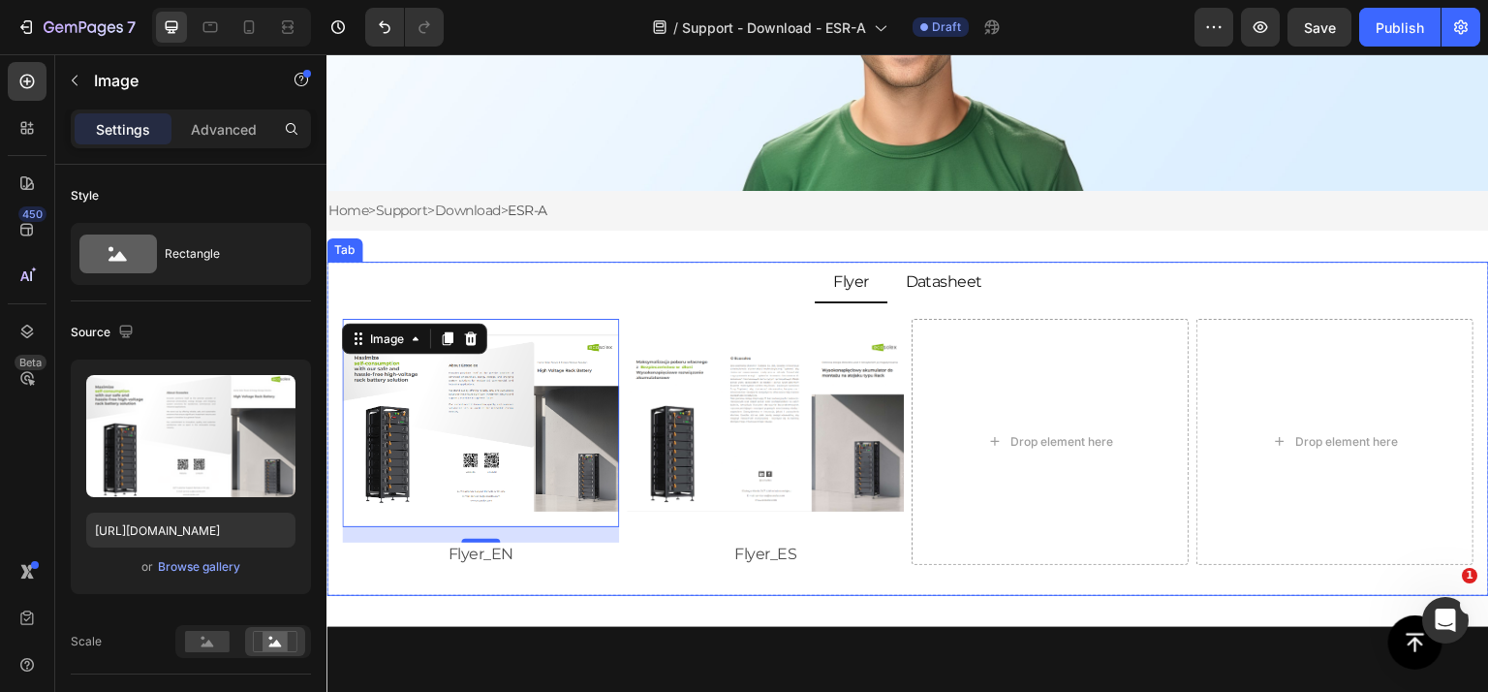
click at [937, 300] on li "Datasheet" at bounding box center [944, 283] width 114 height 42
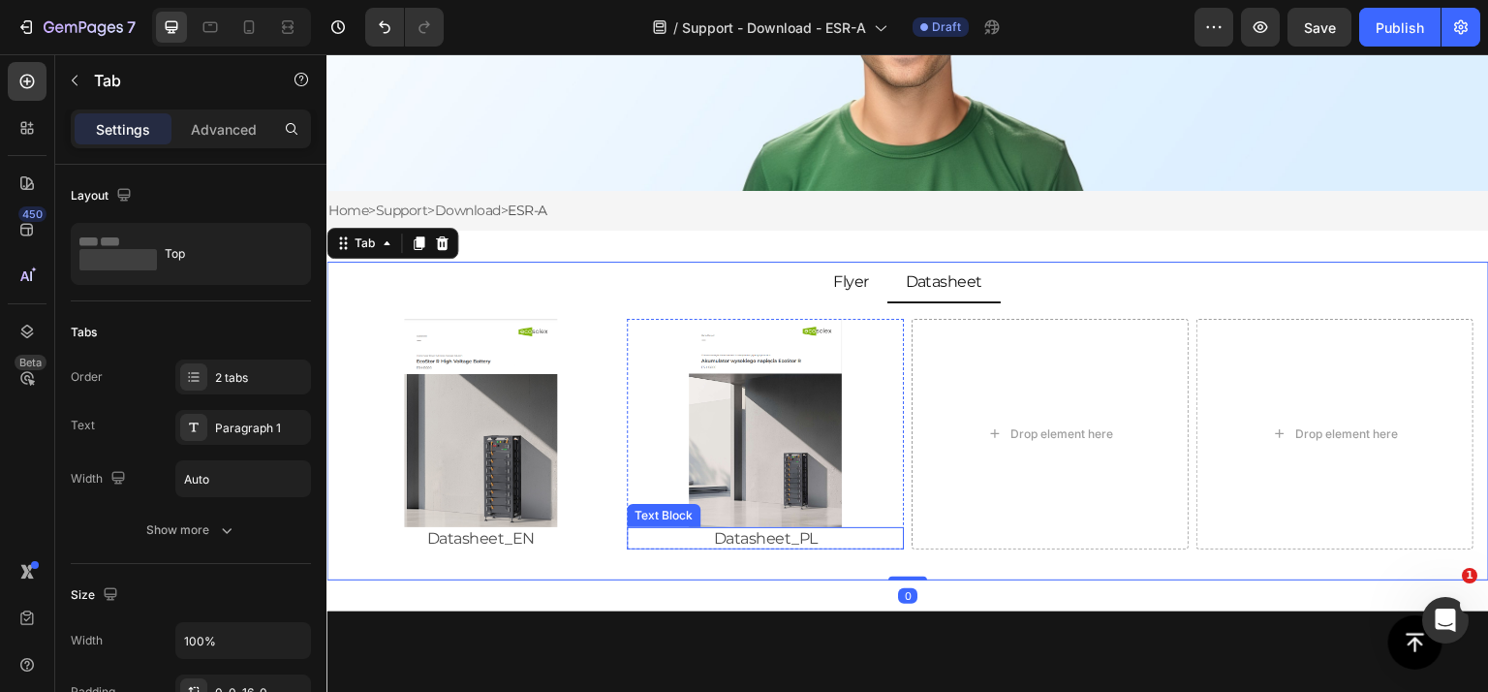
click at [803, 534] on p "Datasheet_PL" at bounding box center [765, 538] width 273 height 18
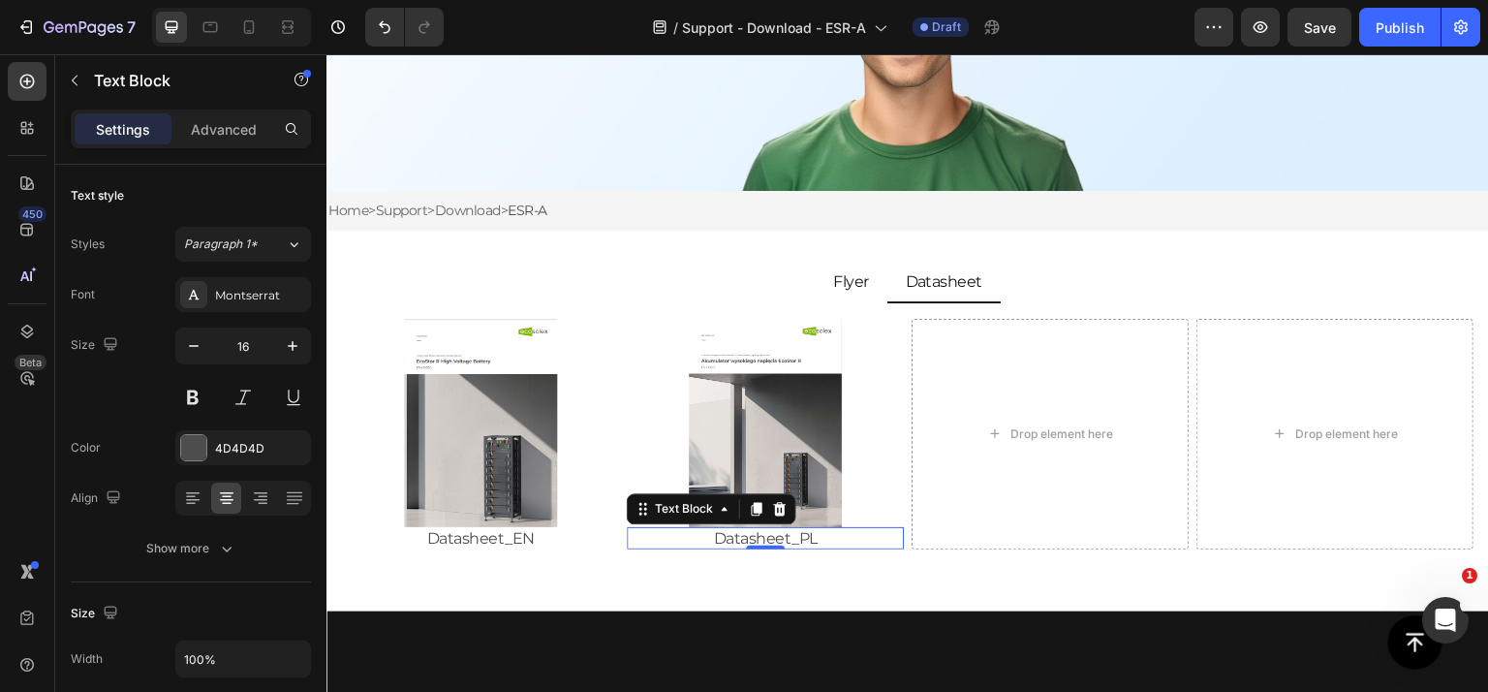
click at [803, 534] on p "Datasheet_PL" at bounding box center [765, 538] width 273 height 18
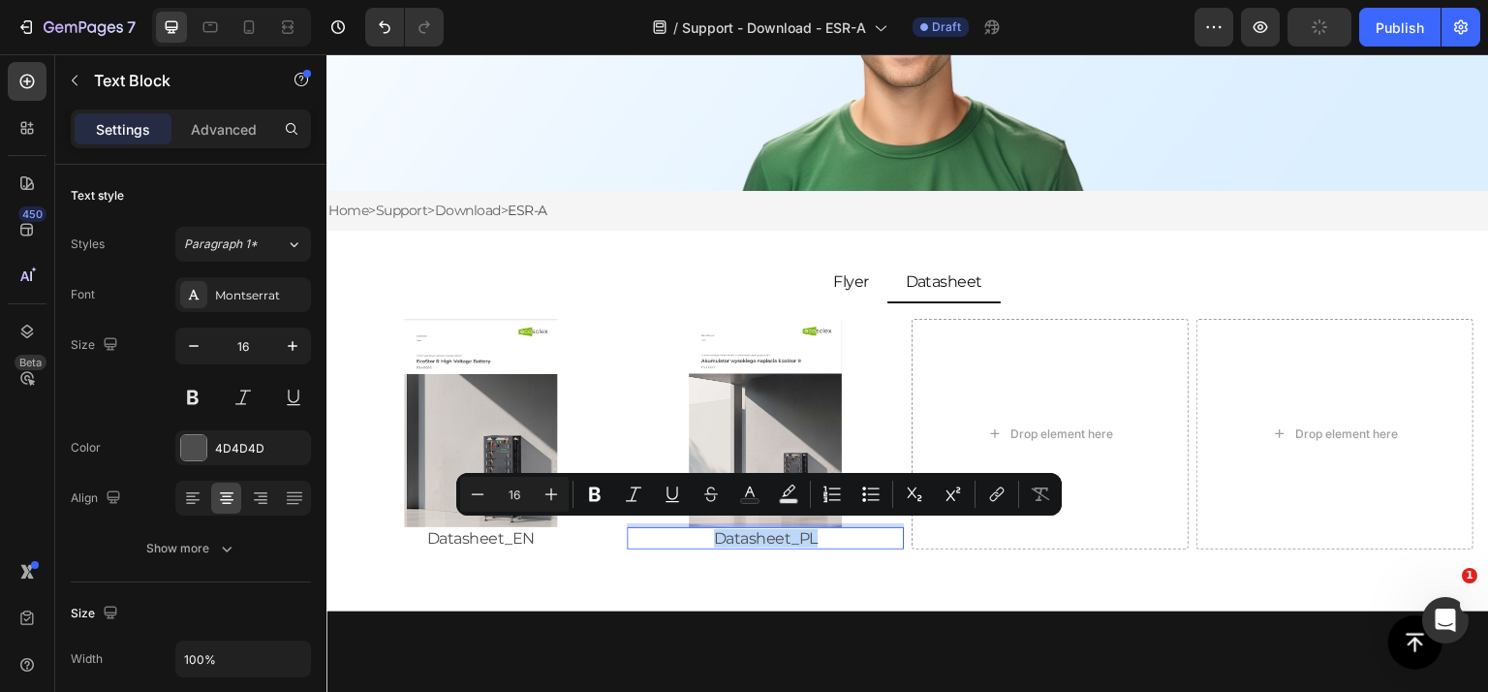
click at [800, 536] on p "Datasheet_PL" at bounding box center [765, 538] width 273 height 18
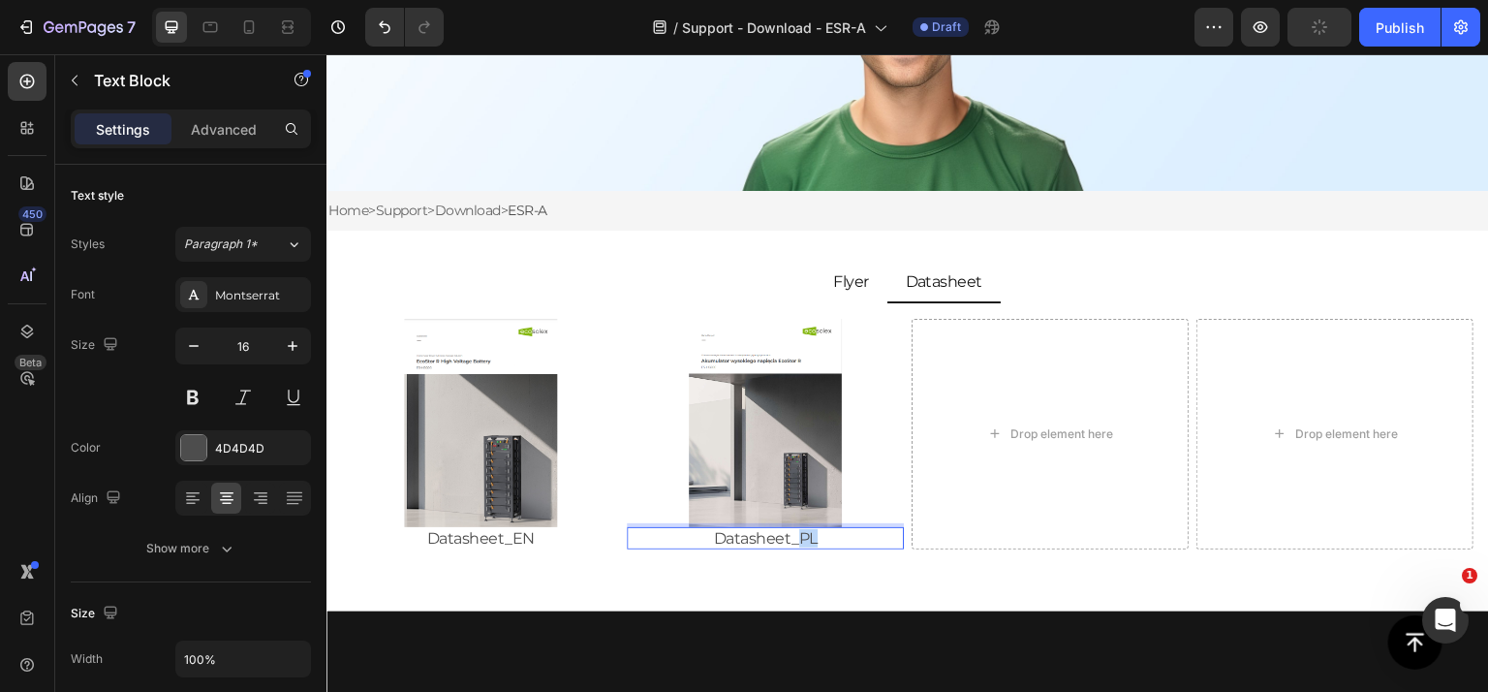
drag, startPoint x: 792, startPoint y: 536, endPoint x: 816, endPoint y: 535, distance: 23.3
click at [816, 535] on p "Datasheet_PL" at bounding box center [765, 538] width 273 height 18
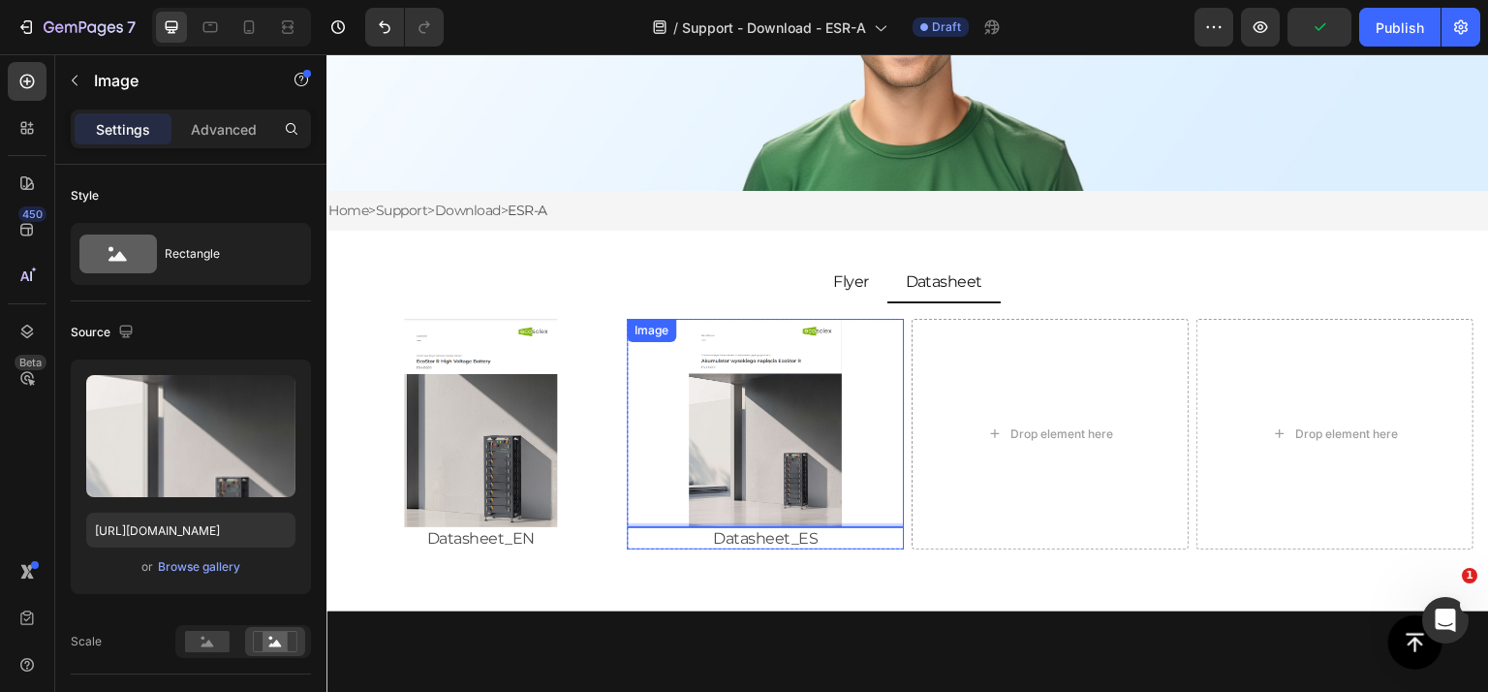
click at [792, 366] on img at bounding box center [765, 423] width 277 height 208
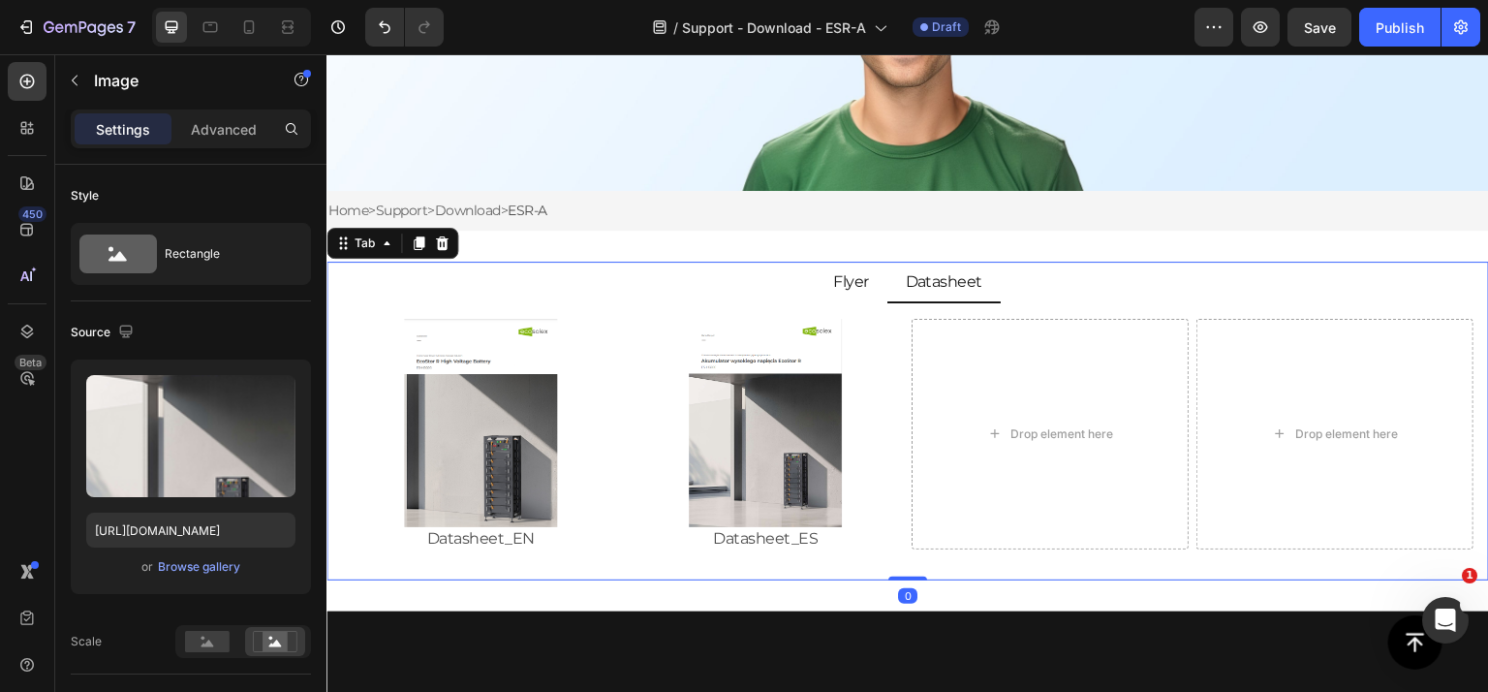
click at [840, 299] on li "Flyer" at bounding box center [851, 283] width 73 height 42
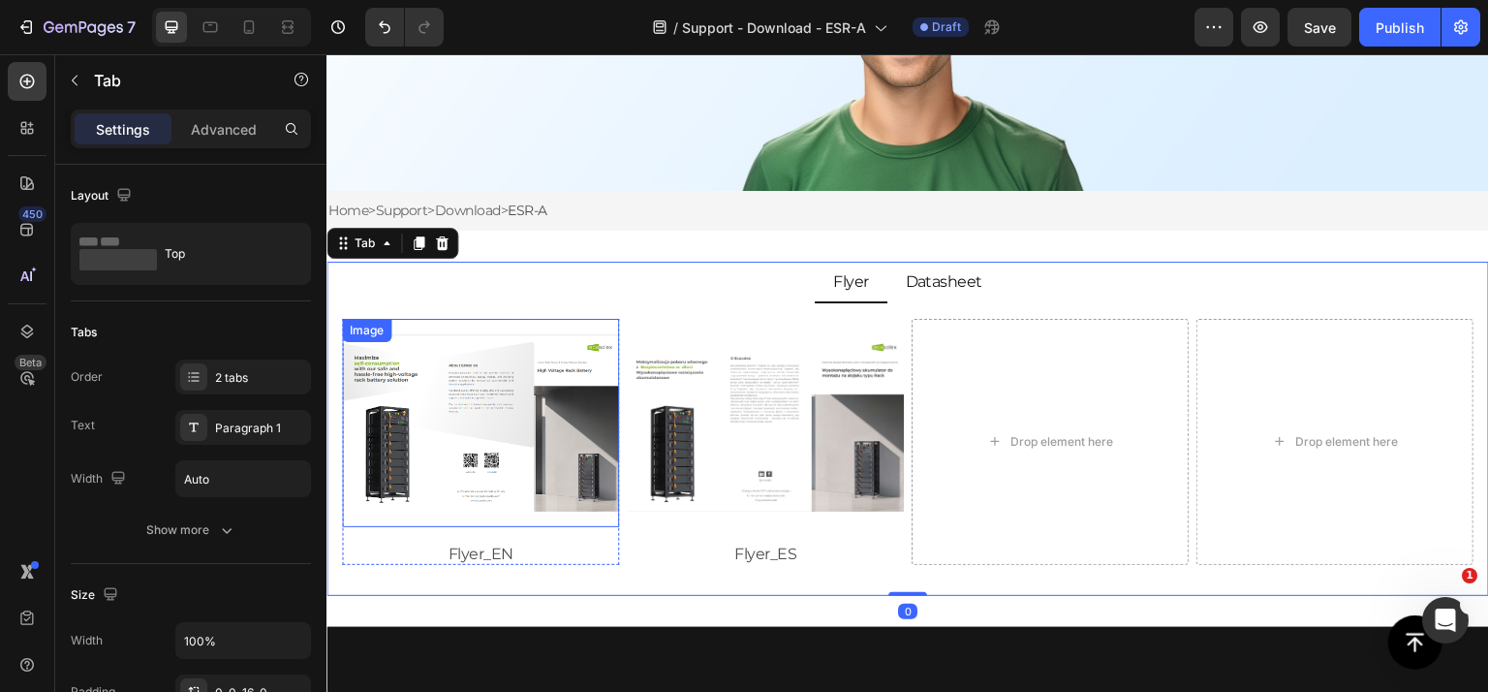
click at [500, 439] on img at bounding box center [480, 423] width 277 height 208
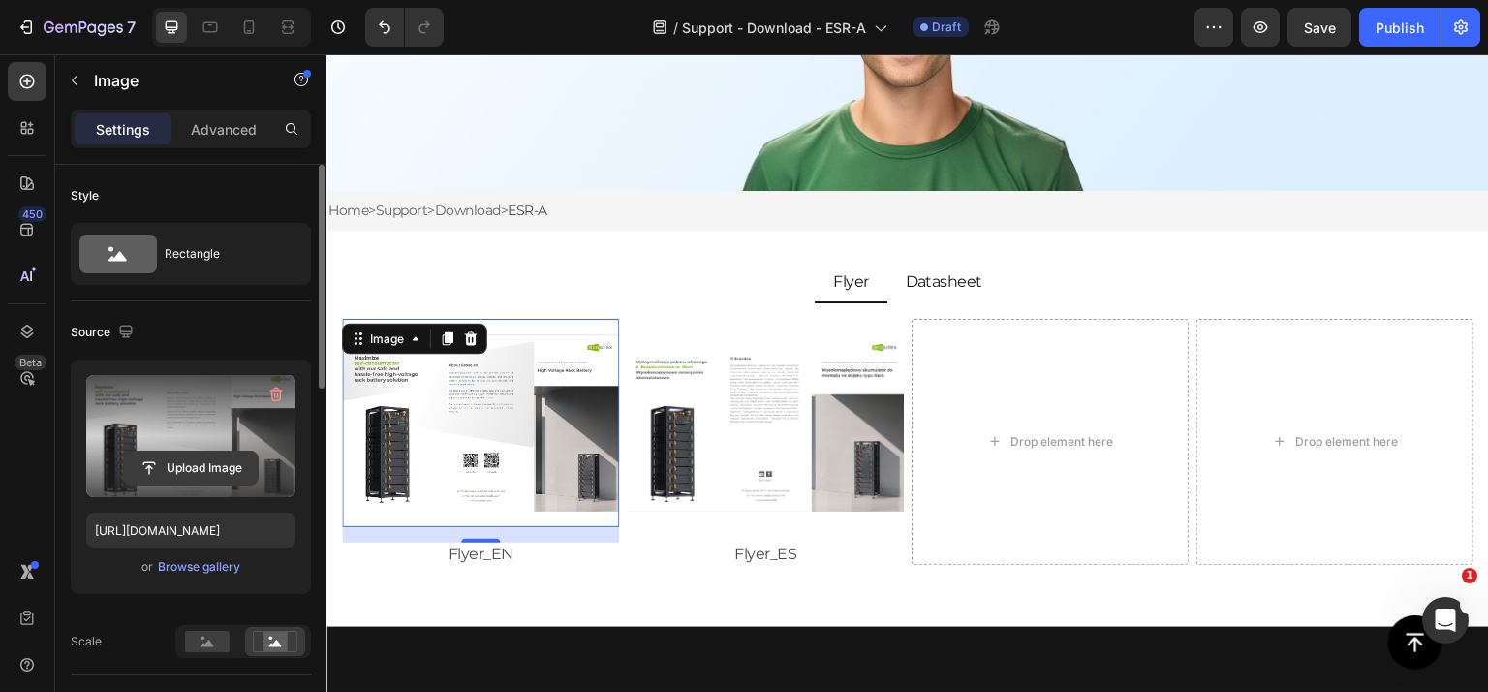
click at [213, 476] on input "file" at bounding box center [191, 467] width 134 height 33
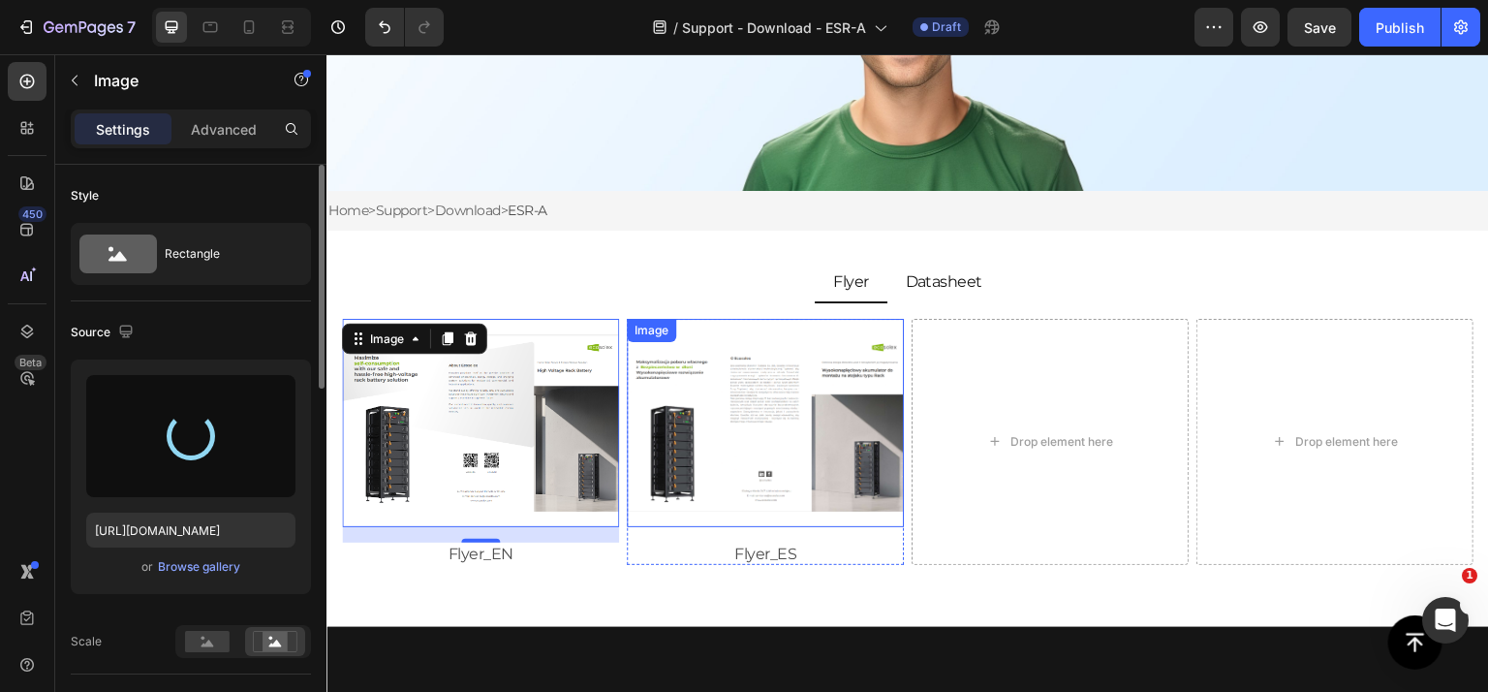
type input "[URL][DOMAIN_NAME]"
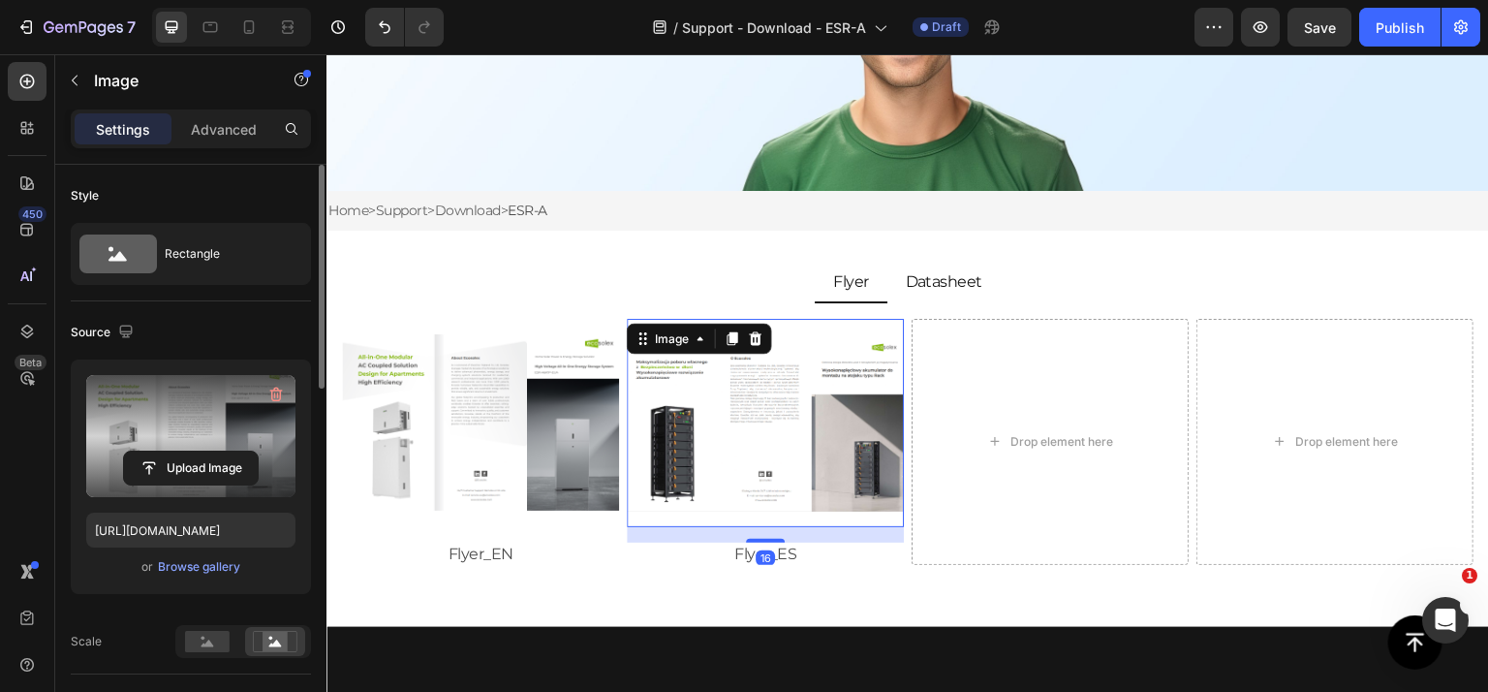
click at [795, 442] on img at bounding box center [765, 423] width 277 height 208
click at [229, 458] on input "file" at bounding box center [191, 467] width 134 height 33
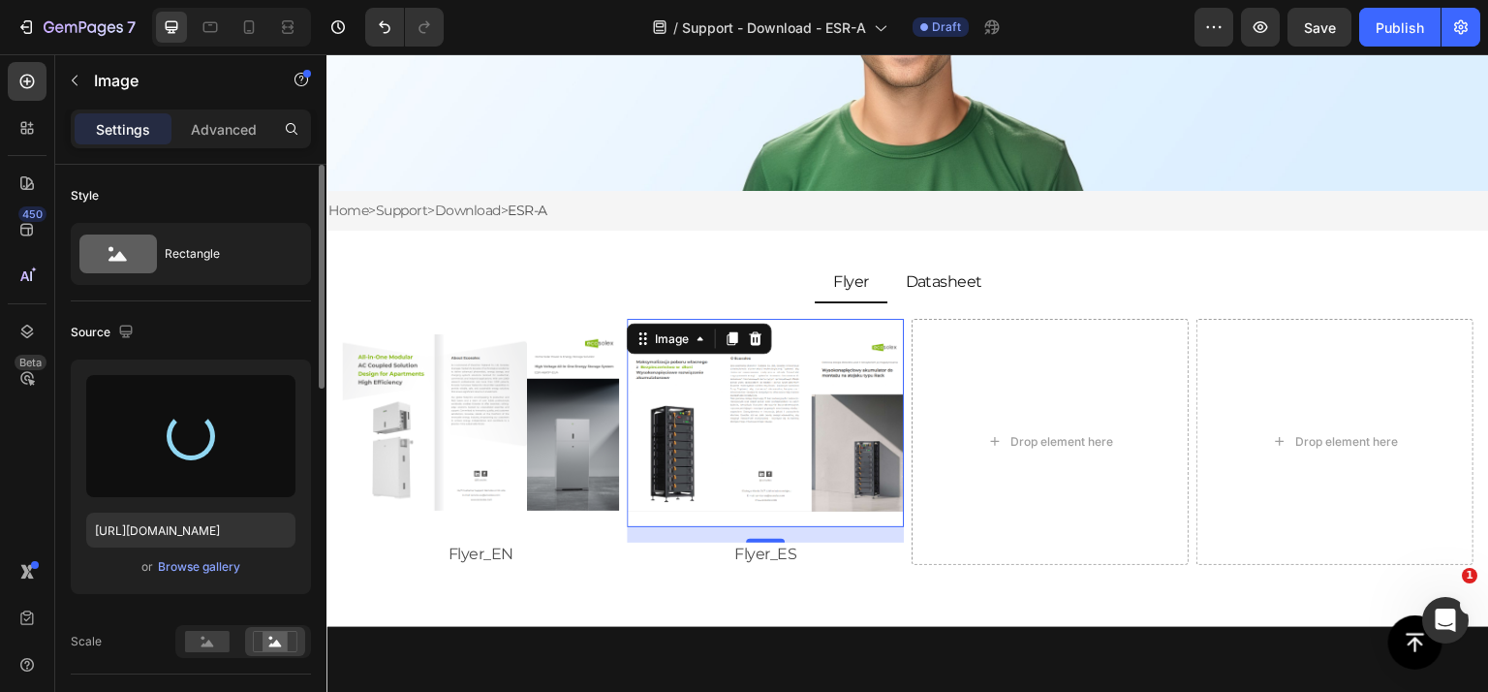
type input "[URL][DOMAIN_NAME]"
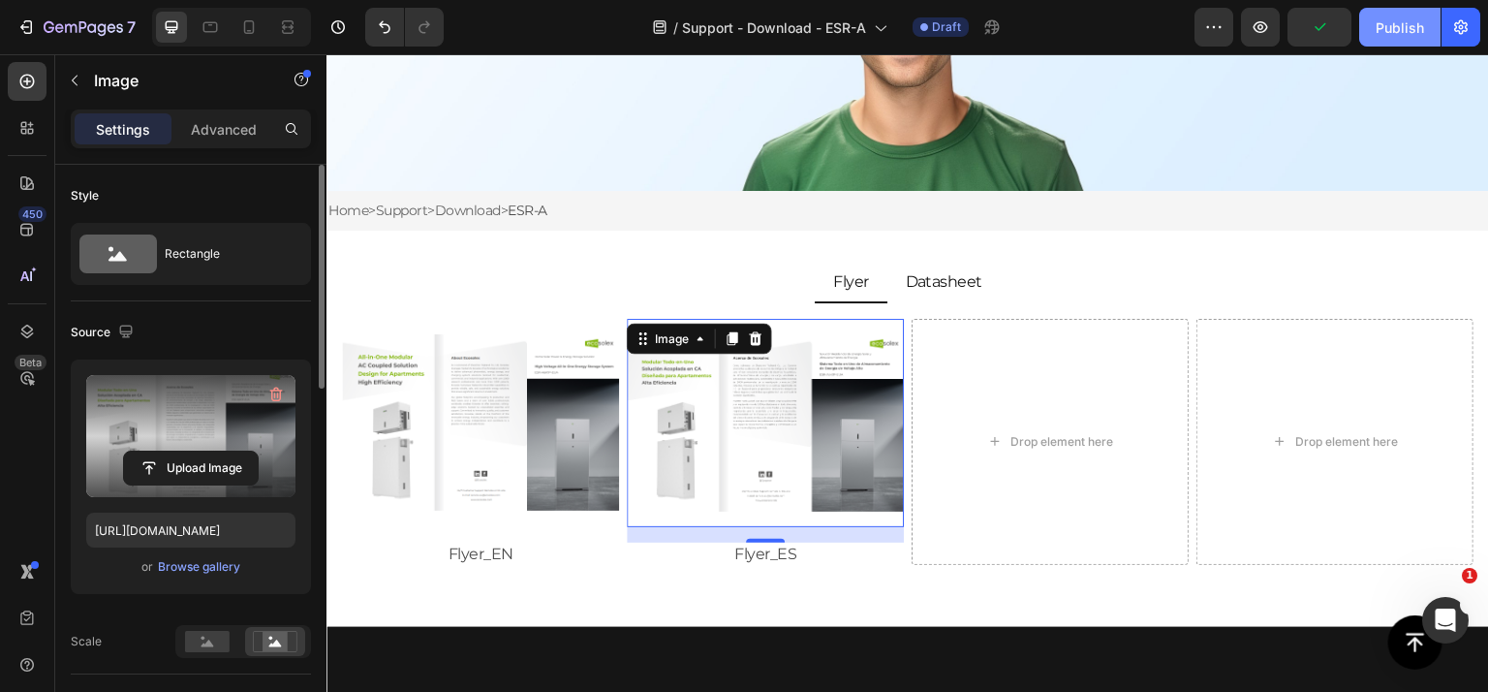
click at [1398, 27] on div "Publish" at bounding box center [1400, 27] width 48 height 20
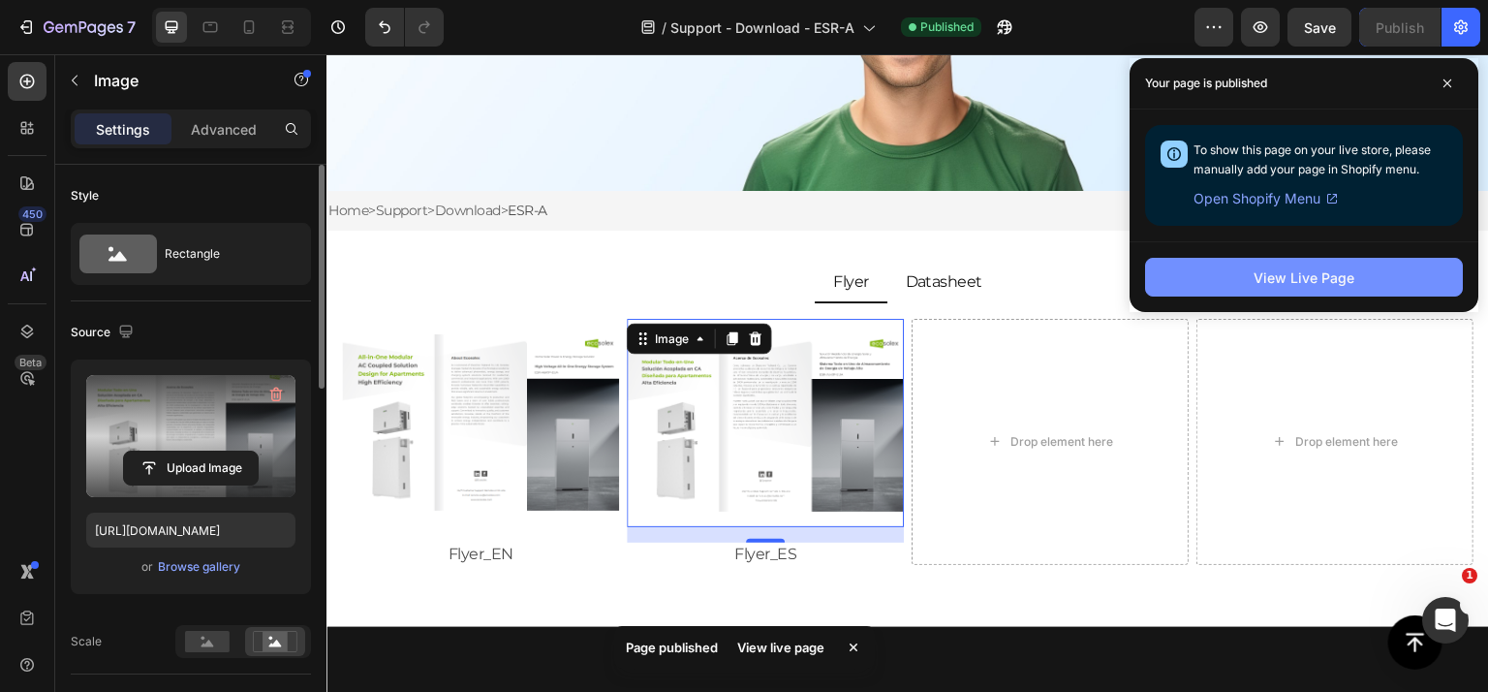
click at [1244, 271] on button "View Live Page" at bounding box center [1304, 277] width 318 height 39
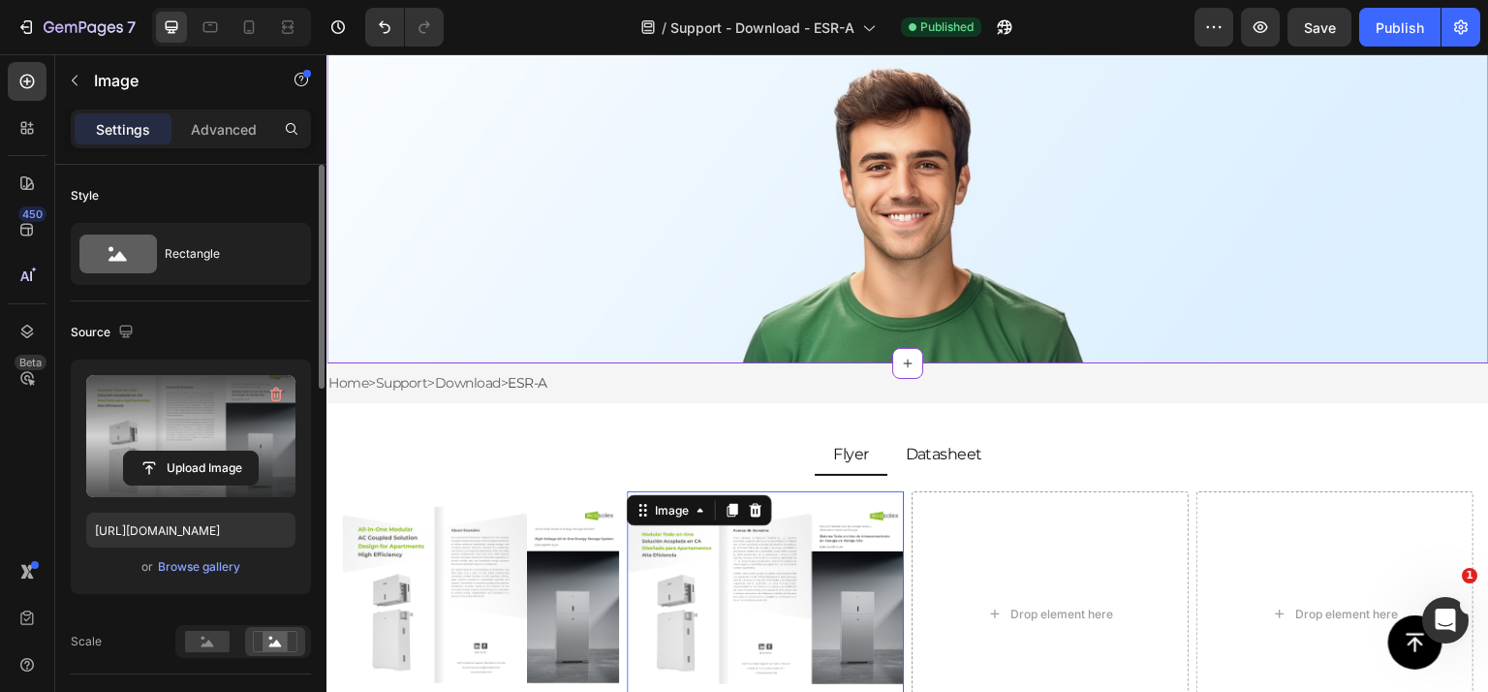
scroll to position [0, 0]
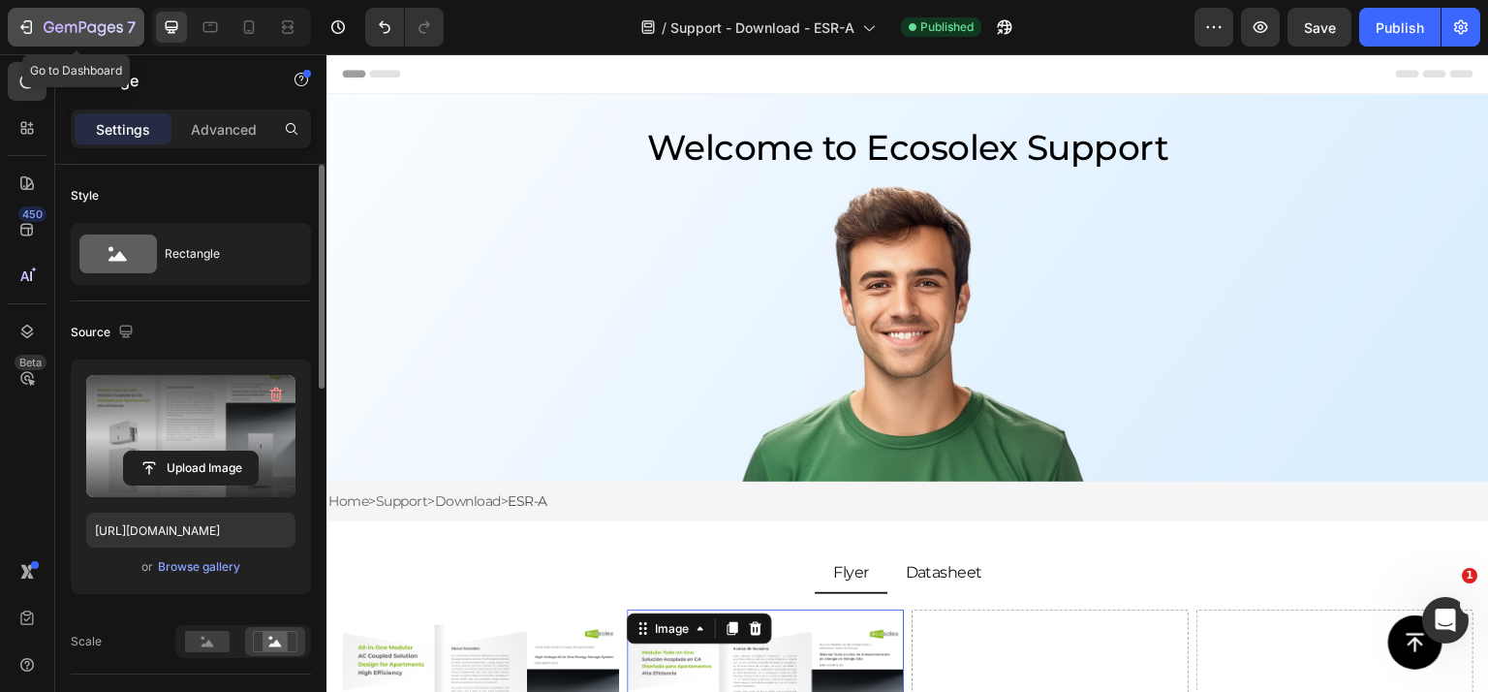
click at [50, 22] on icon "button" at bounding box center [49, 27] width 11 height 12
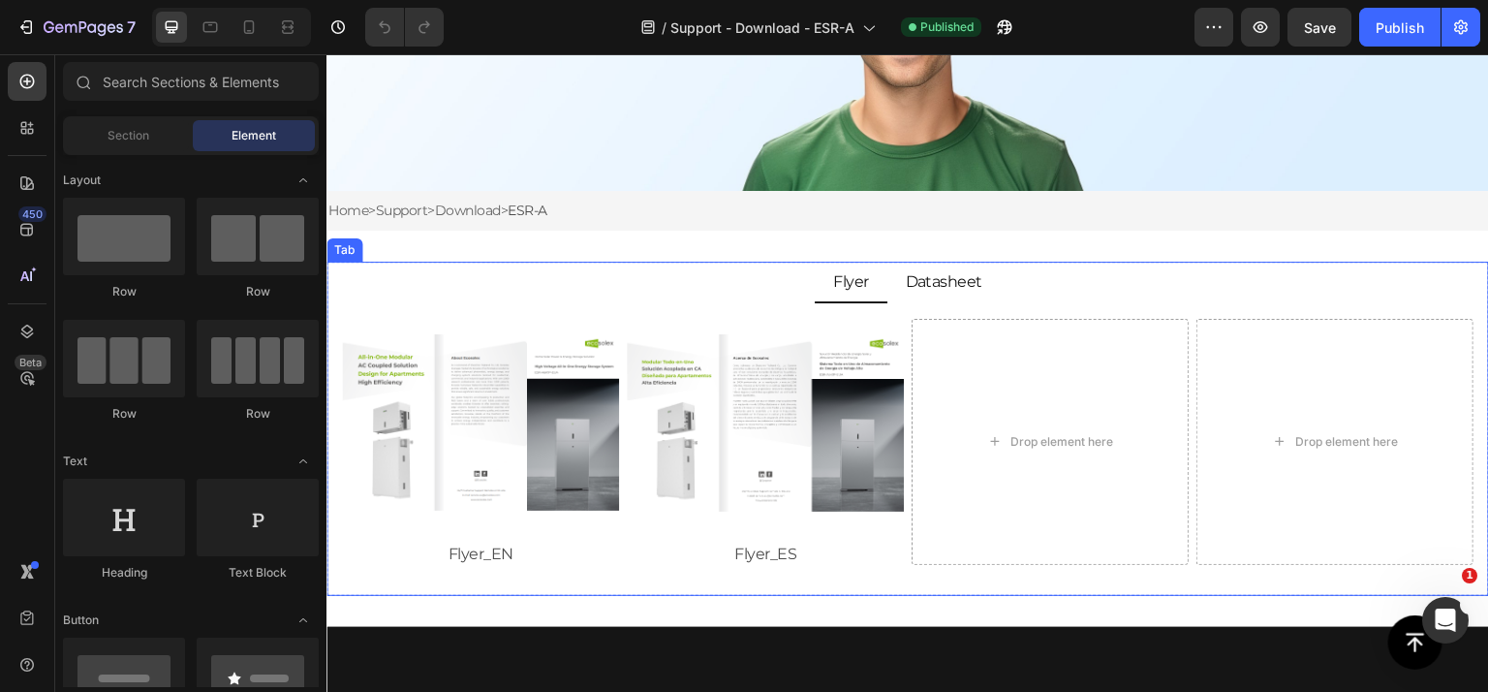
click at [940, 295] on li "Datasheet" at bounding box center [944, 283] width 114 height 42
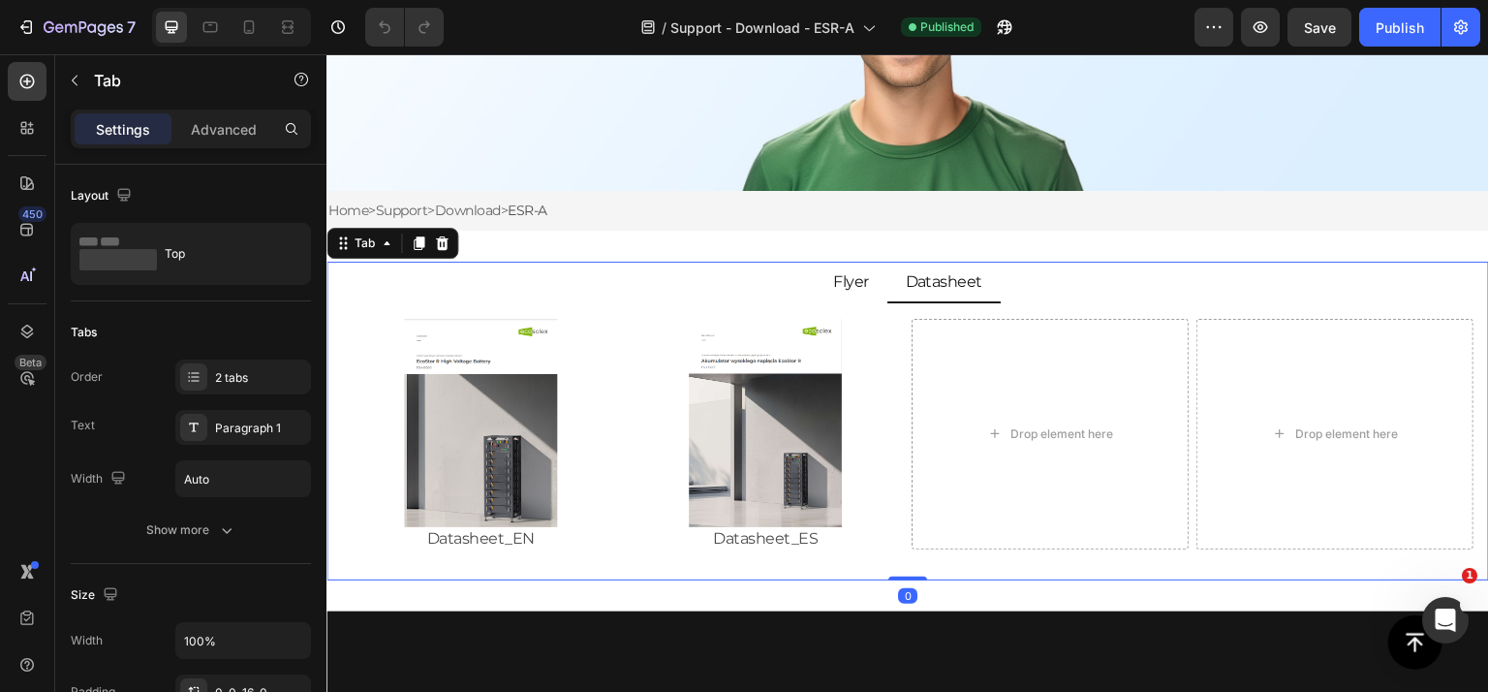
click at [850, 293] on div "Flyer" at bounding box center [851, 281] width 42 height 24
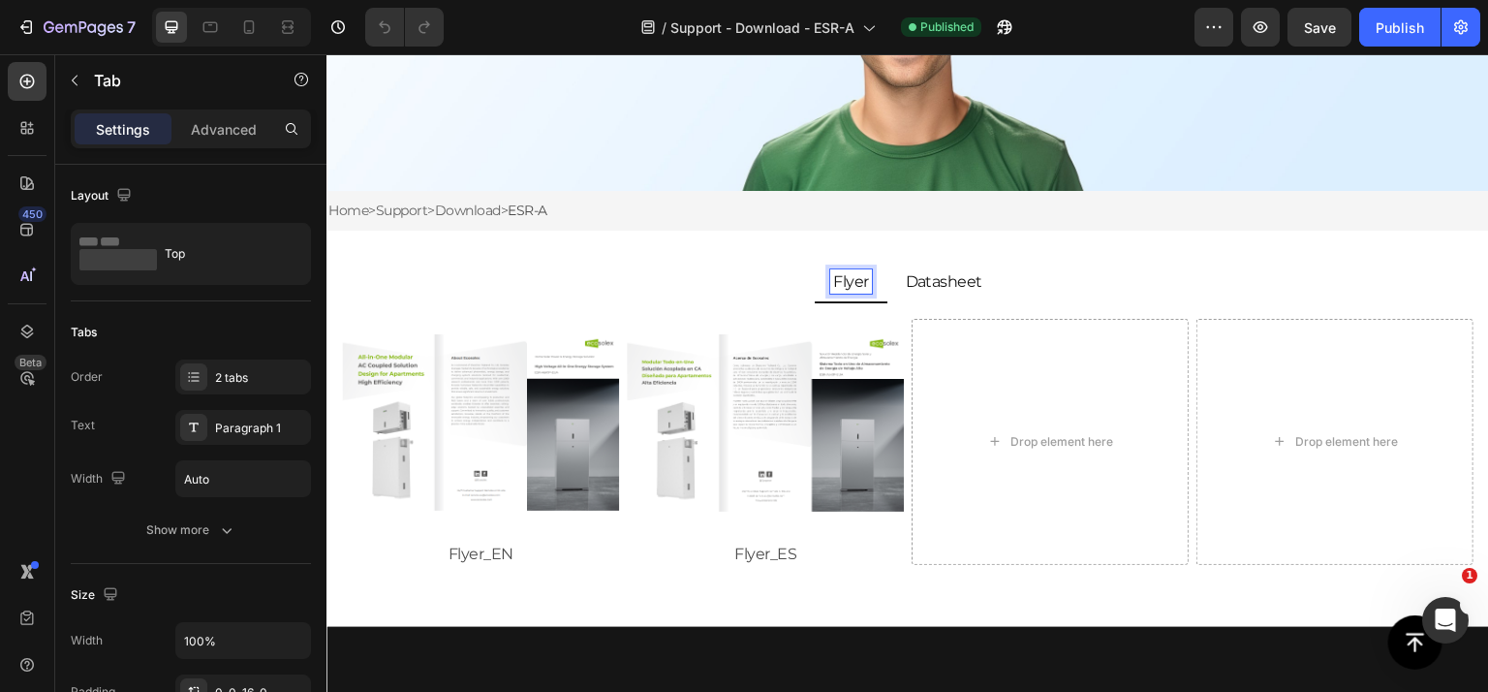
click at [844, 300] on li "Flyer" at bounding box center [851, 283] width 73 height 42
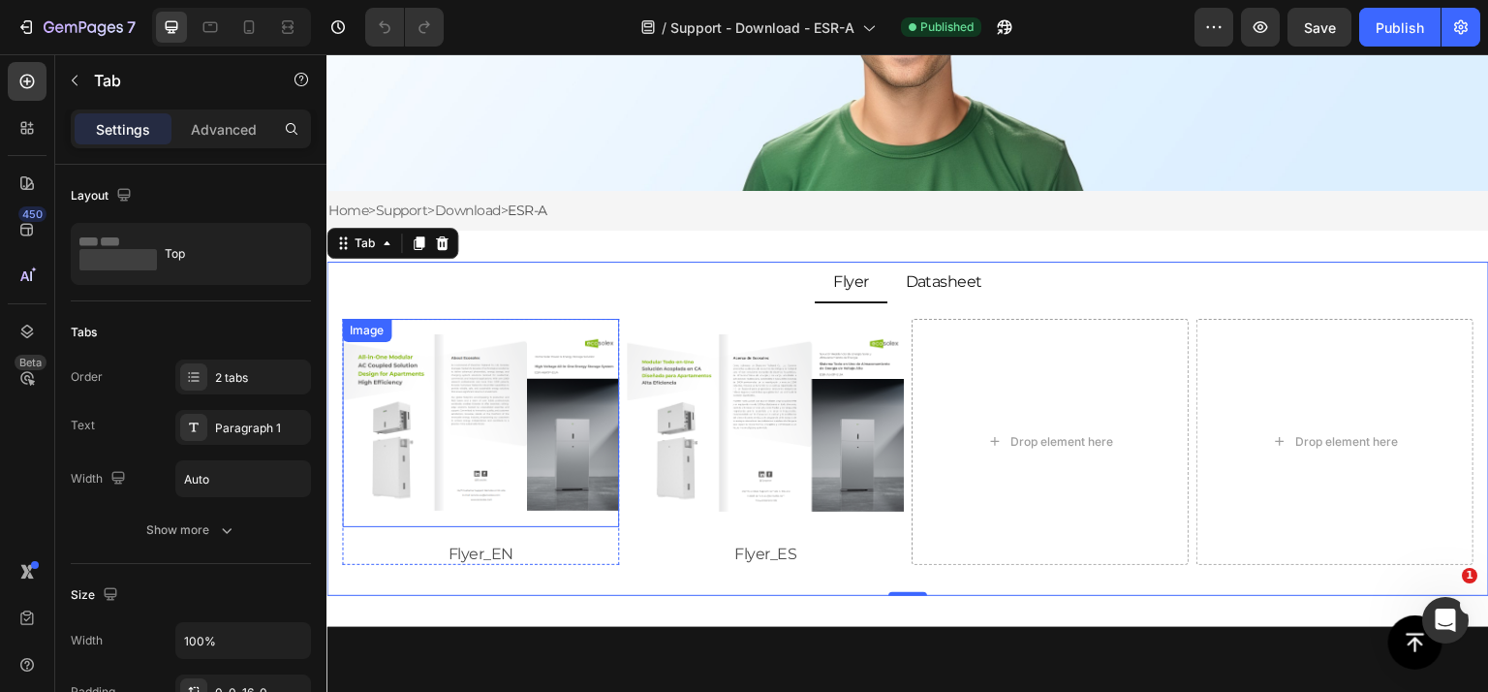
click at [511, 376] on img at bounding box center [480, 423] width 277 height 208
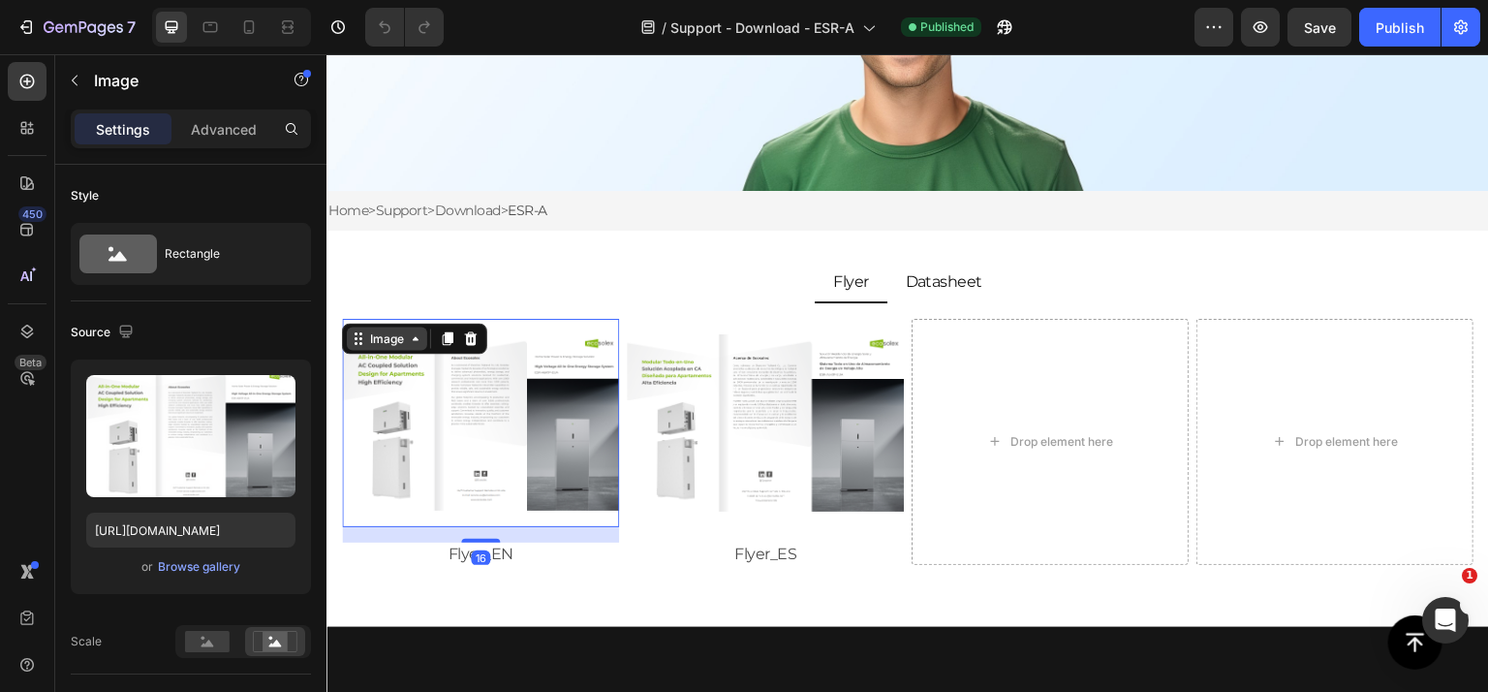
click at [387, 343] on div "Image" at bounding box center [387, 337] width 42 height 17
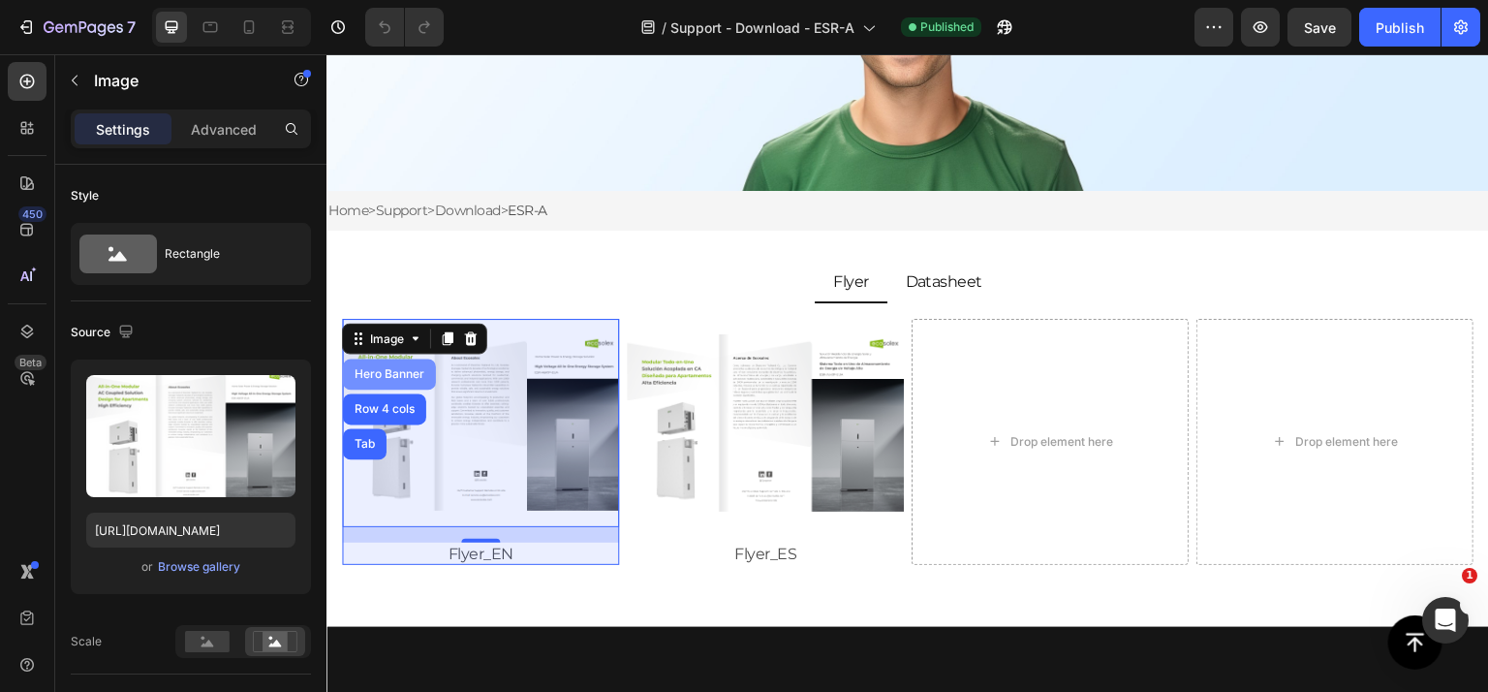
click at [397, 372] on div "Hero Banner" at bounding box center [389, 374] width 77 height 12
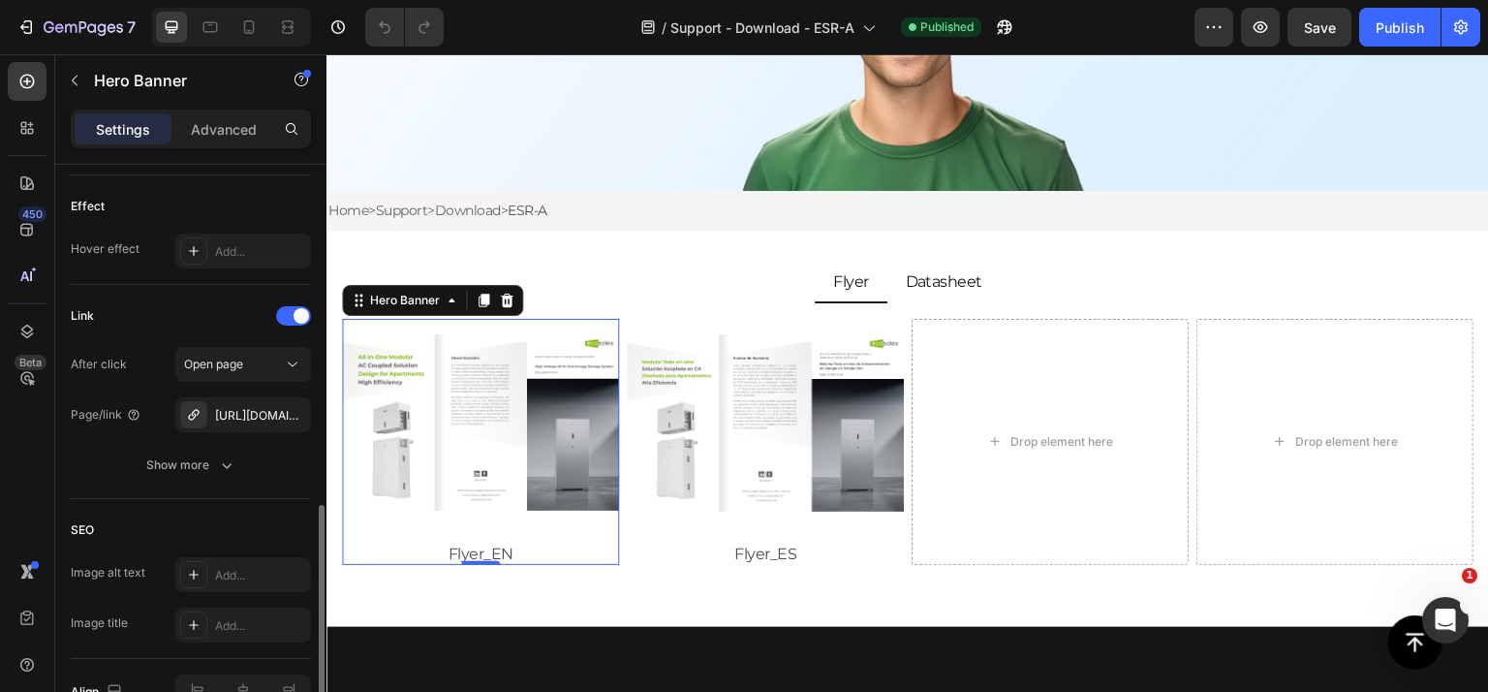
scroll to position [1066, 0]
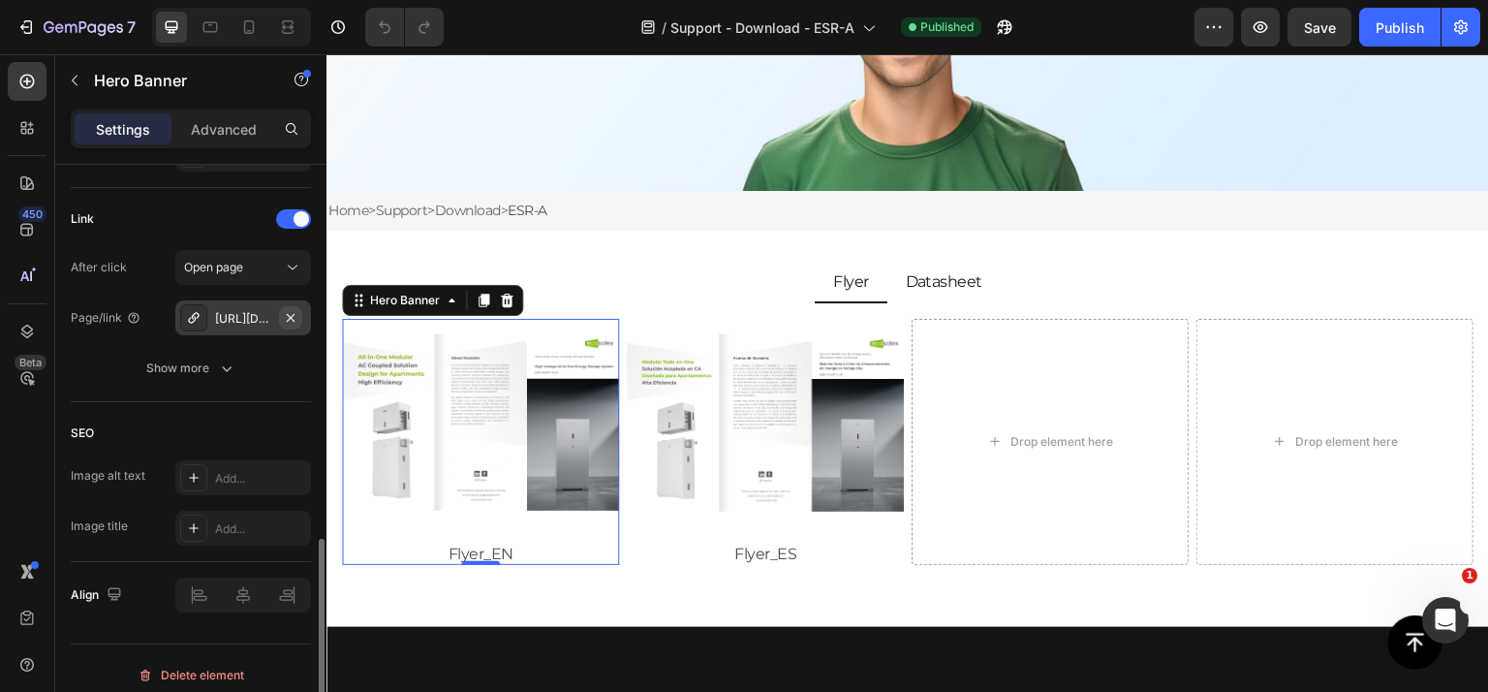
click at [291, 312] on icon "button" at bounding box center [290, 317] width 15 height 15
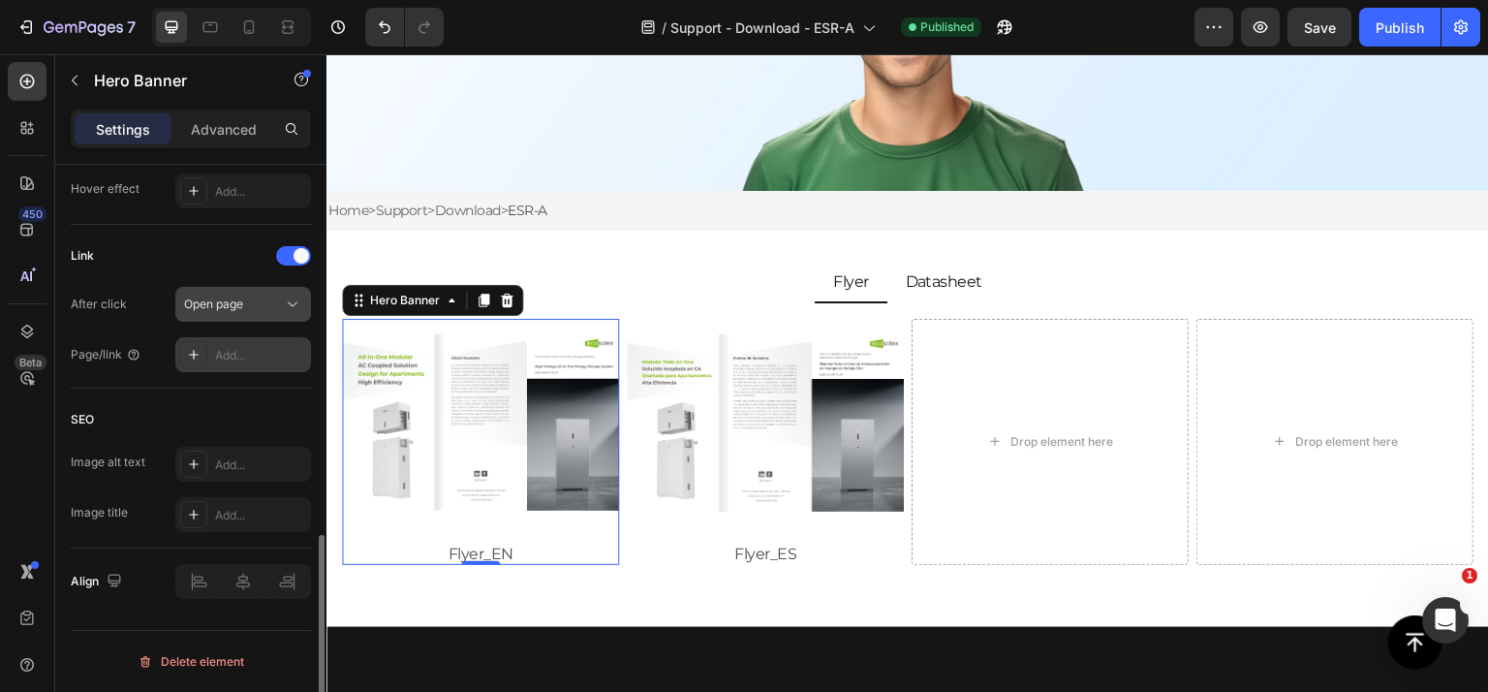
scroll to position [1027, 0]
click at [240, 355] on div "Add..." at bounding box center [260, 357] width 91 height 17
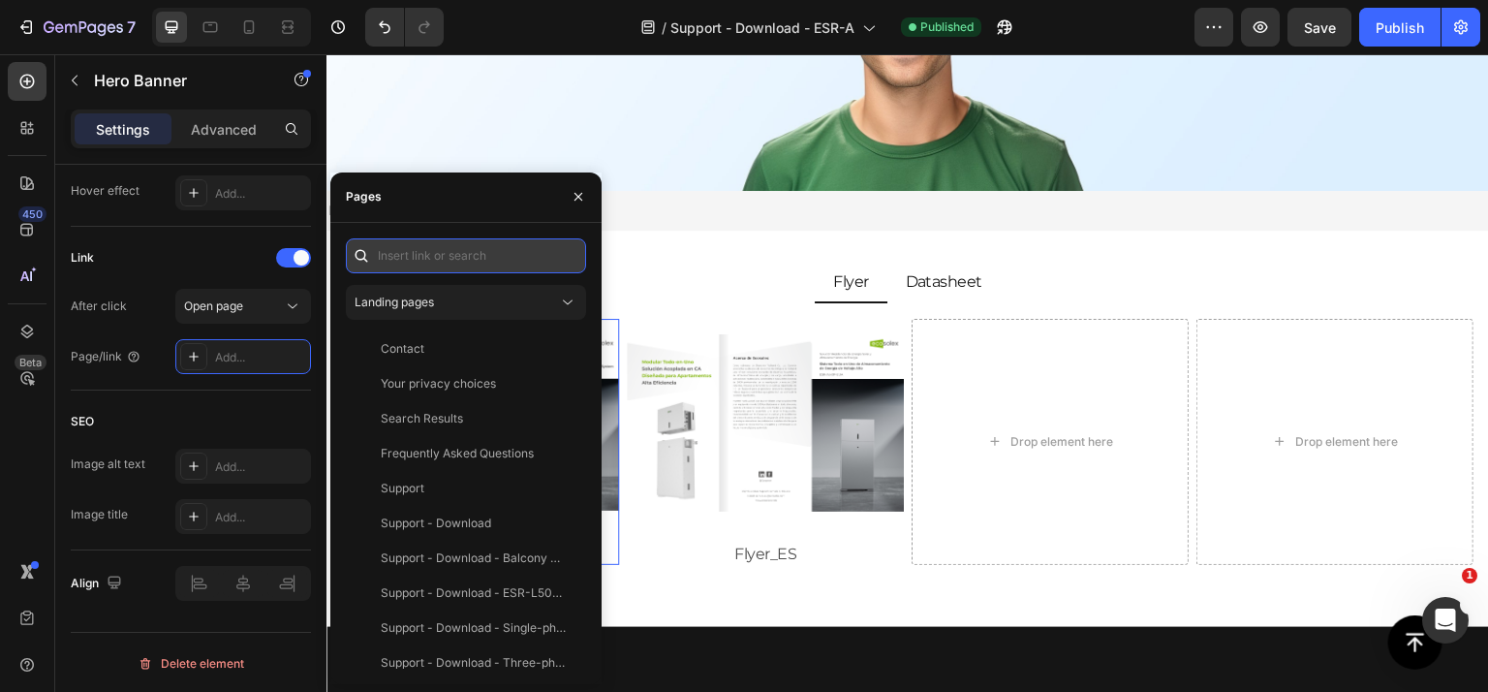
click at [419, 258] on input "text" at bounding box center [466, 255] width 240 height 35
paste input "[URL][DOMAIN_NAME]"
type input "[URL][DOMAIN_NAME]"
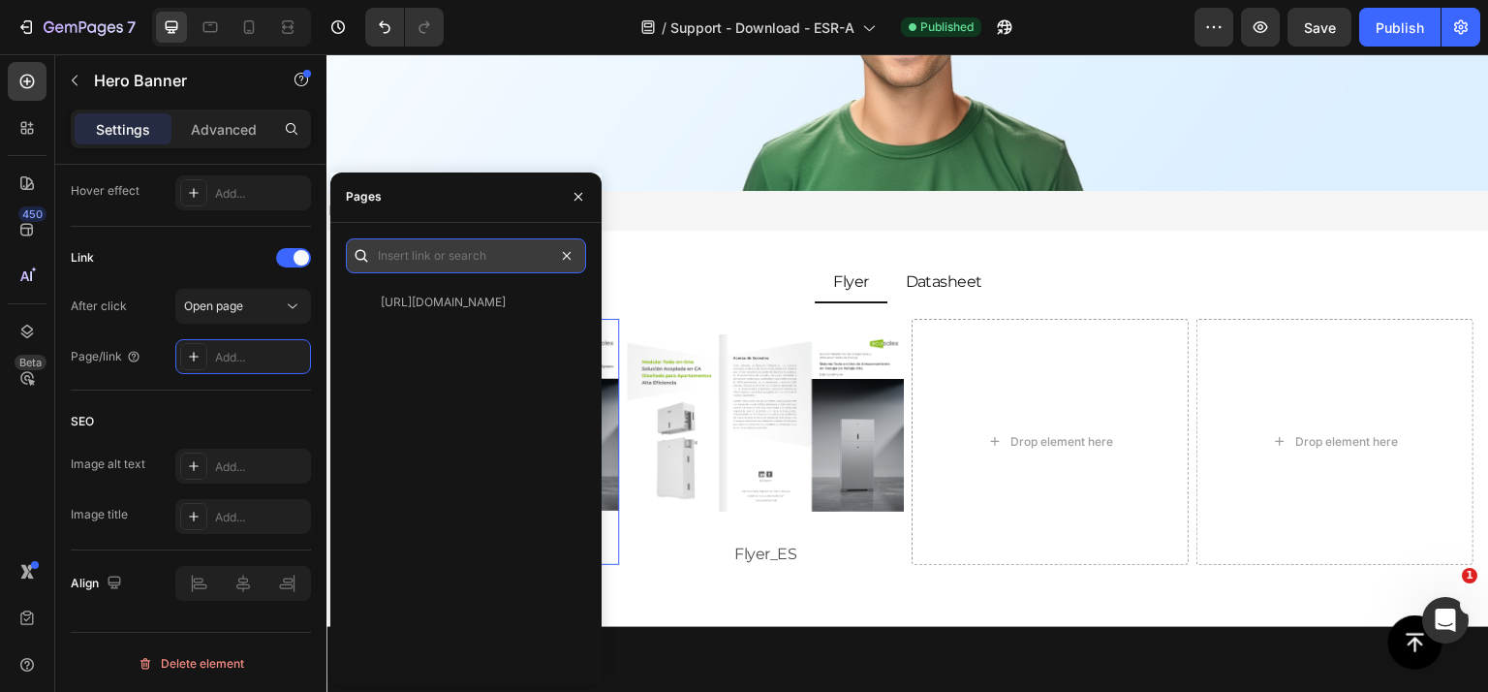
scroll to position [0, 0]
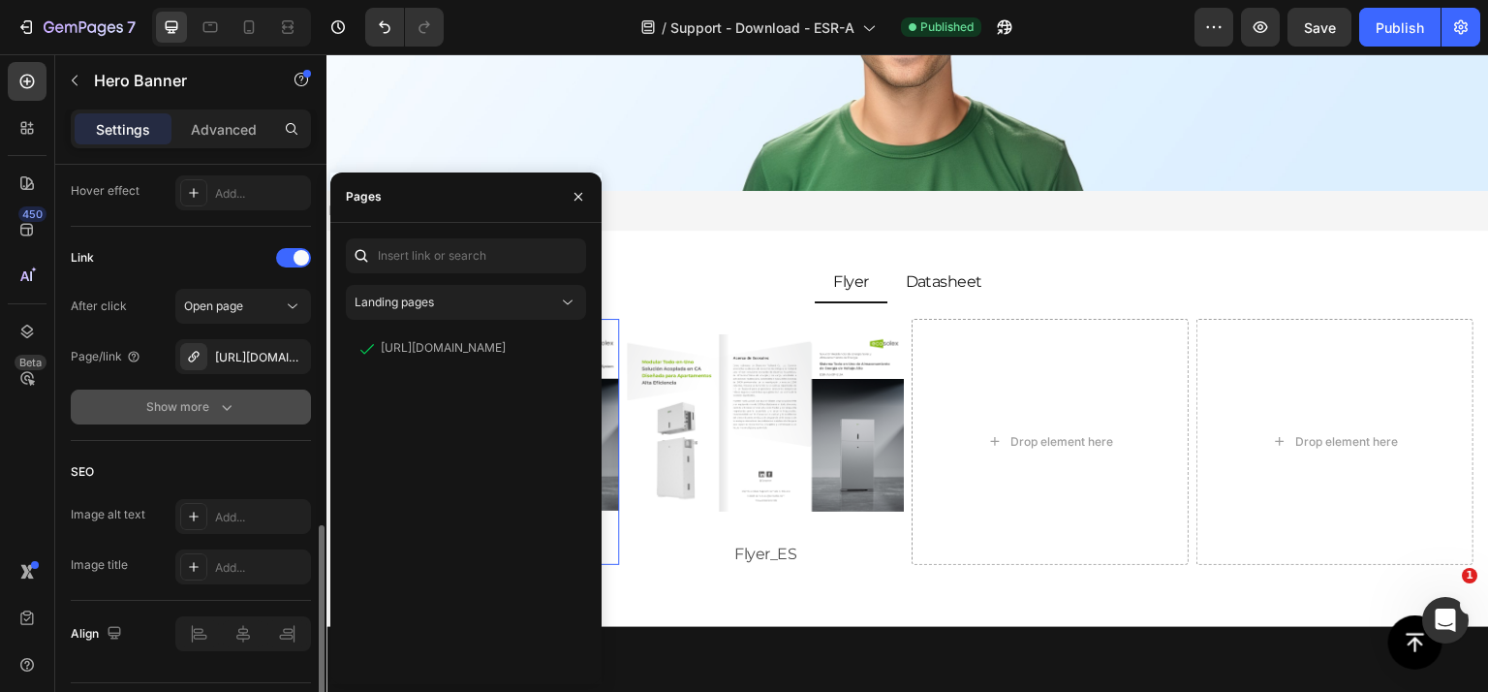
click at [192, 400] on div "Show more" at bounding box center [191, 406] width 90 height 19
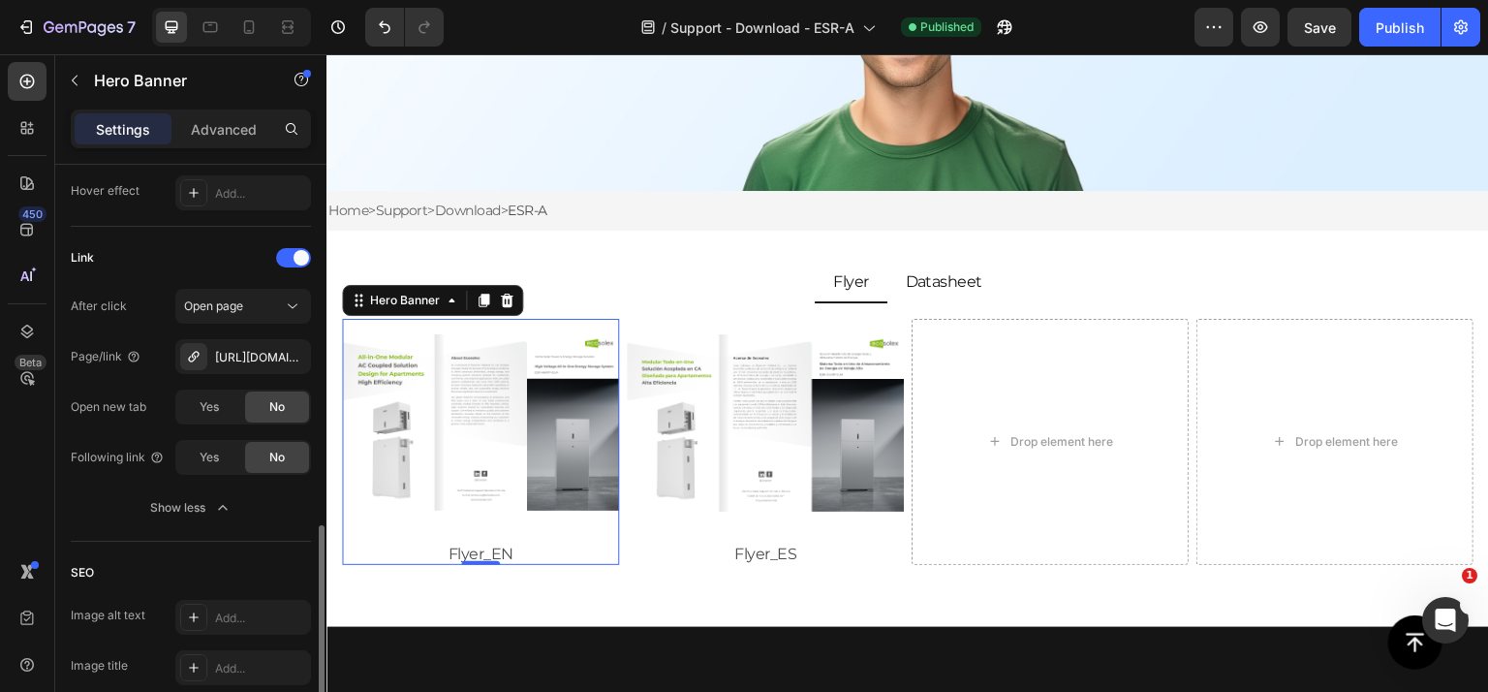
click at [98, 381] on div "After click Open page Page/link [URL][DOMAIN_NAME] Open new tab Yes No Followin…" at bounding box center [191, 407] width 240 height 236
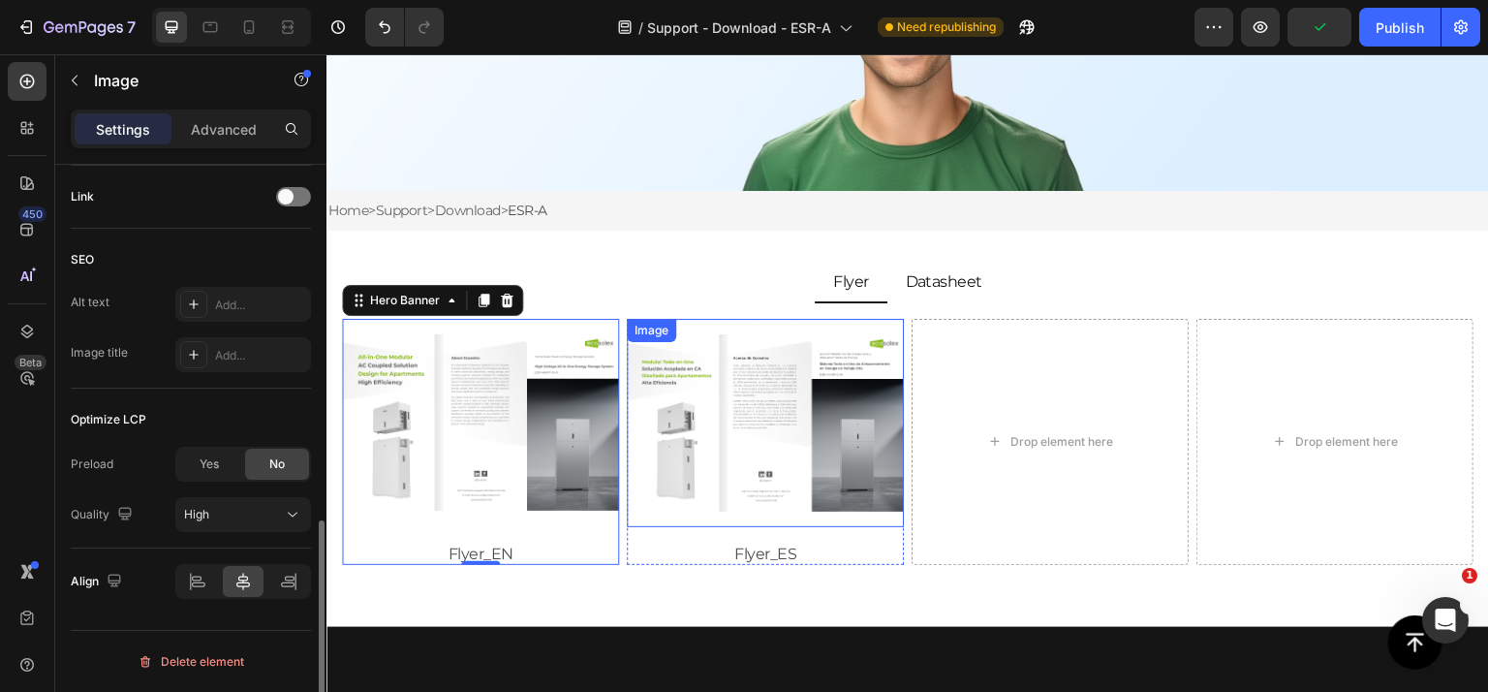
click at [755, 430] on img at bounding box center [765, 423] width 277 height 208
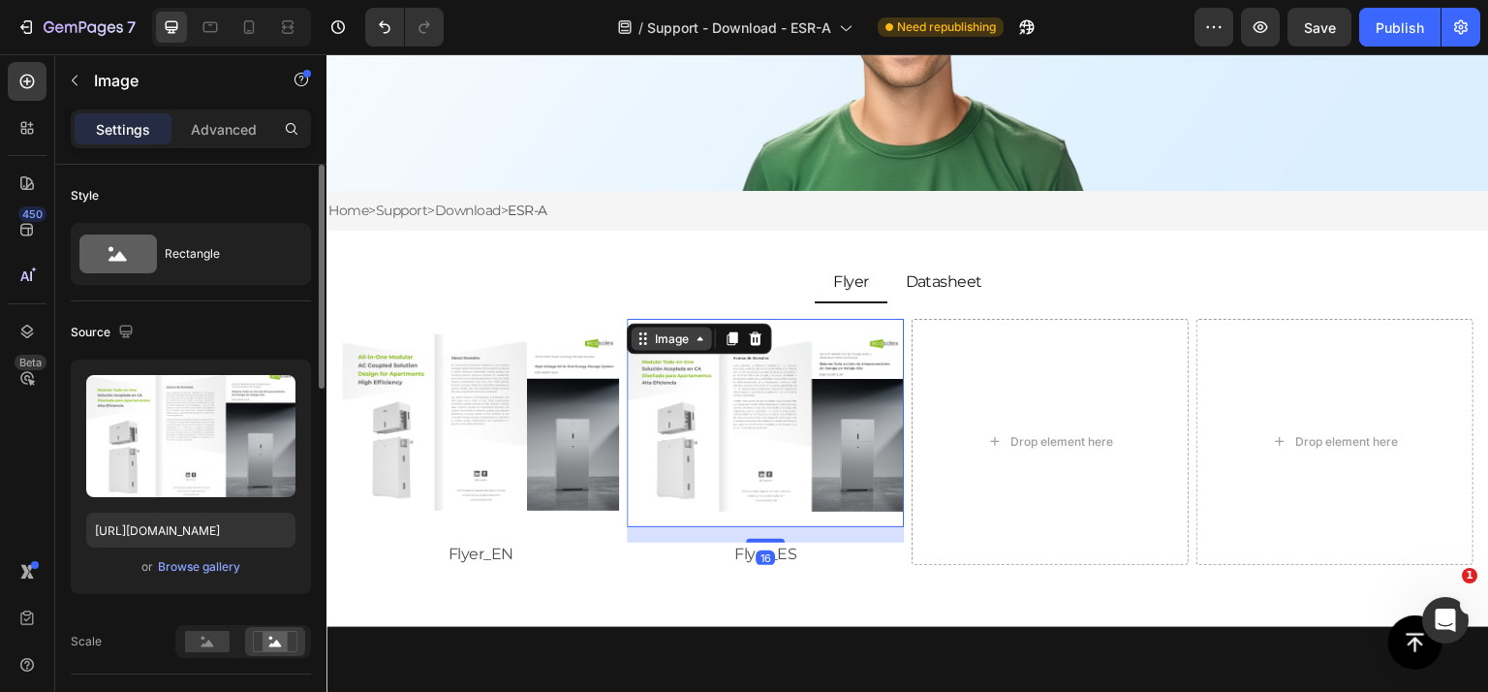
click at [664, 336] on div "Image" at bounding box center [672, 337] width 42 height 17
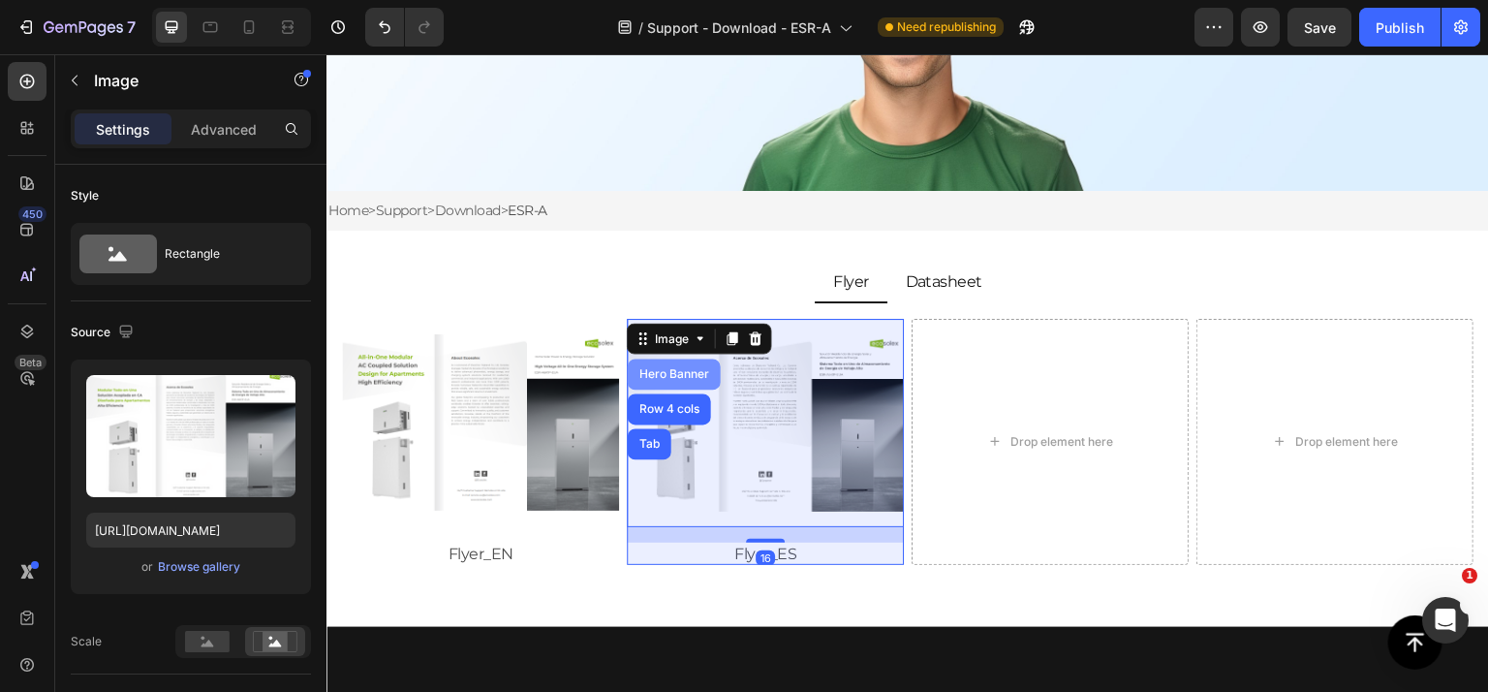
click at [688, 372] on div "Hero Banner" at bounding box center [673, 374] width 77 height 12
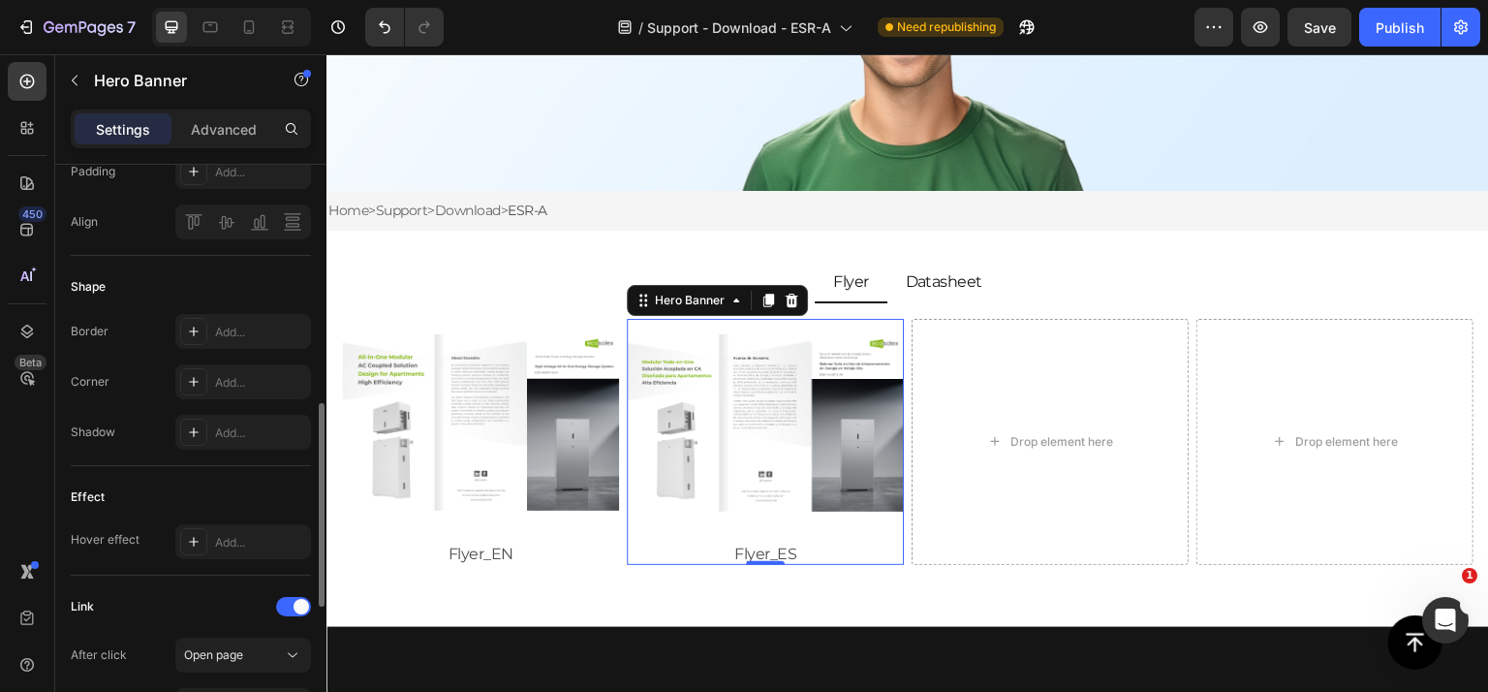
scroll to position [872, 0]
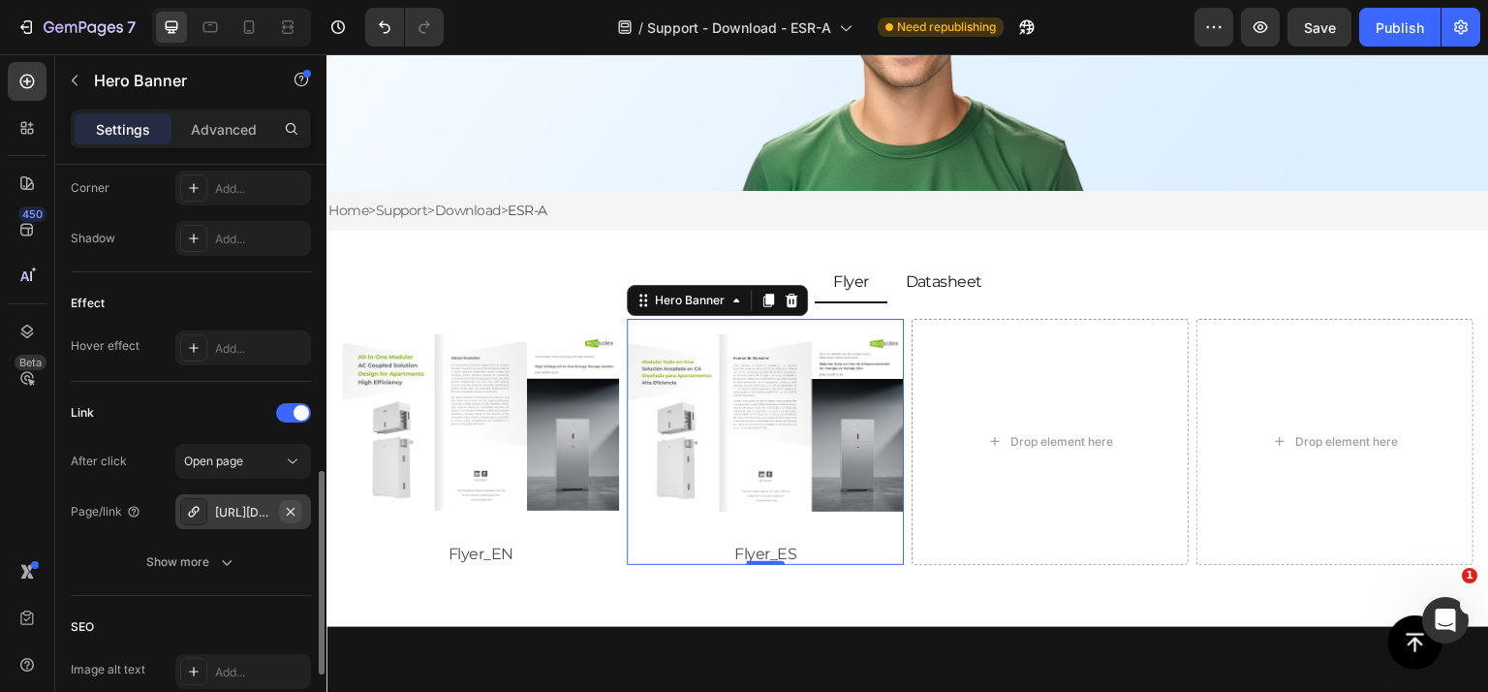
click at [291, 506] on icon "button" at bounding box center [290, 511] width 15 height 15
click at [236, 506] on div "Add..." at bounding box center [260, 512] width 91 height 17
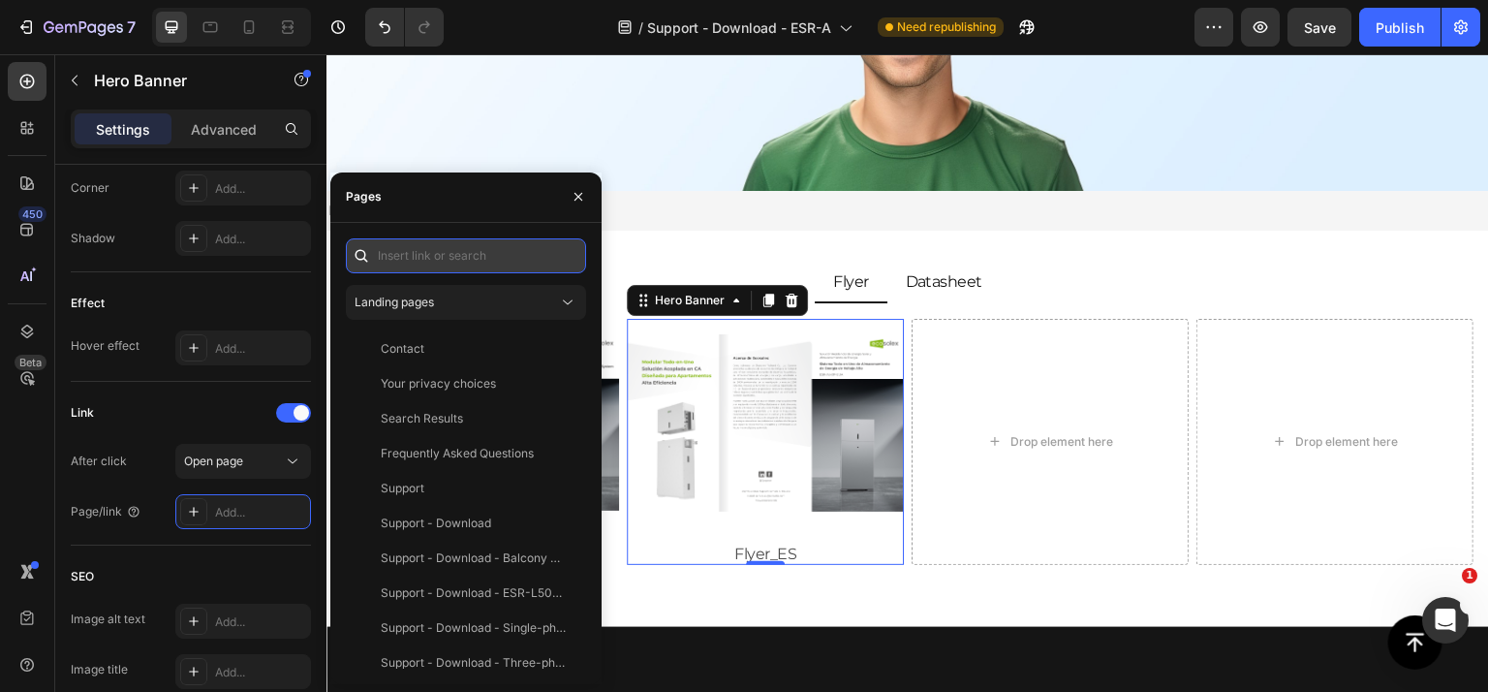
click at [445, 249] on input "text" at bounding box center [466, 255] width 240 height 35
paste input "[URL][DOMAIN_NAME]"
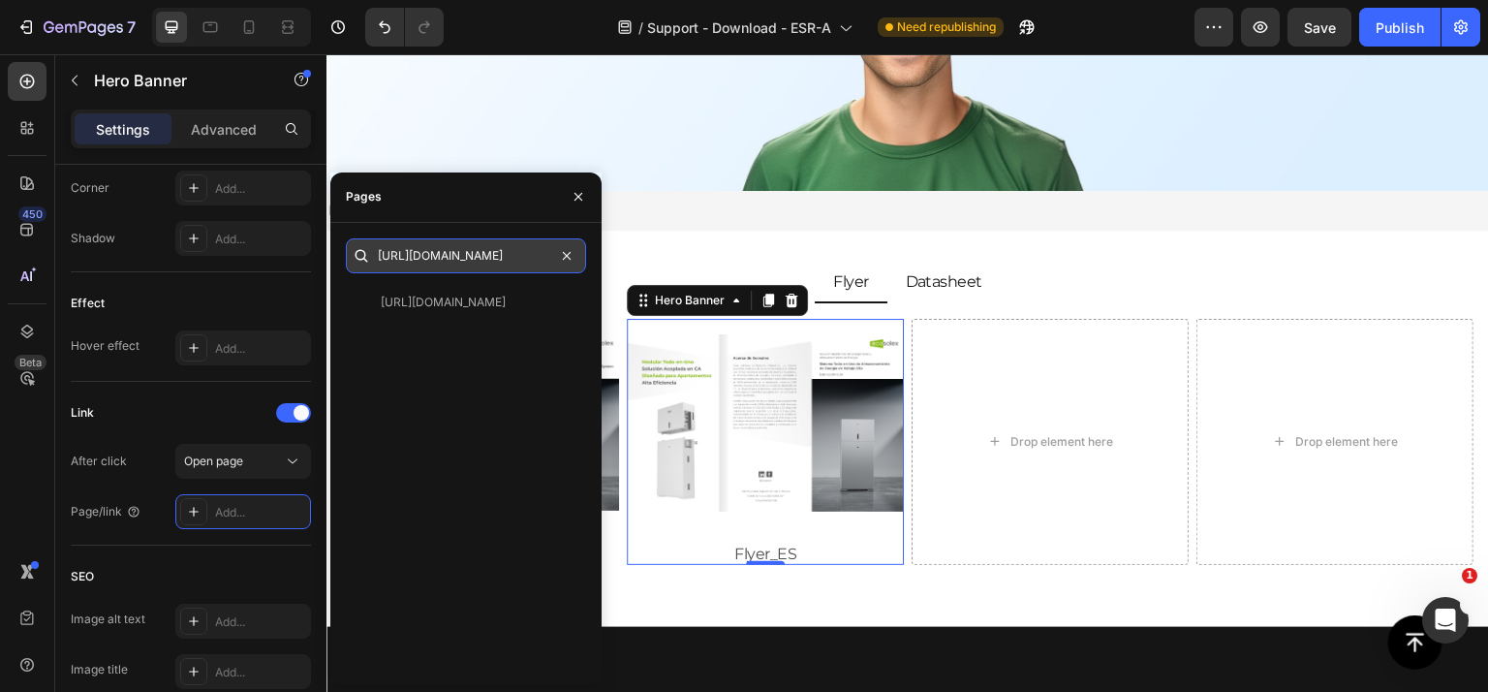
type input "[URL][DOMAIN_NAME]"
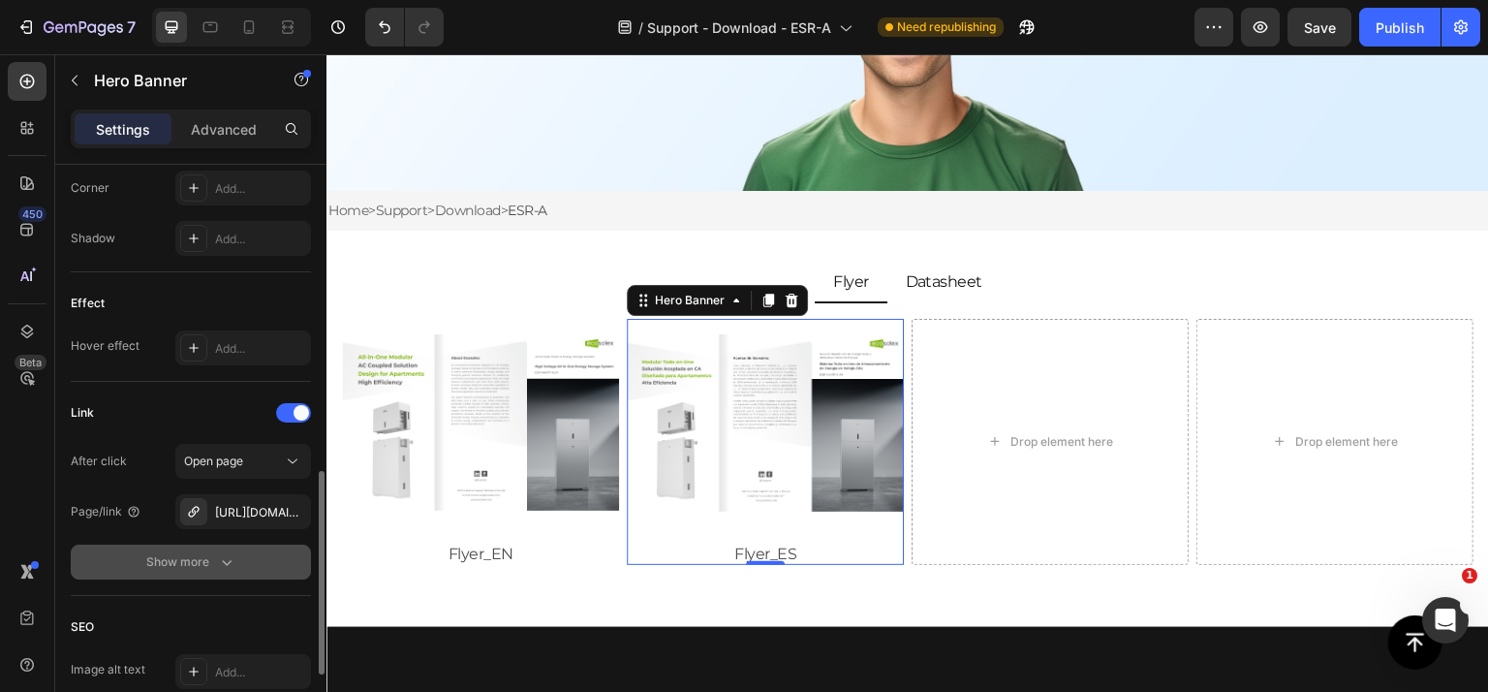
click at [172, 561] on div "Show more" at bounding box center [191, 561] width 90 height 19
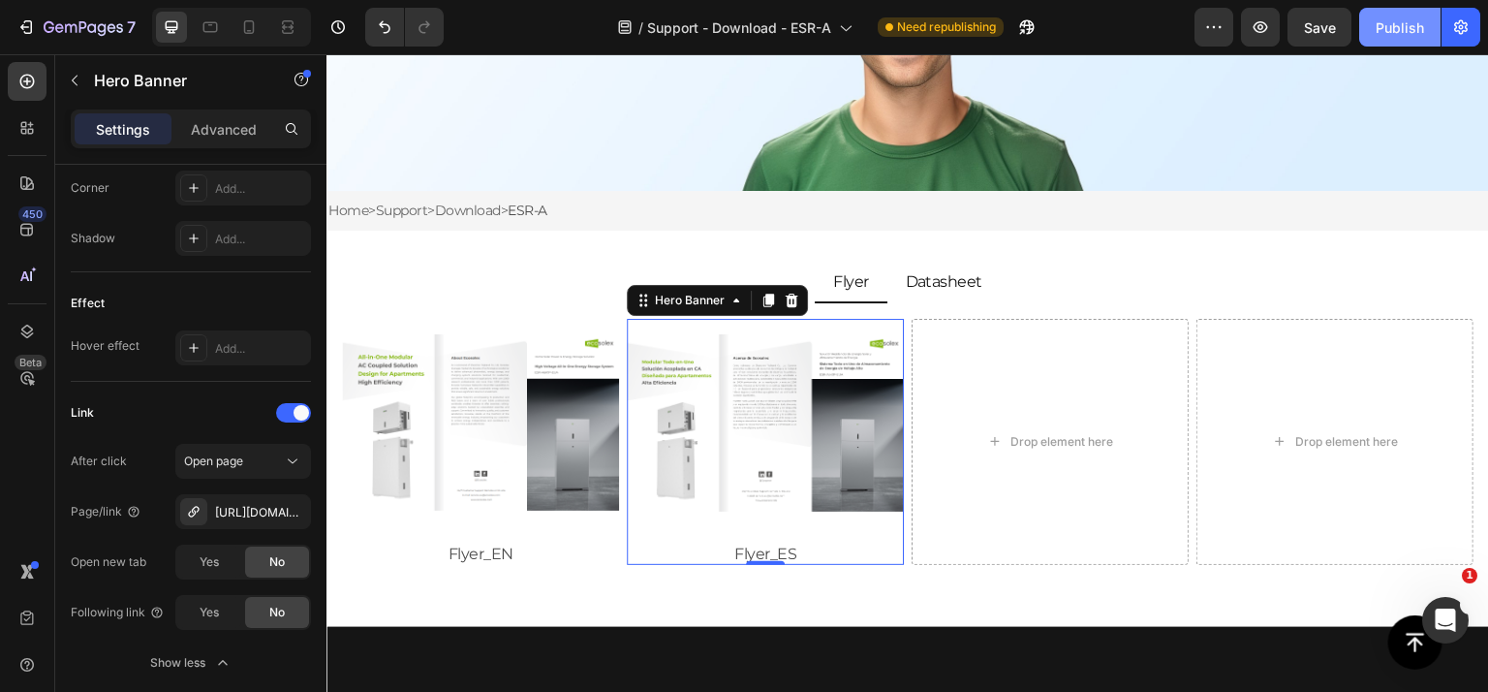
click at [1405, 34] on div "Publish" at bounding box center [1400, 27] width 48 height 20
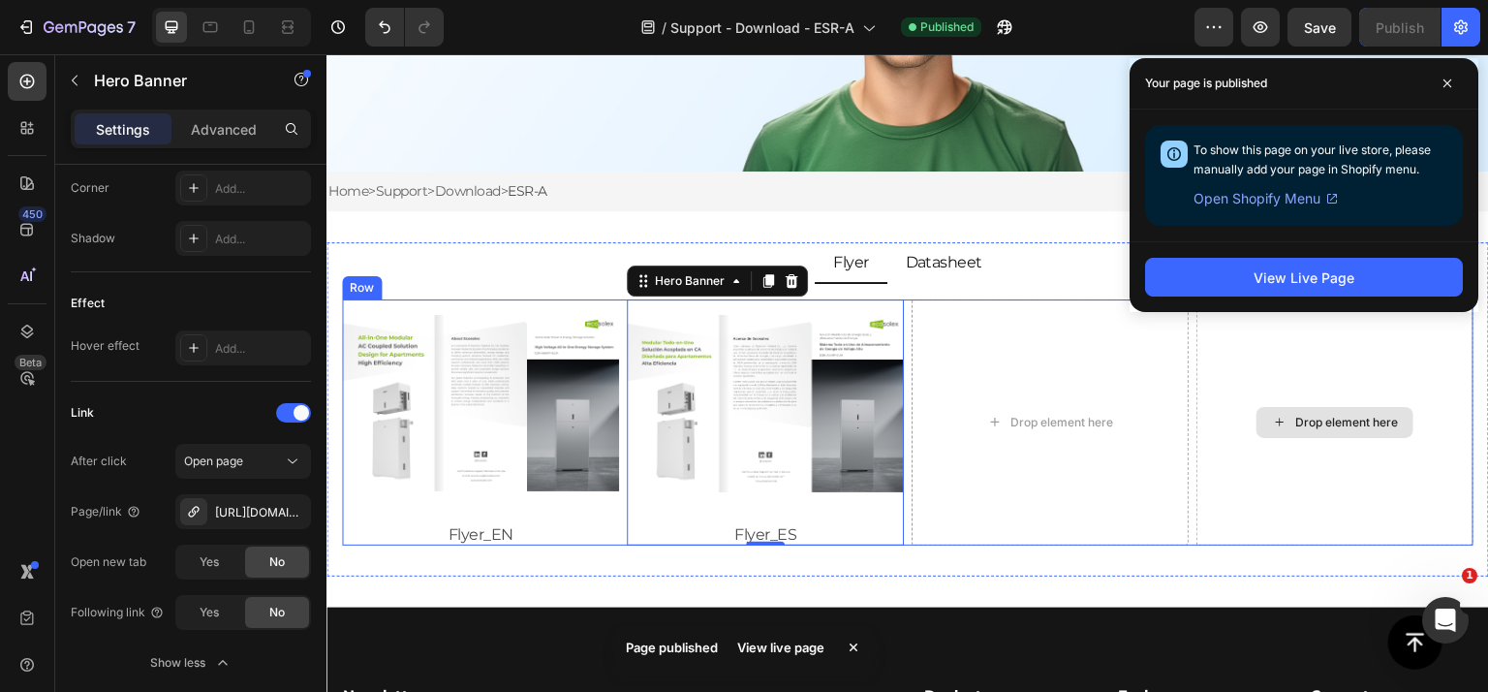
scroll to position [387, 0]
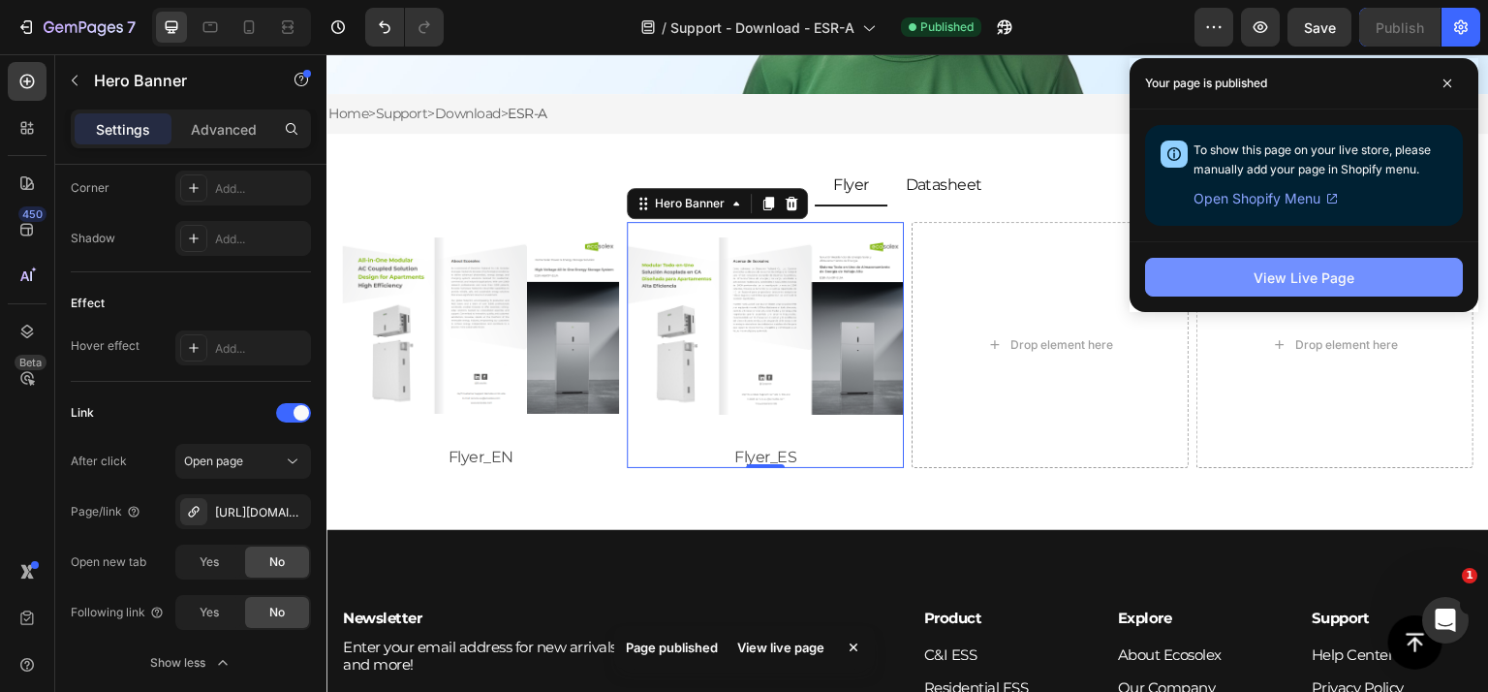
click at [1315, 268] on div "View Live Page" at bounding box center [1303, 277] width 101 height 20
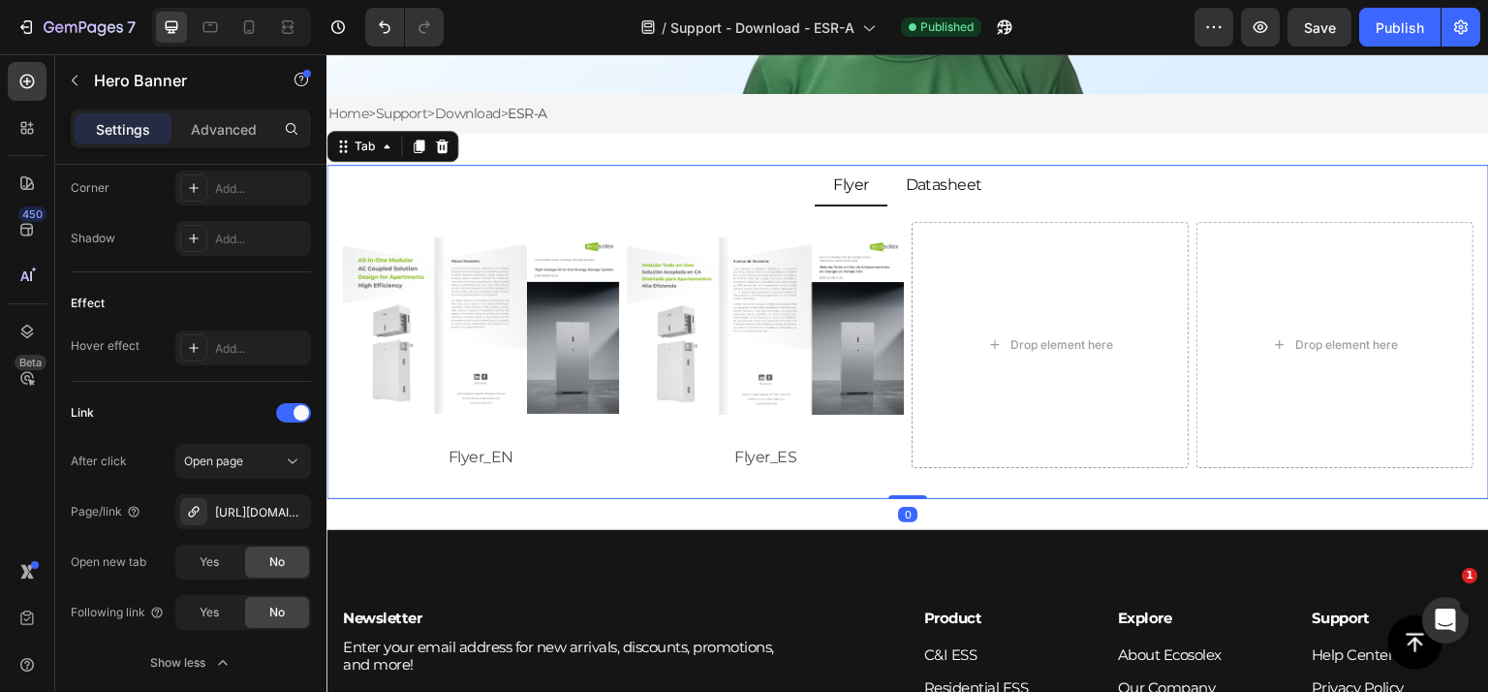
click at [909, 191] on p "Datasheet" at bounding box center [944, 184] width 77 height 18
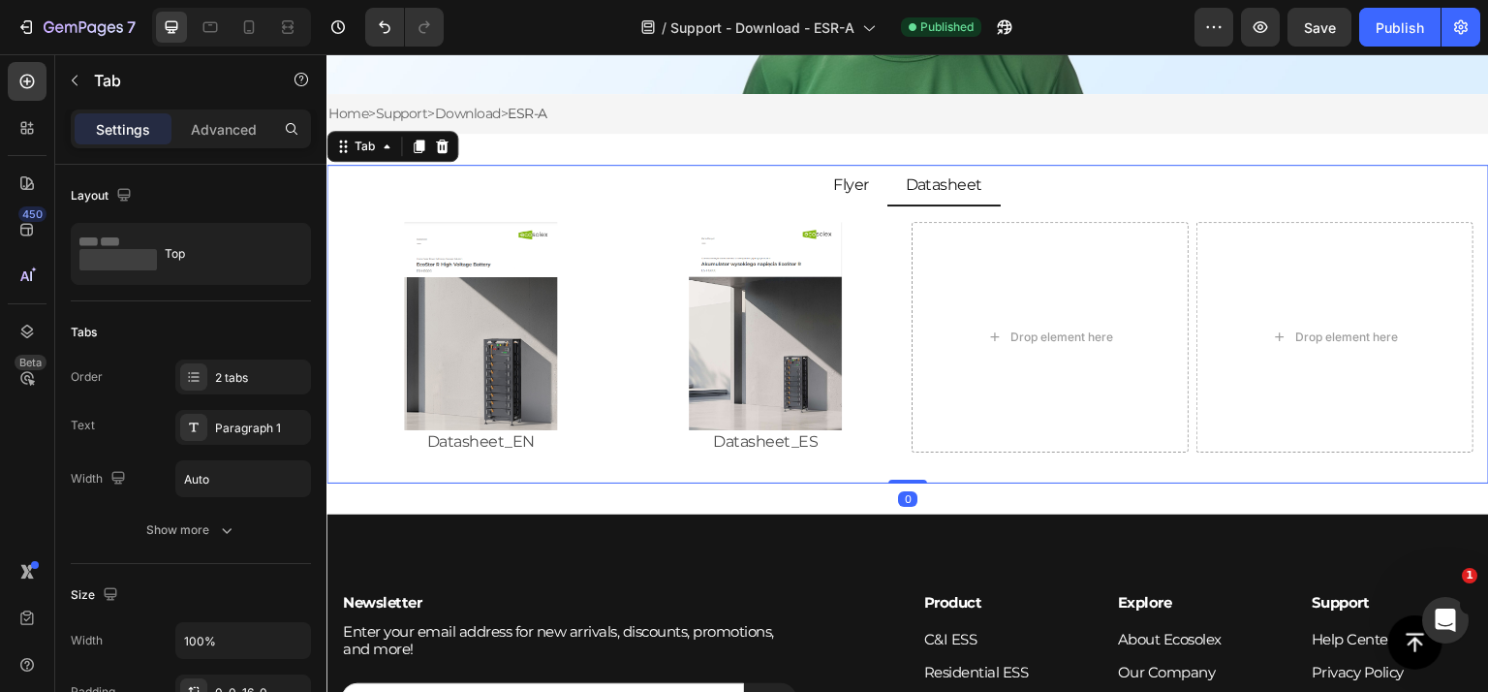
click at [931, 201] on li "Datasheet" at bounding box center [944, 186] width 114 height 42
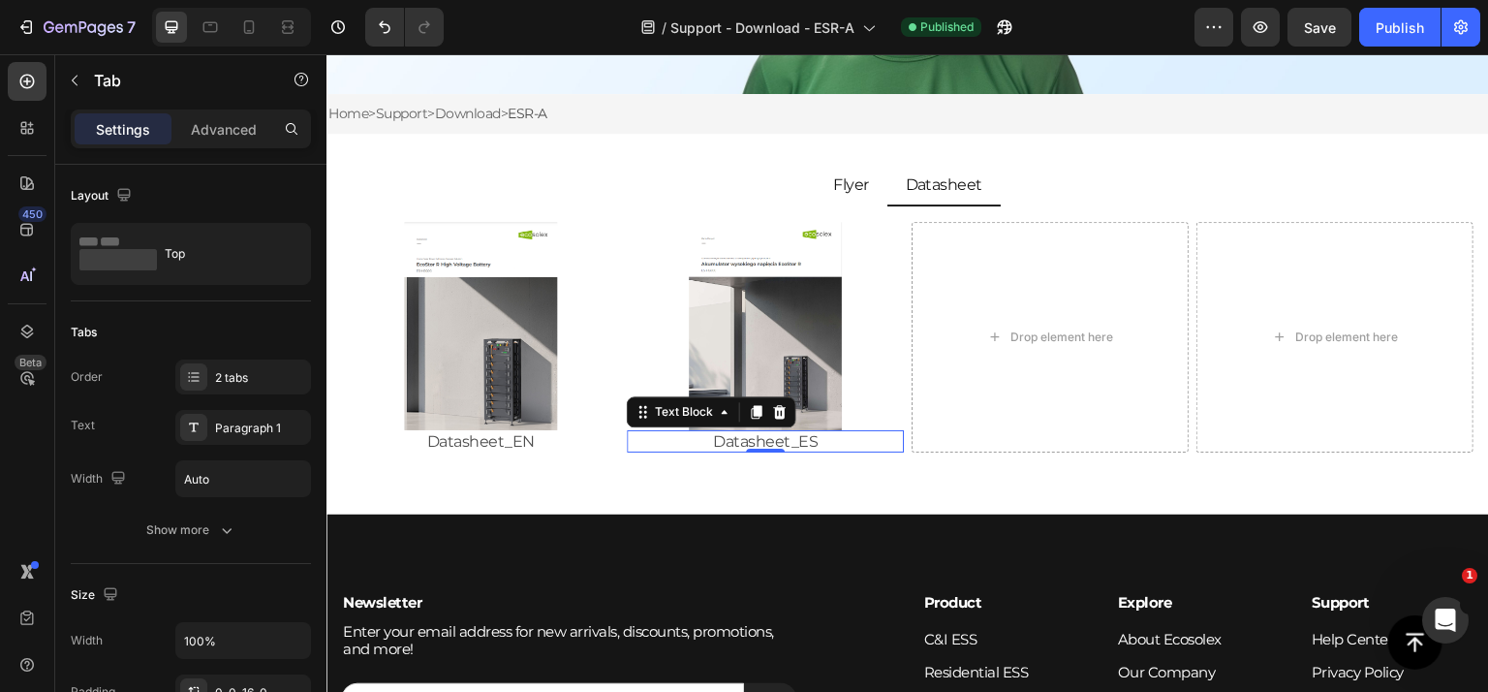
click at [885, 432] on p "Datasheet_ES" at bounding box center [765, 441] width 273 height 18
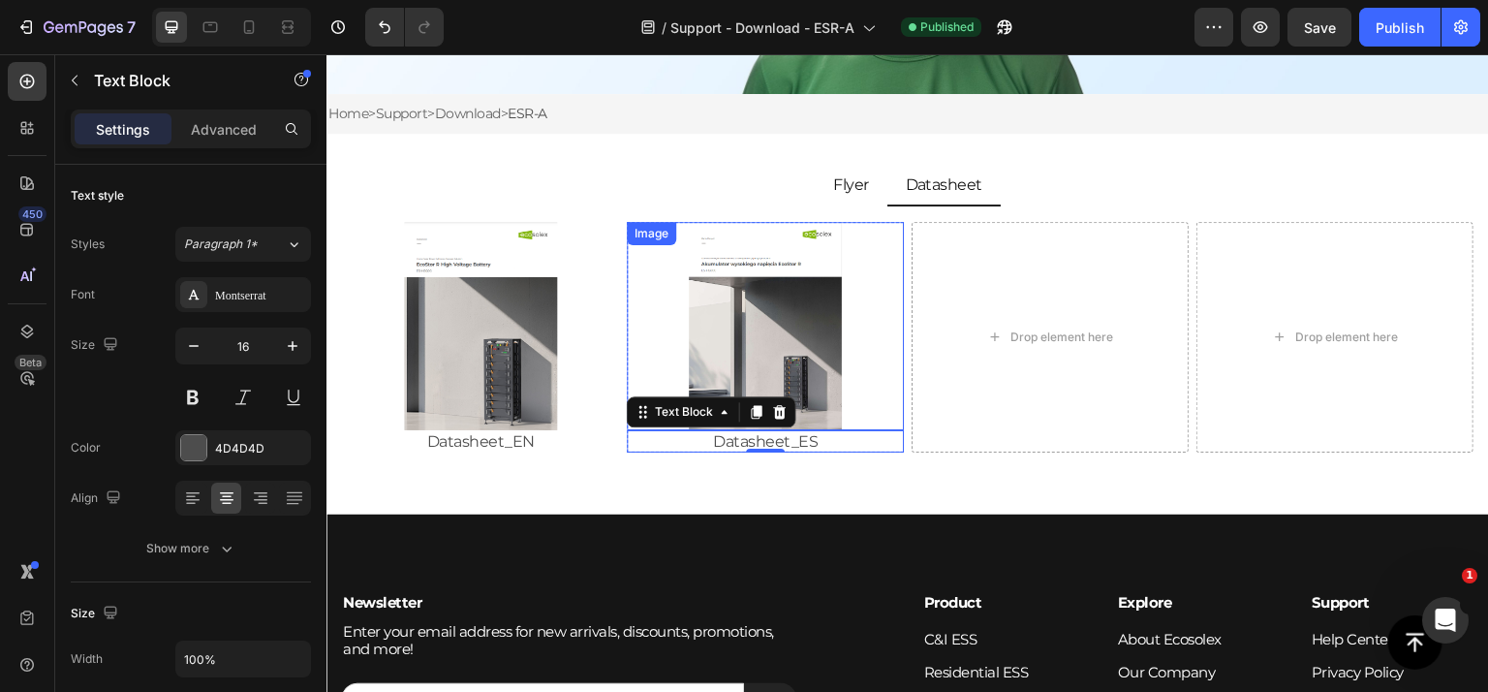
click at [868, 387] on img at bounding box center [765, 326] width 277 height 208
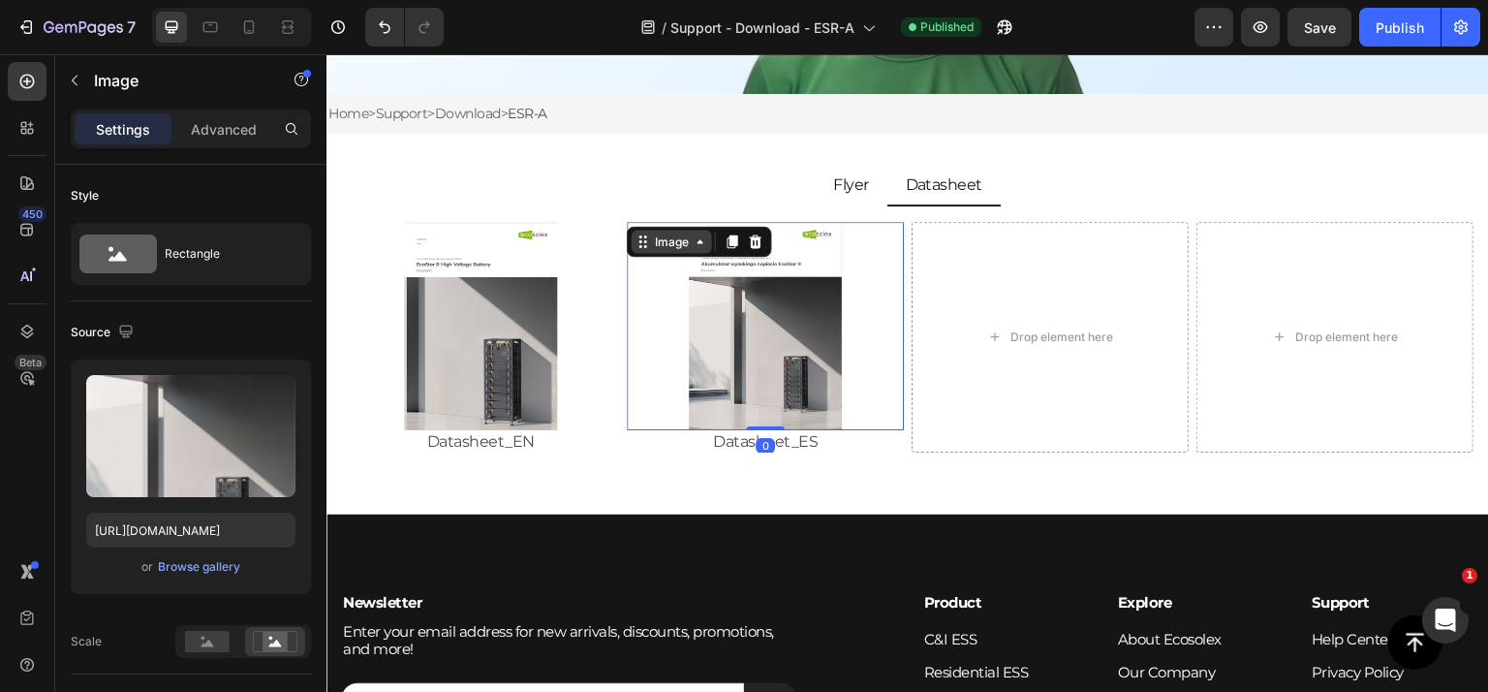
click at [644, 243] on icon at bounding box center [642, 240] width 15 height 15
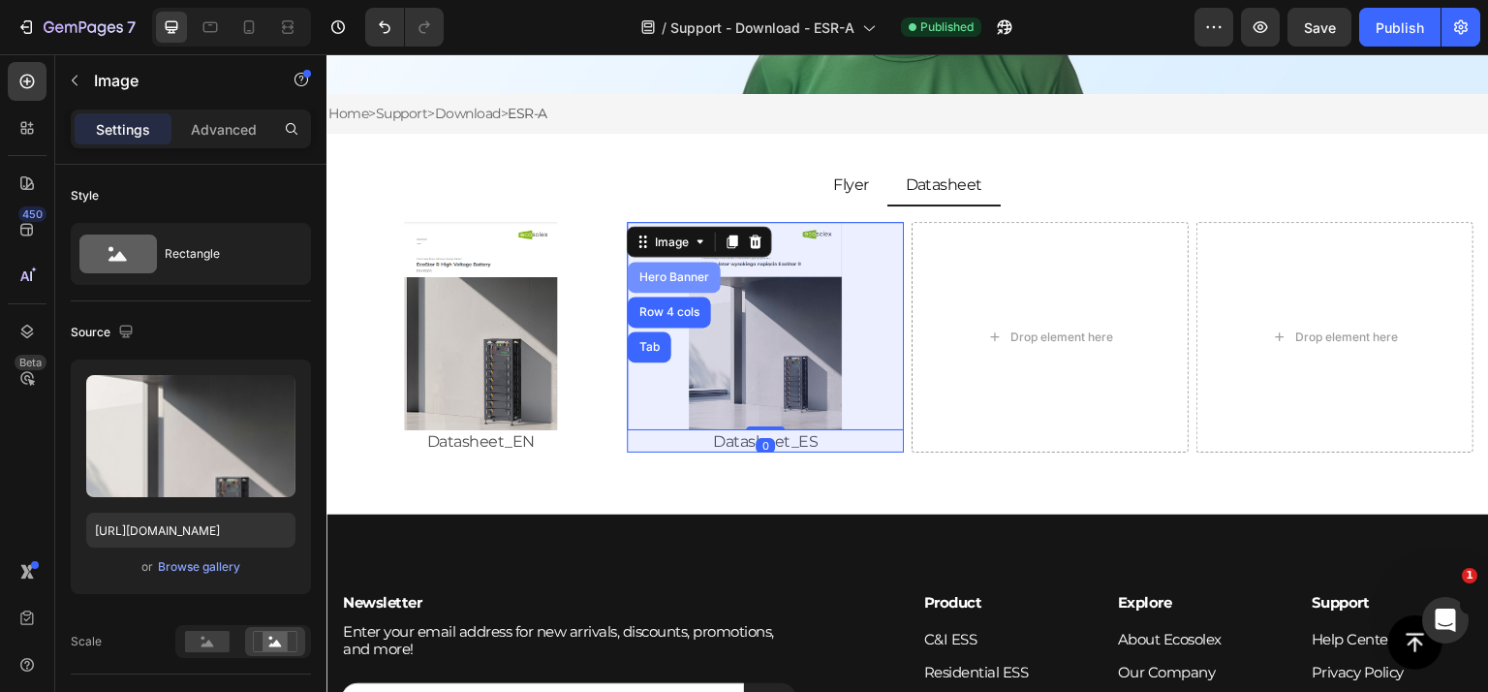
click at [679, 282] on div "Hero Banner" at bounding box center [674, 277] width 93 height 31
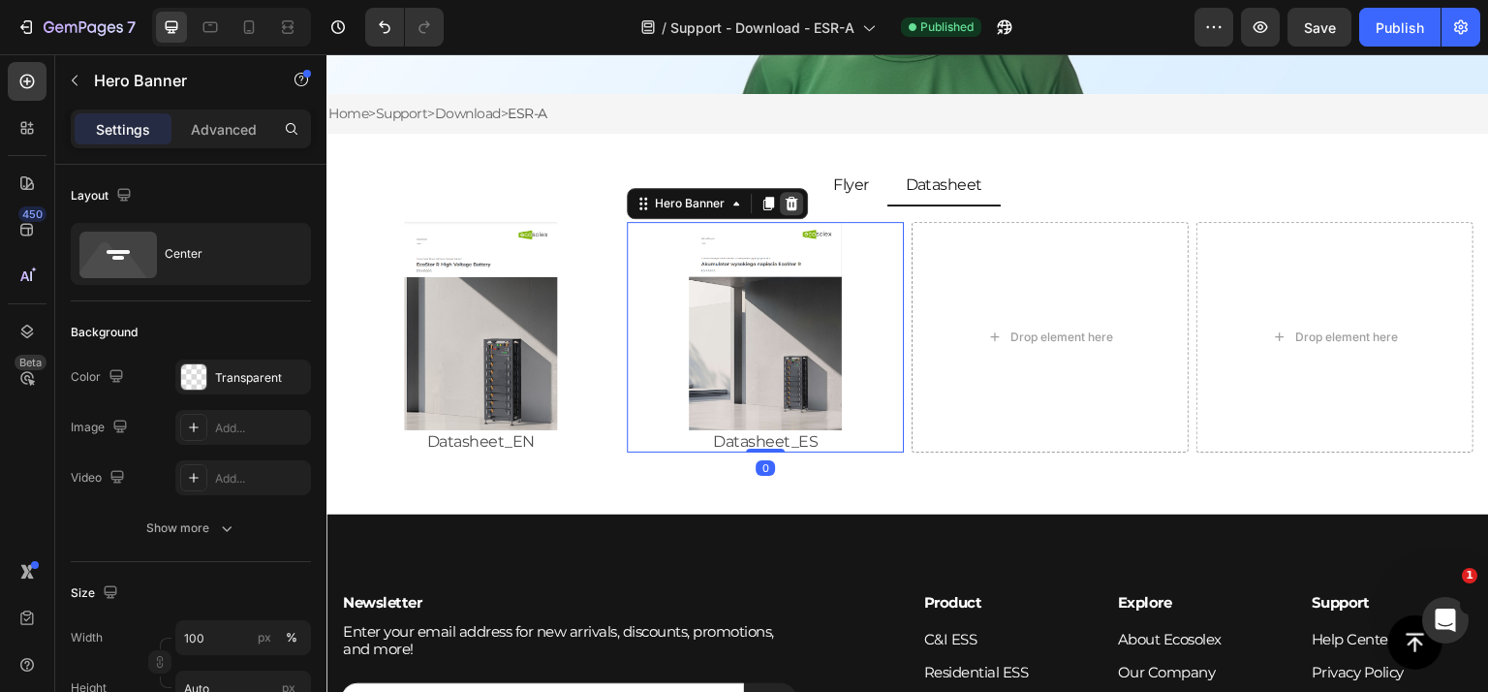
click at [790, 198] on icon at bounding box center [792, 204] width 13 height 14
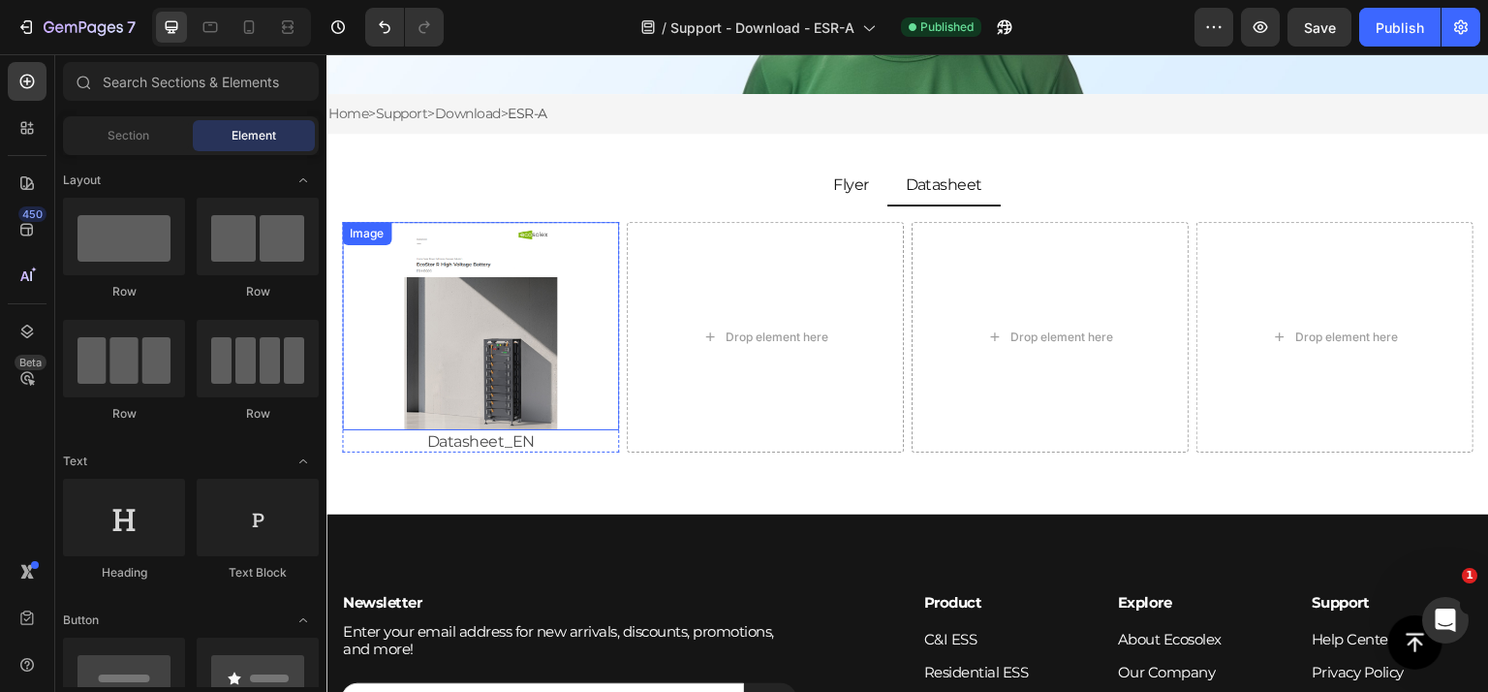
click at [570, 281] on img at bounding box center [480, 326] width 277 height 208
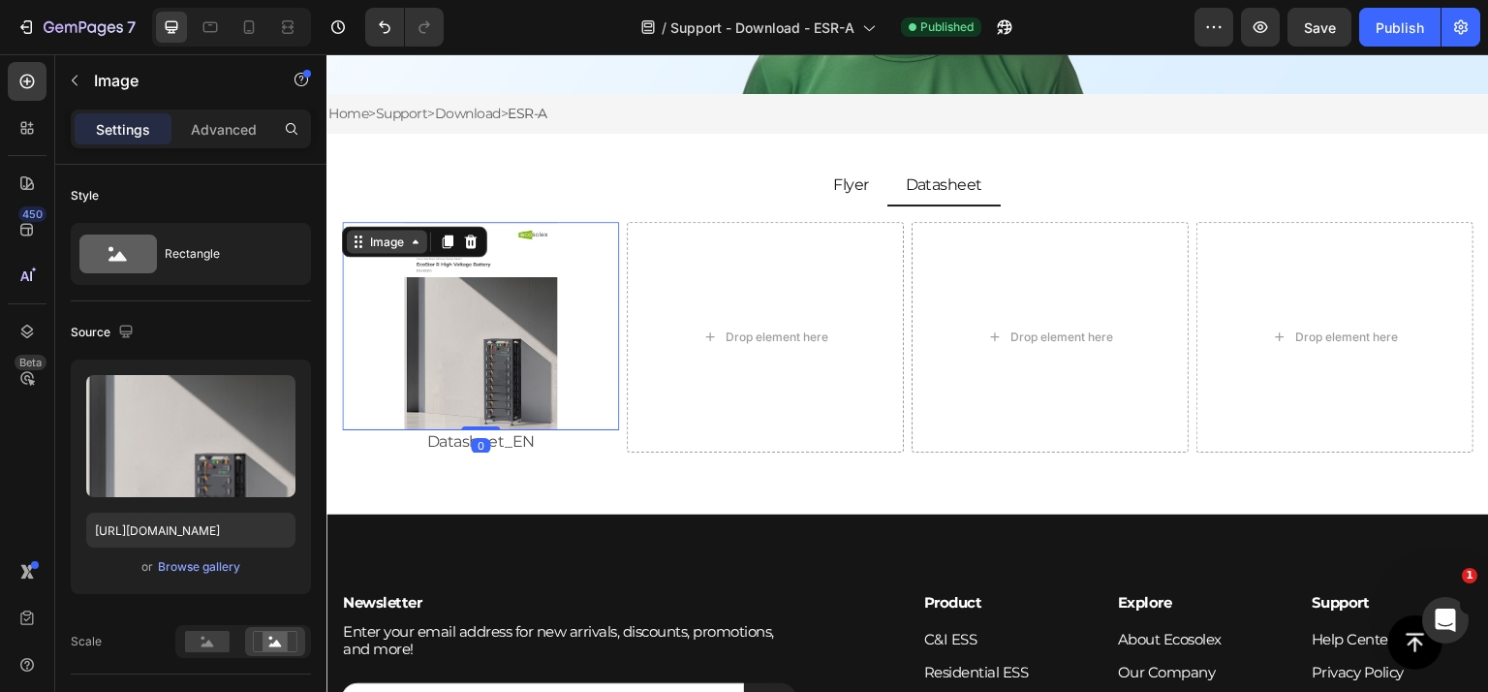
click at [392, 240] on div "Image" at bounding box center [387, 240] width 42 height 17
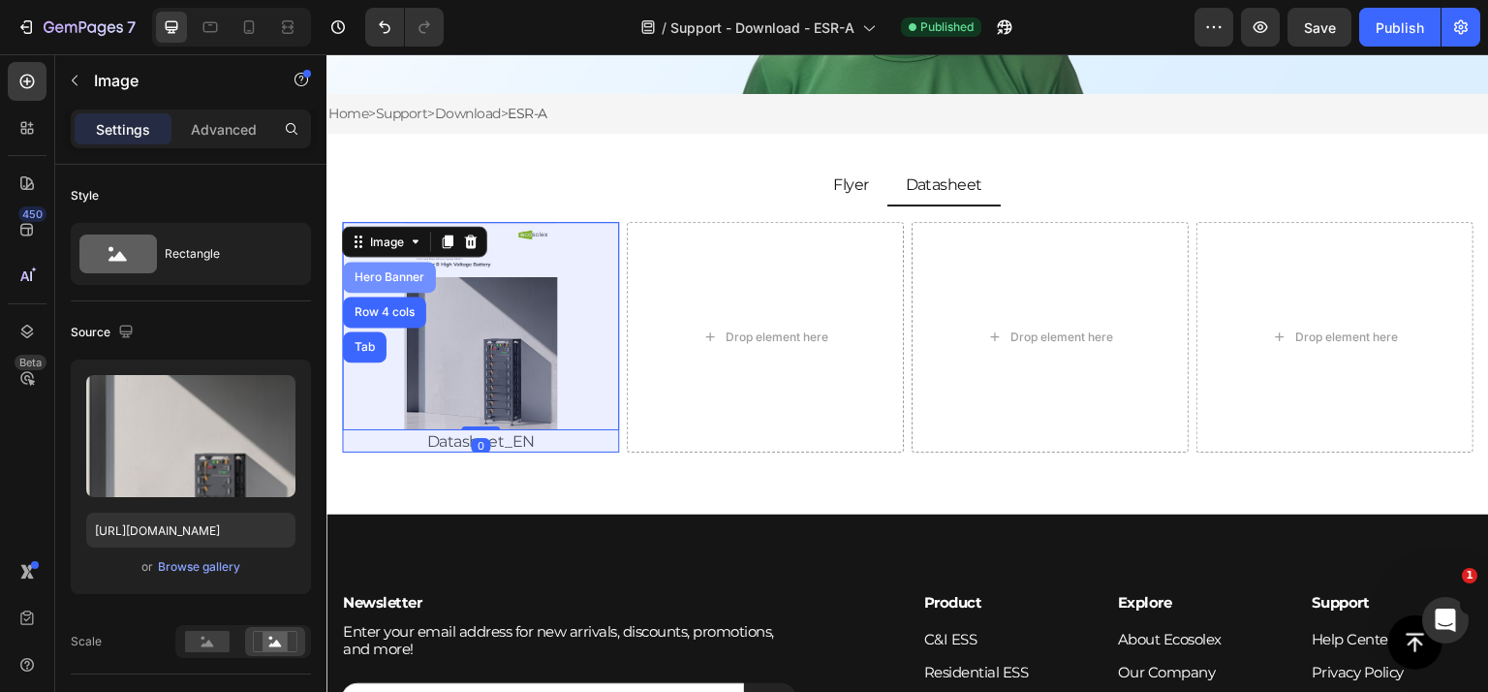
click at [408, 271] on div "Hero Banner" at bounding box center [389, 277] width 77 height 12
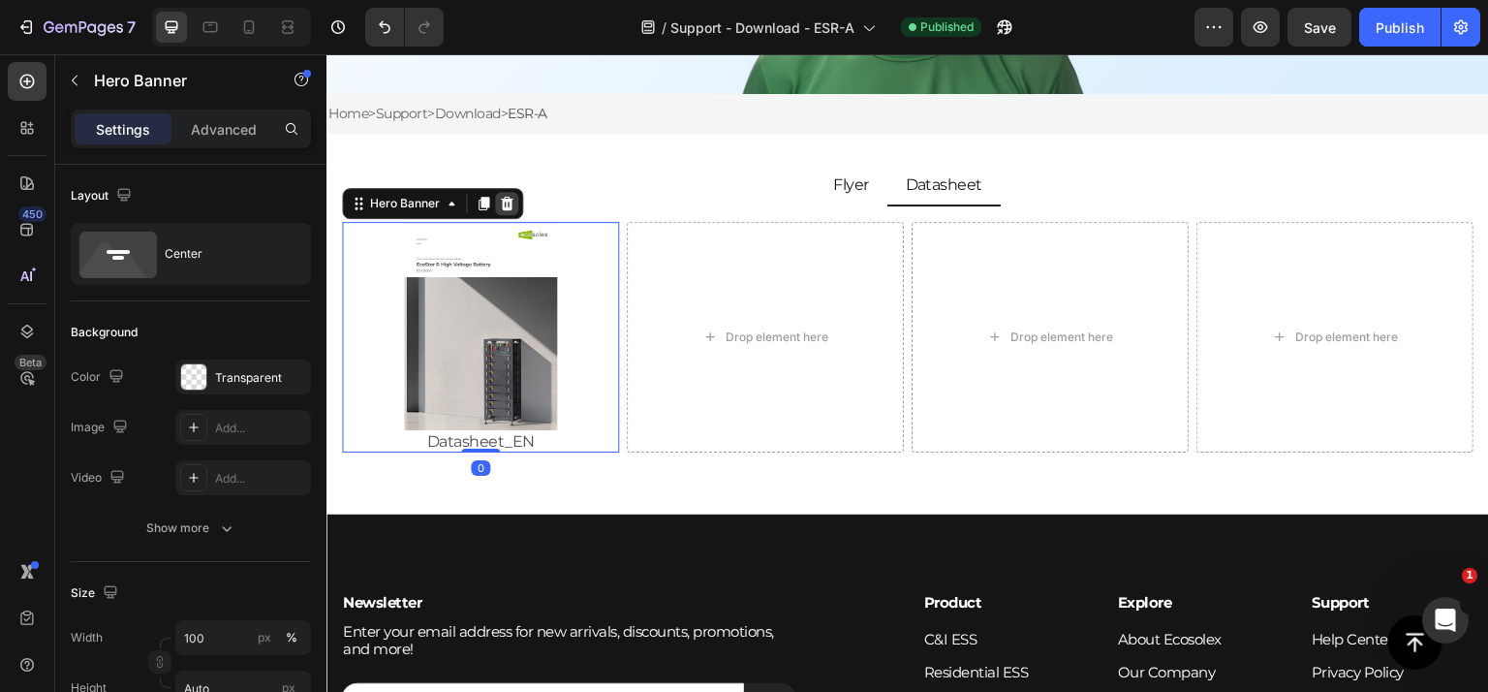
click at [513, 206] on div at bounding box center [506, 203] width 23 height 23
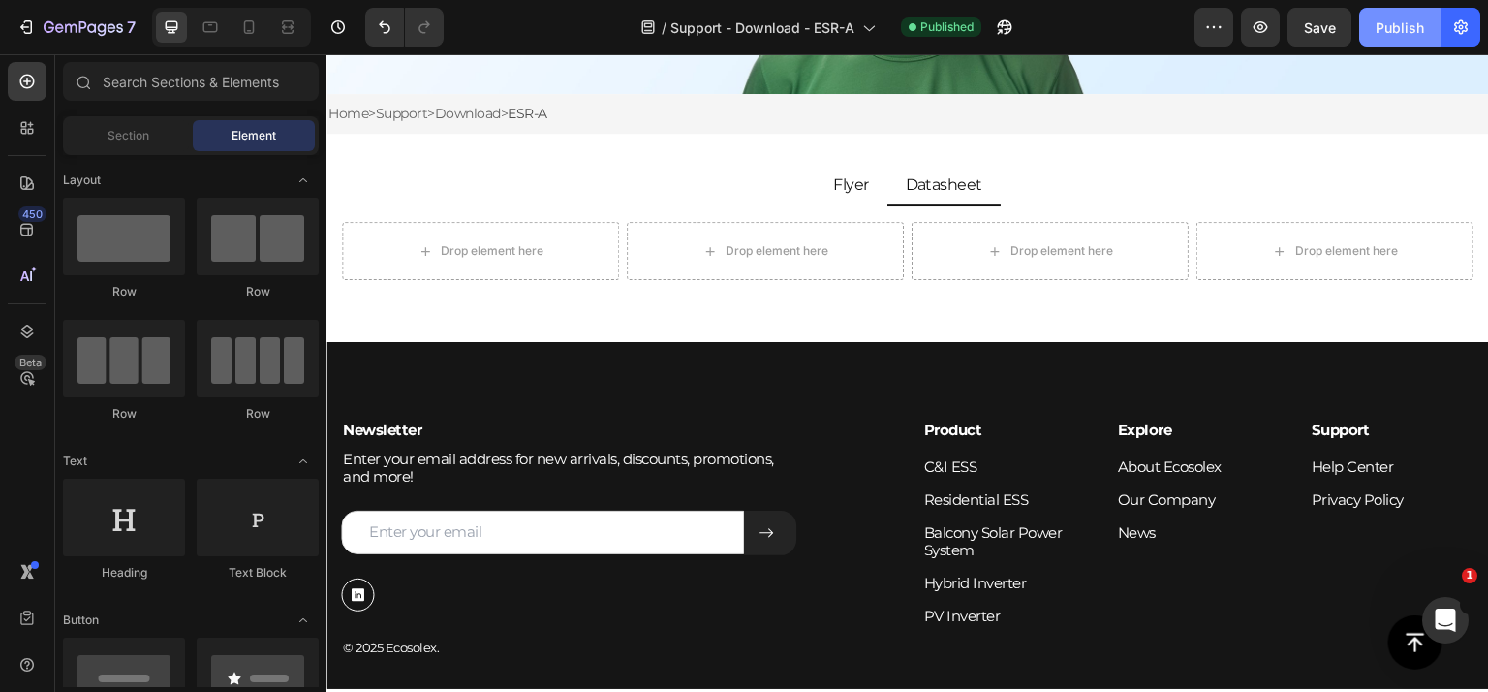
click at [1438, 26] on button "Publish" at bounding box center [1399, 27] width 81 height 39
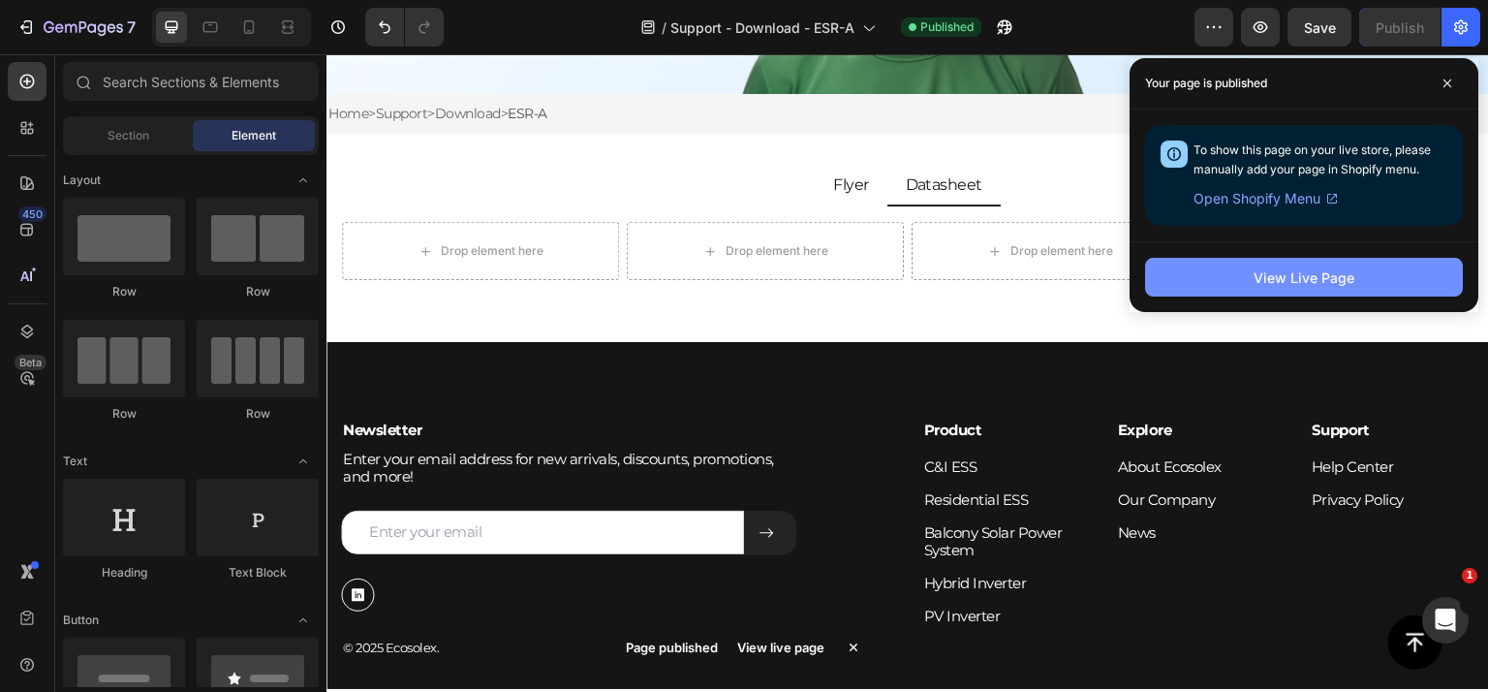
click at [1273, 276] on div "View Live Page" at bounding box center [1303, 277] width 101 height 20
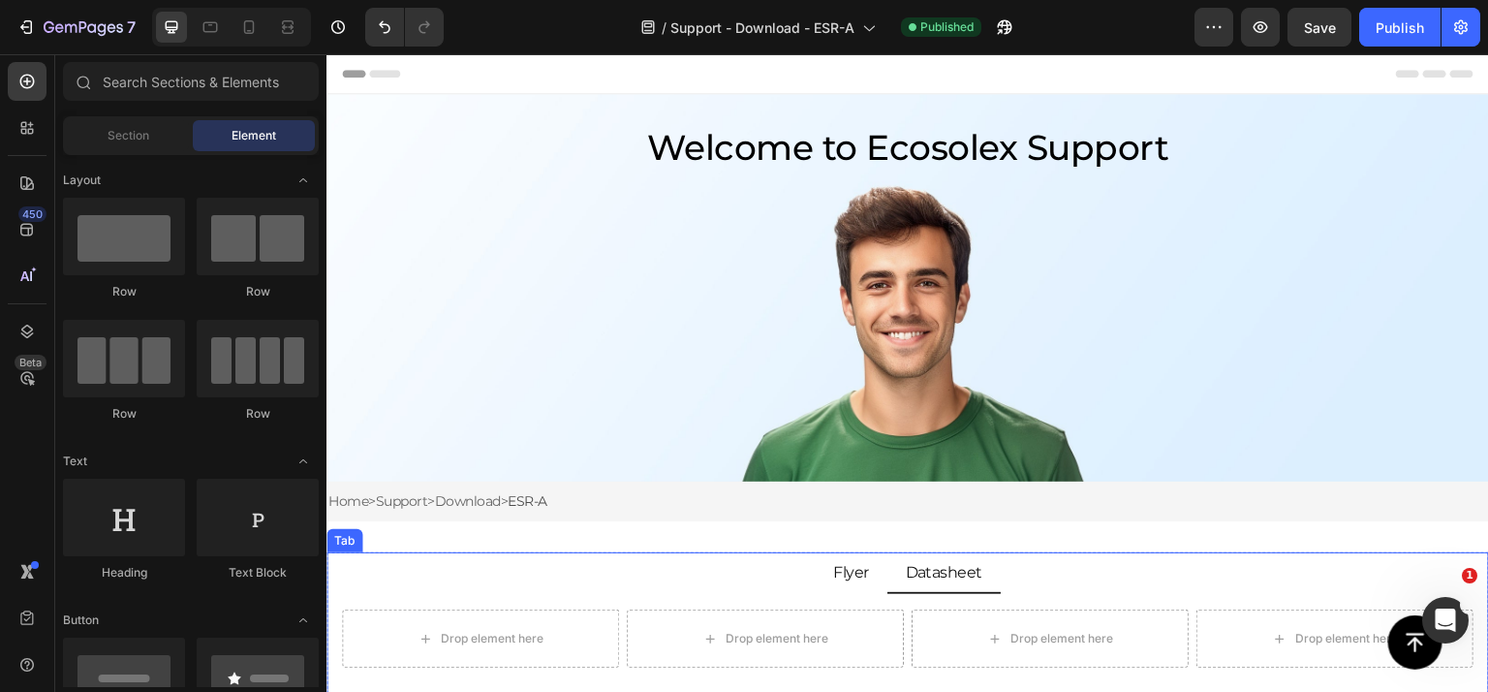
click at [843, 580] on p "Flyer" at bounding box center [851, 572] width 36 height 18
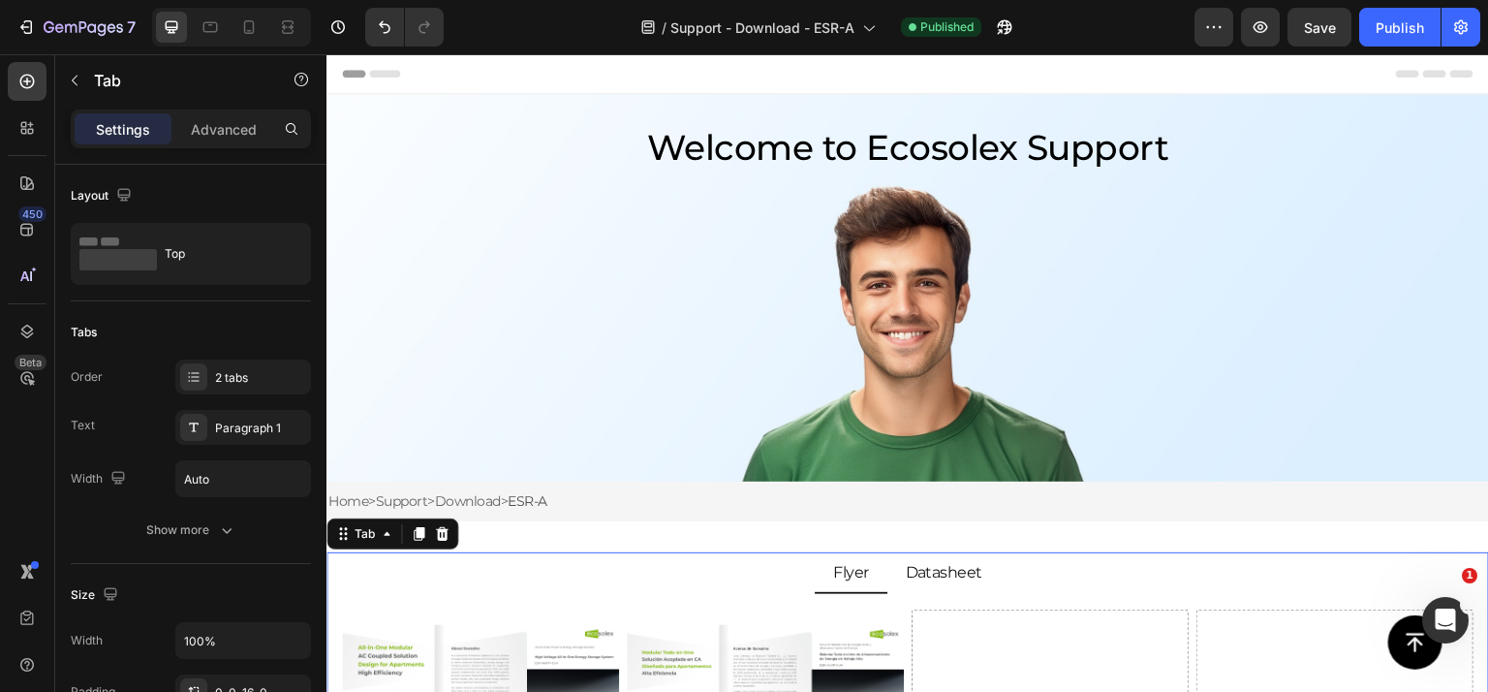
click at [851, 581] on div "Flyer" at bounding box center [851, 572] width 42 height 24
click at [853, 586] on li "Flyer" at bounding box center [851, 573] width 73 height 42
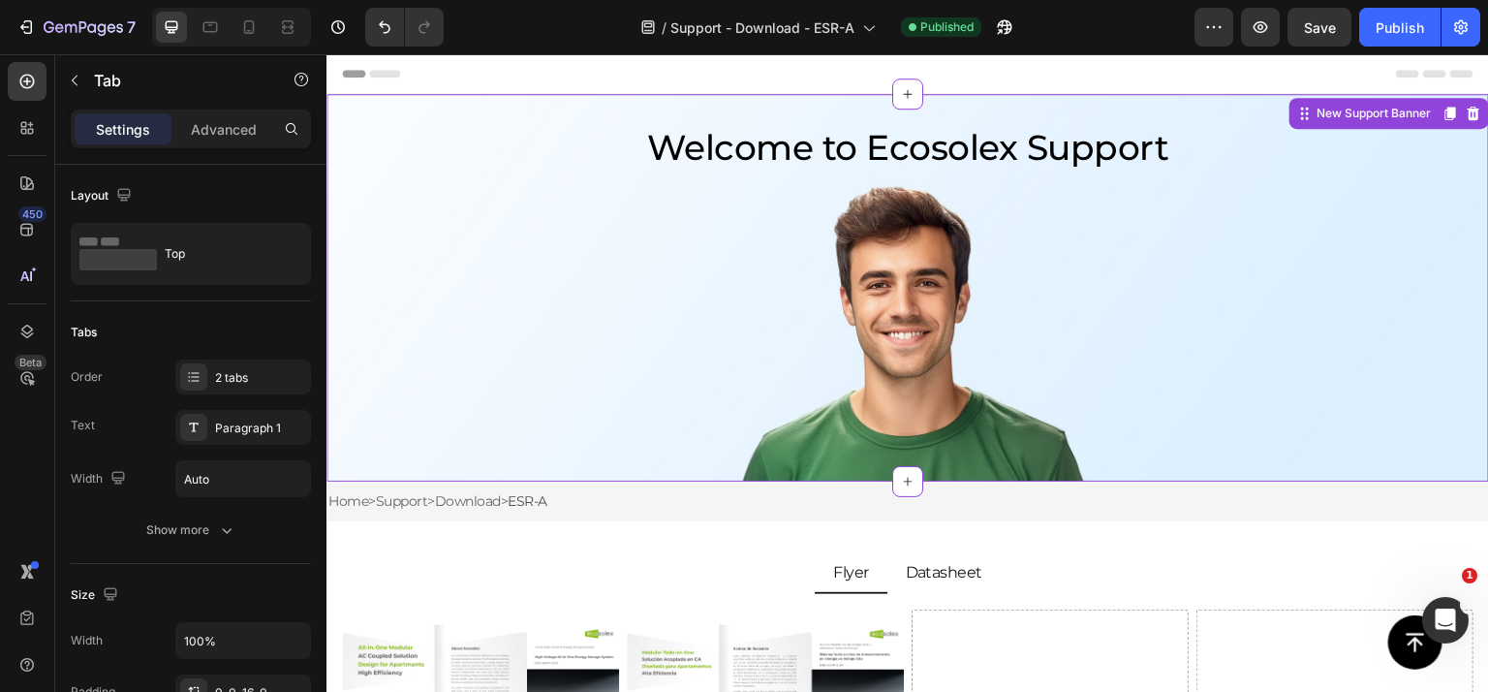
drag, startPoint x: 772, startPoint y: 317, endPoint x: 789, endPoint y: 298, distance: 24.7
click at [772, 317] on div "Background Image" at bounding box center [907, 287] width 1162 height 387
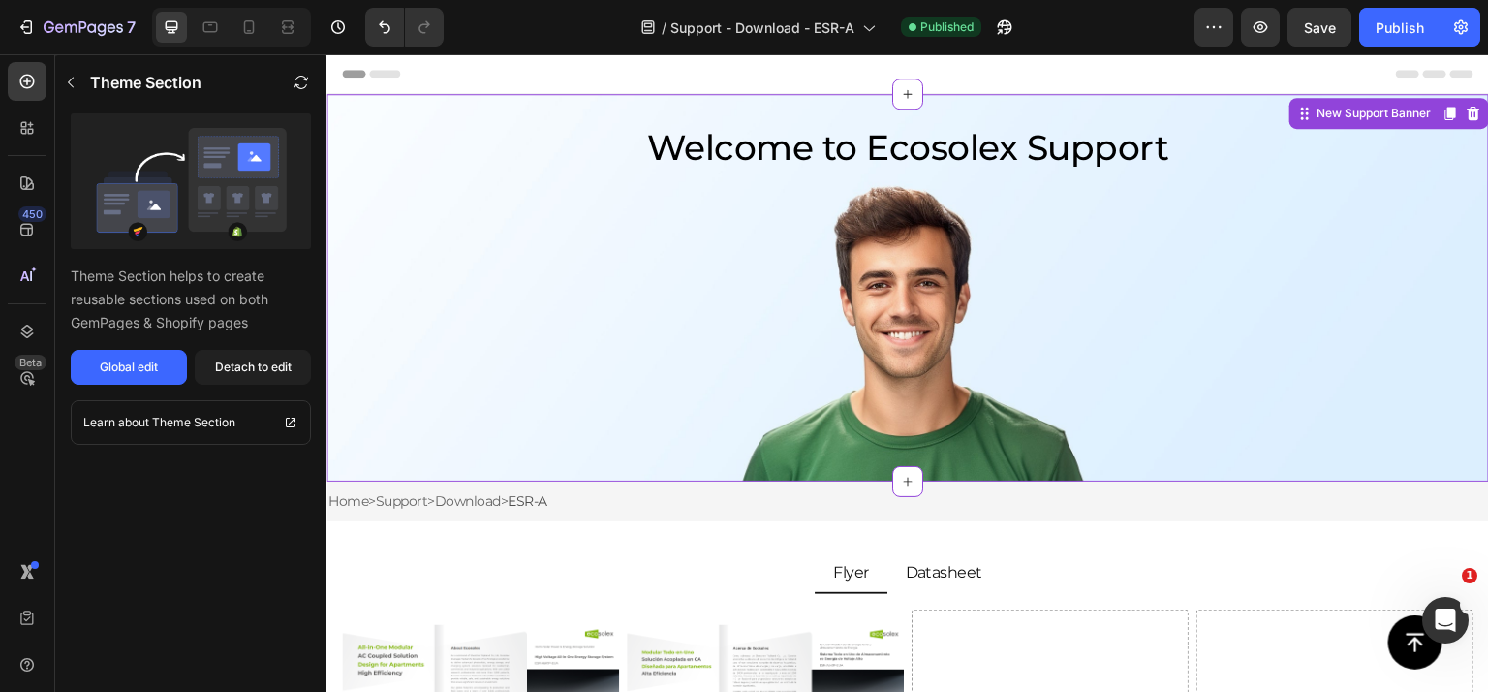
click at [703, 70] on div "Header" at bounding box center [907, 73] width 1131 height 39
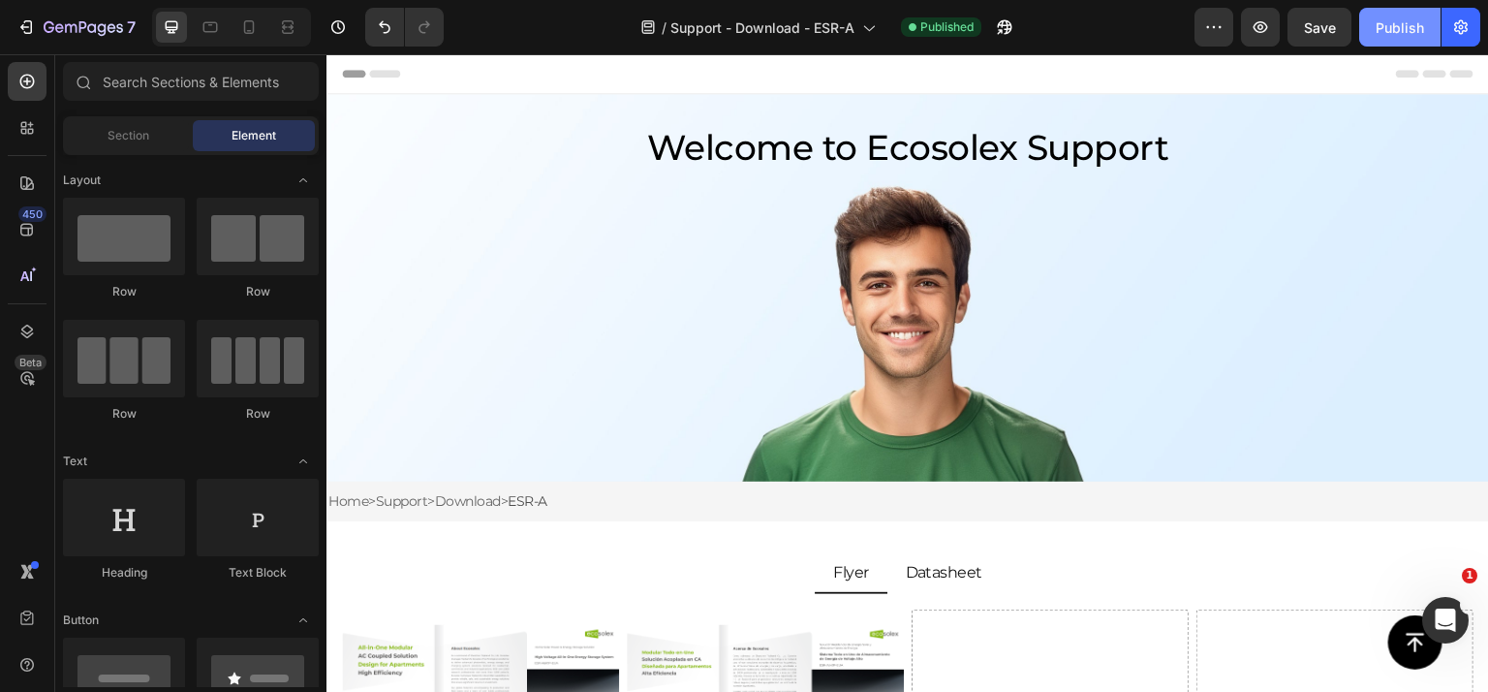
click at [1404, 28] on div "Publish" at bounding box center [1400, 27] width 48 height 20
